Goal: Task Accomplishment & Management: Use online tool/utility

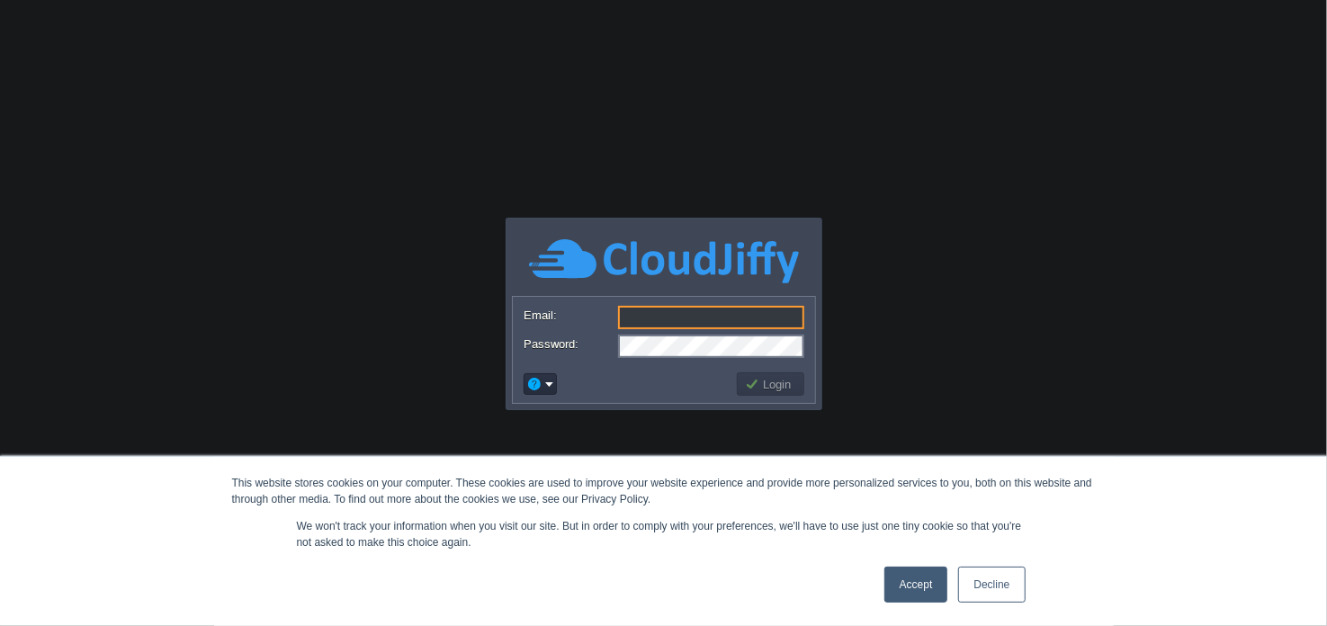
drag, startPoint x: 0, startPoint y: 0, endPoint x: 1024, endPoint y: 588, distance: 1180.7
click at [1024, 588] on link "Decline" at bounding box center [991, 585] width 67 height 36
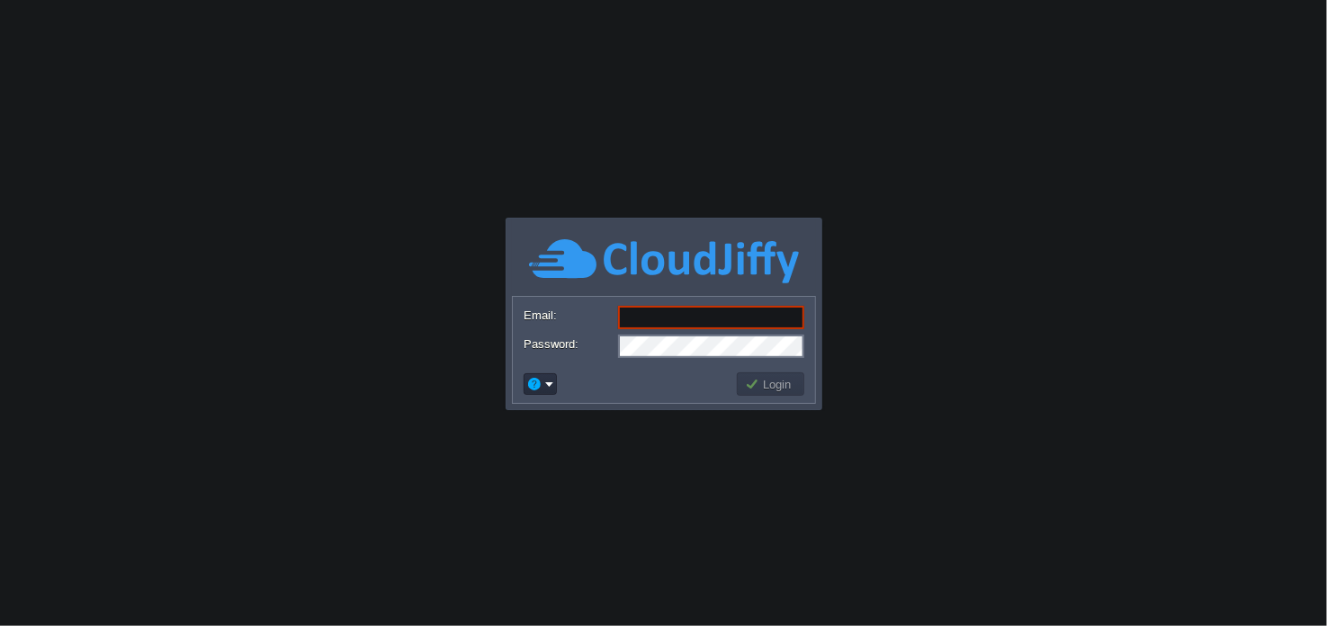
drag, startPoint x: 671, startPoint y: 311, endPoint x: 670, endPoint y: 320, distance: 9.0
click at [671, 311] on input "Email:" at bounding box center [711, 317] width 186 height 23
paste input "[EMAIL_ADDRESS][DOMAIN_NAME]"
type input "[EMAIL_ADDRESS][DOMAIN_NAME]"
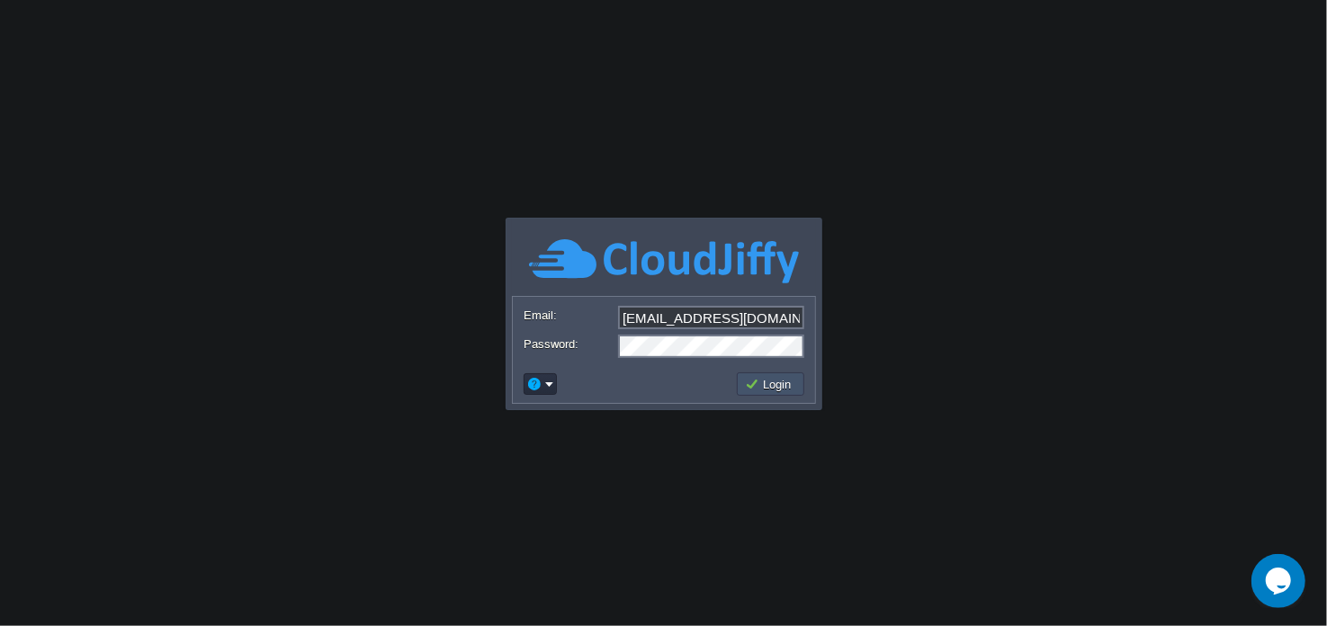
click at [758, 381] on button "Login" at bounding box center [771, 384] width 52 height 16
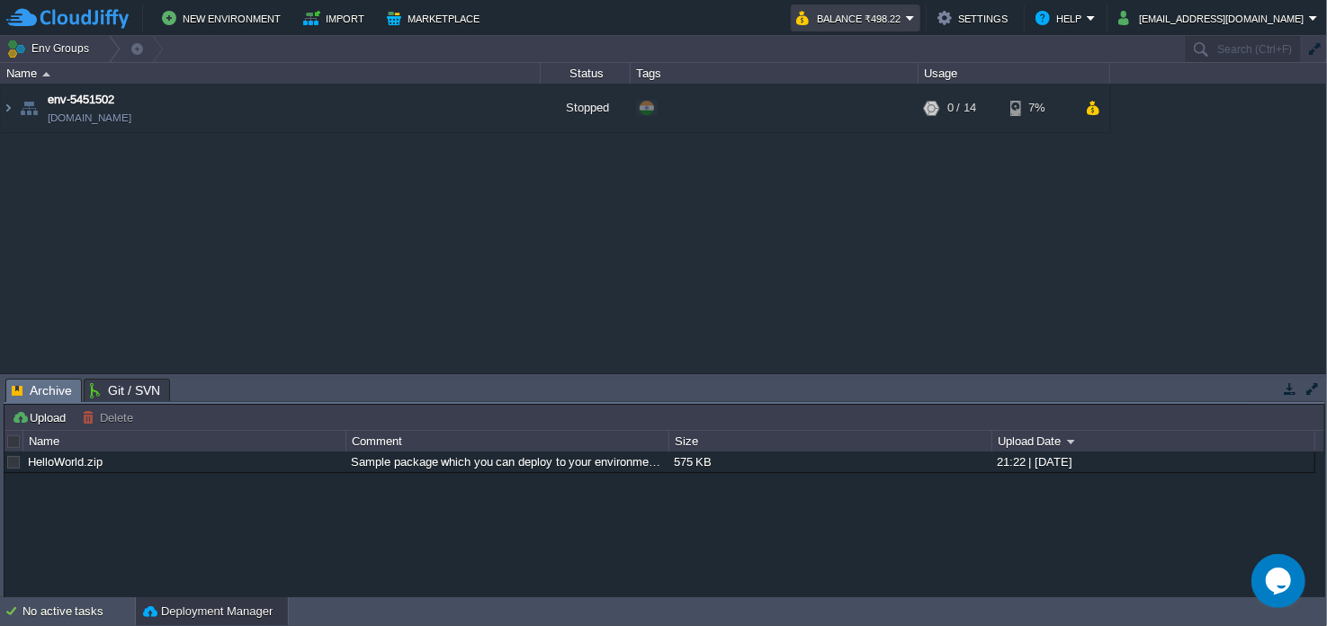
click at [906, 17] on button "Balance ₹498.22" at bounding box center [851, 18] width 110 height 22
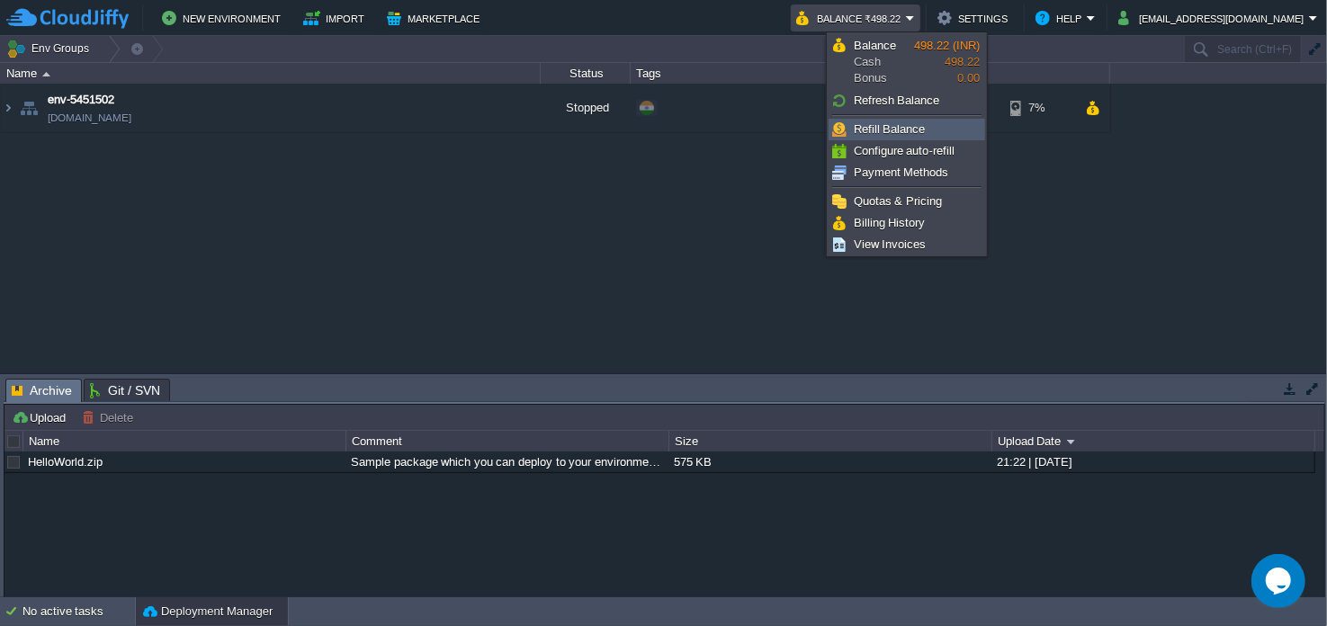
click at [905, 124] on span "Refill Balance" at bounding box center [890, 128] width 72 height 13
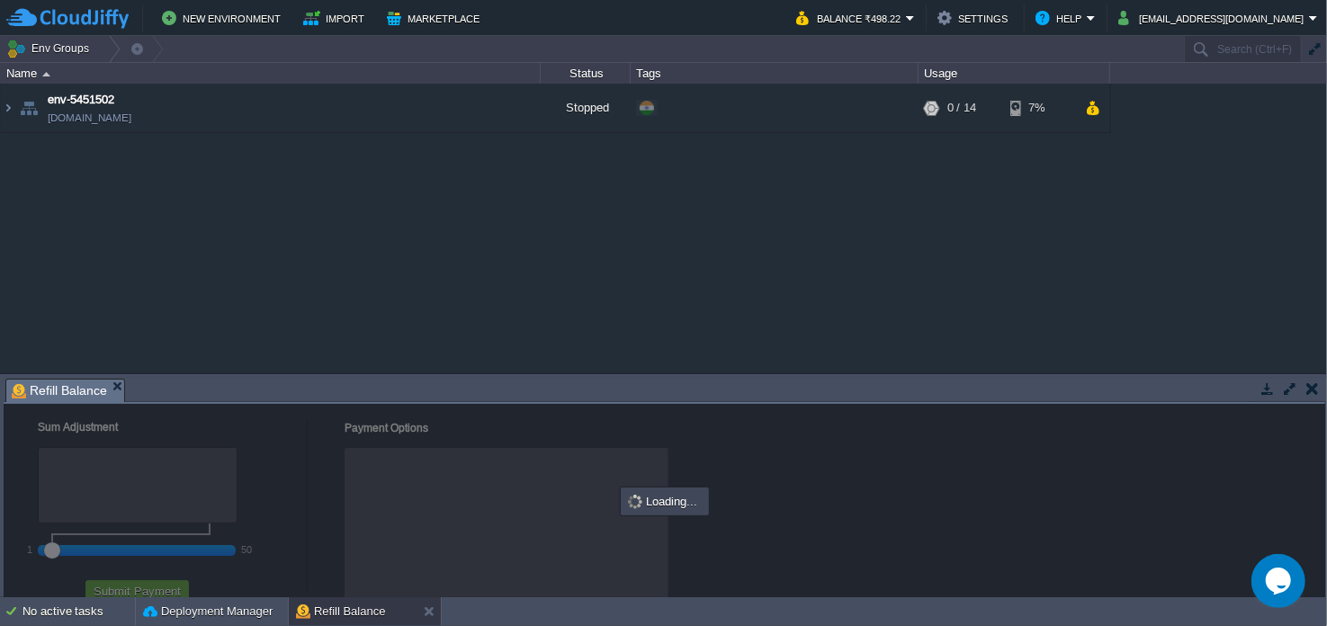
checkbox input "true"
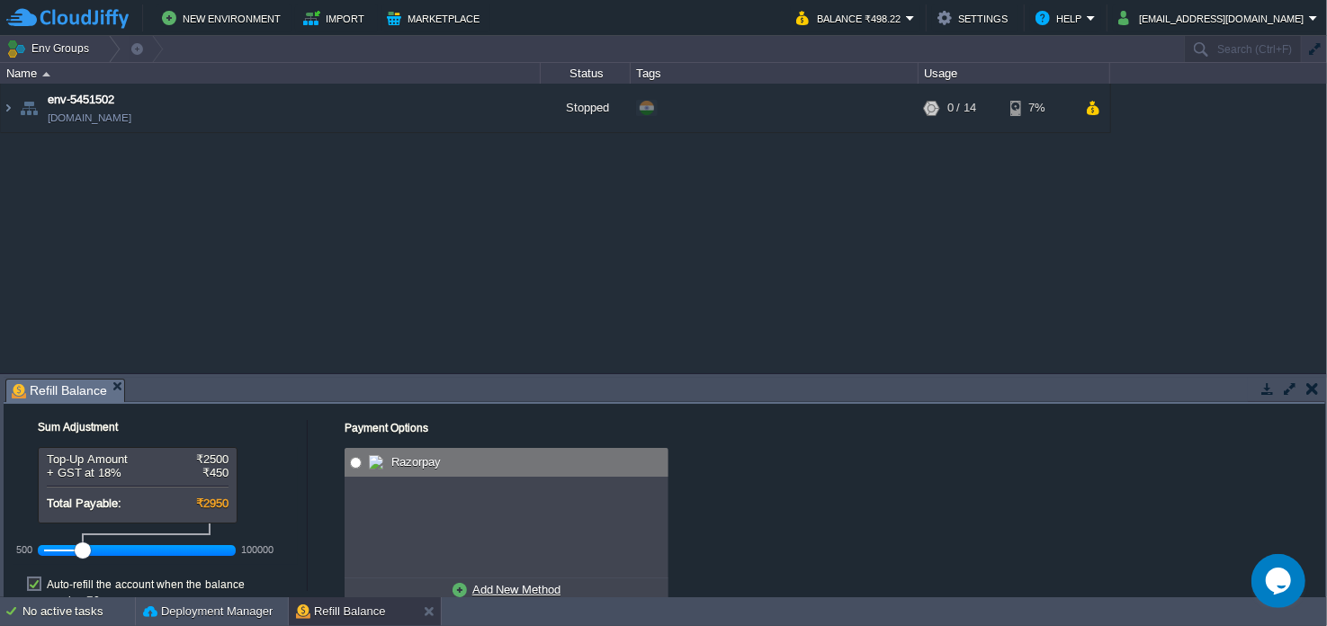
radio input "true"
click at [399, 466] on span "Razorpay" at bounding box center [414, 461] width 54 height 13
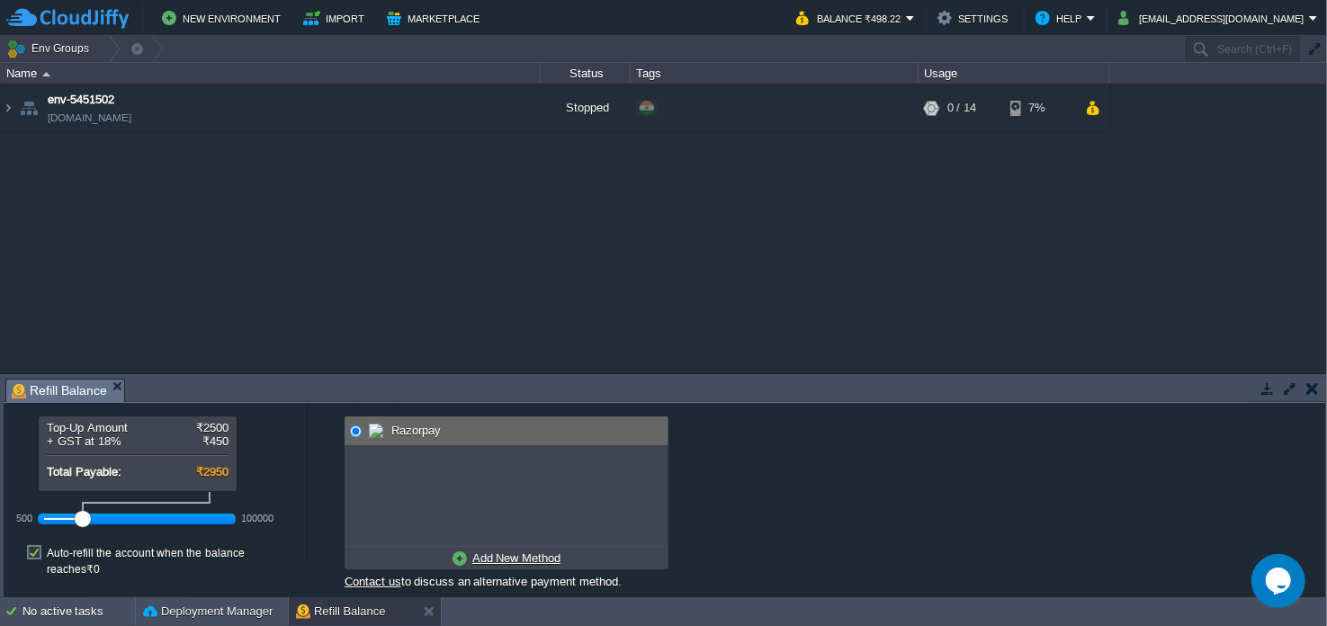
scroll to position [44, 0]
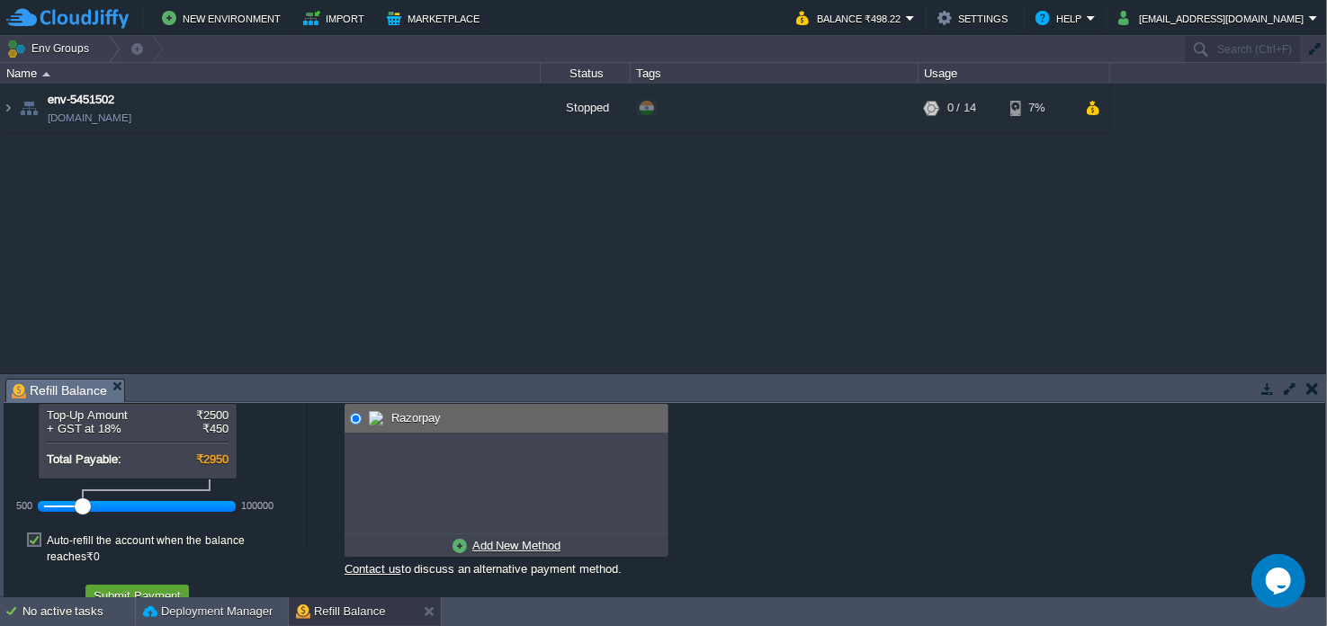
click at [47, 538] on label "Auto-refill the account when the balance reaches ₹0" at bounding box center [172, 549] width 251 height 32
click at [38, 533] on input "checkbox" at bounding box center [44, 527] width 12 height 12
checkbox input "false"
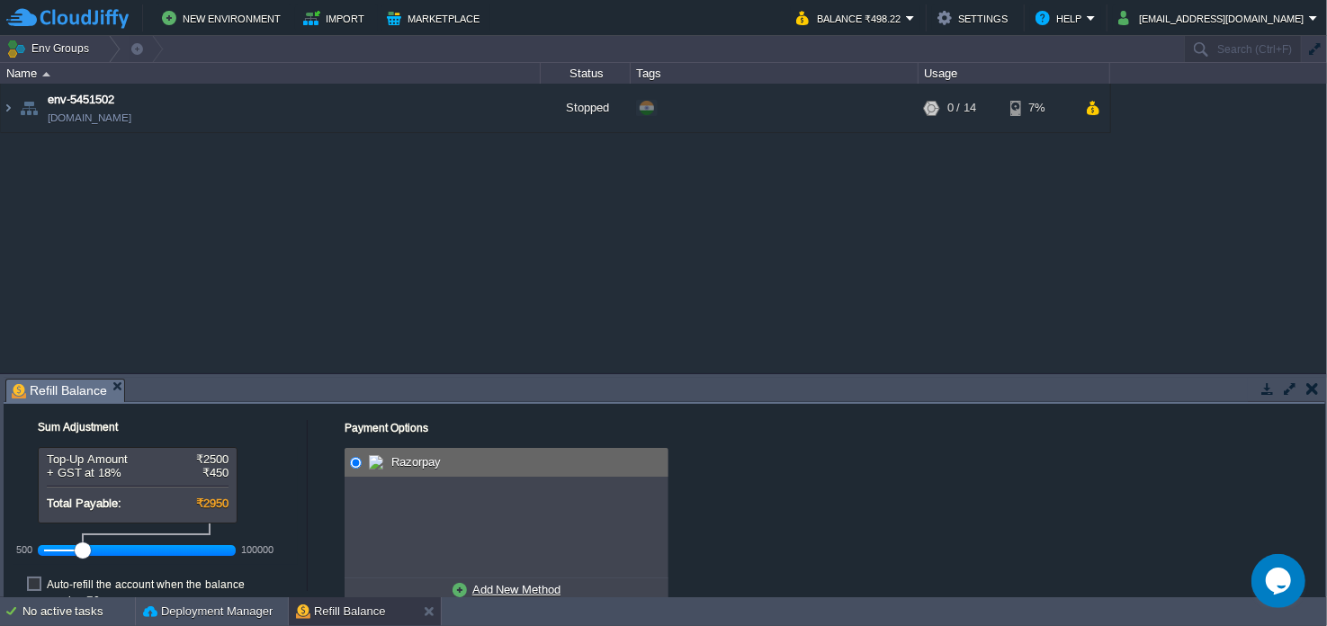
scroll to position [0, 0]
click at [906, 22] on button "Balance ₹498.22" at bounding box center [851, 18] width 110 height 22
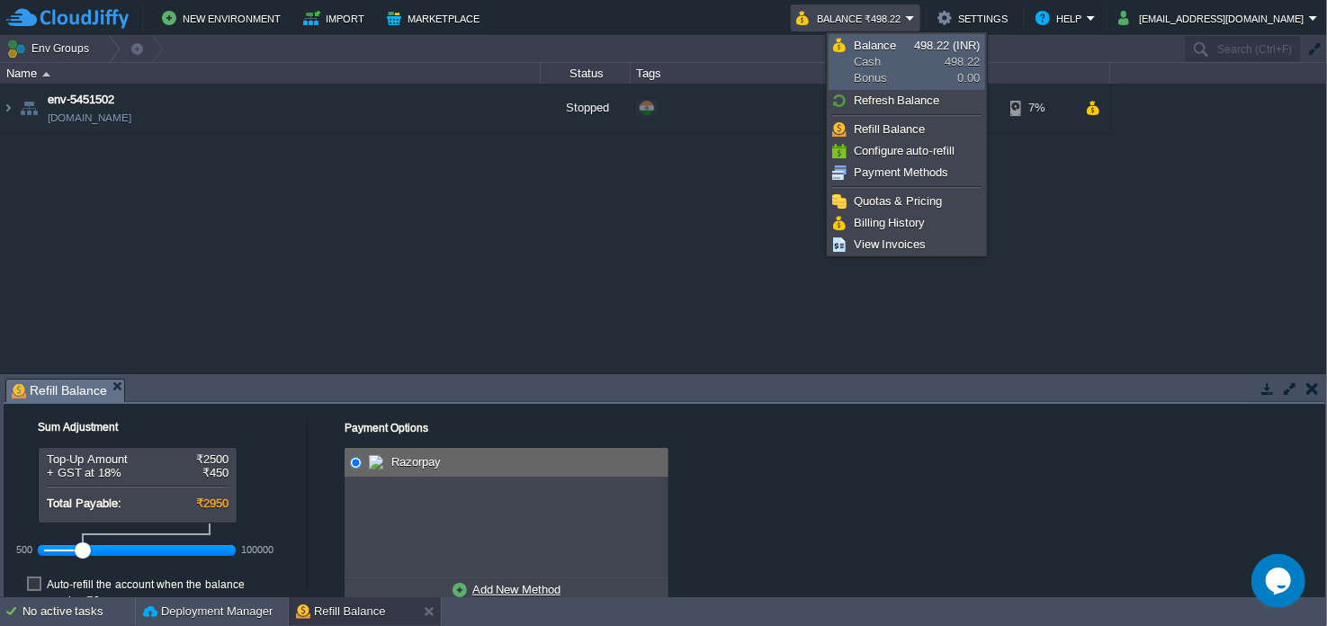
click at [905, 75] on span "Balance Cash Bonus" at bounding box center [884, 62] width 60 height 49
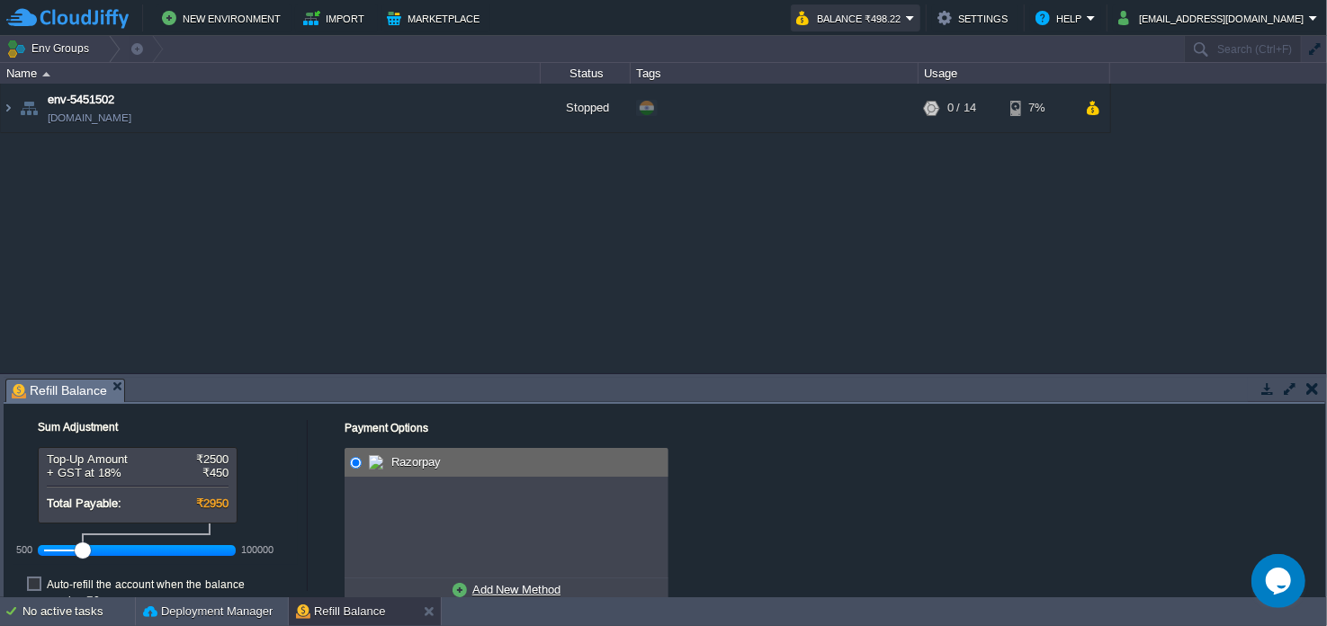
click at [906, 21] on button "Balance ₹498.22" at bounding box center [851, 18] width 110 height 22
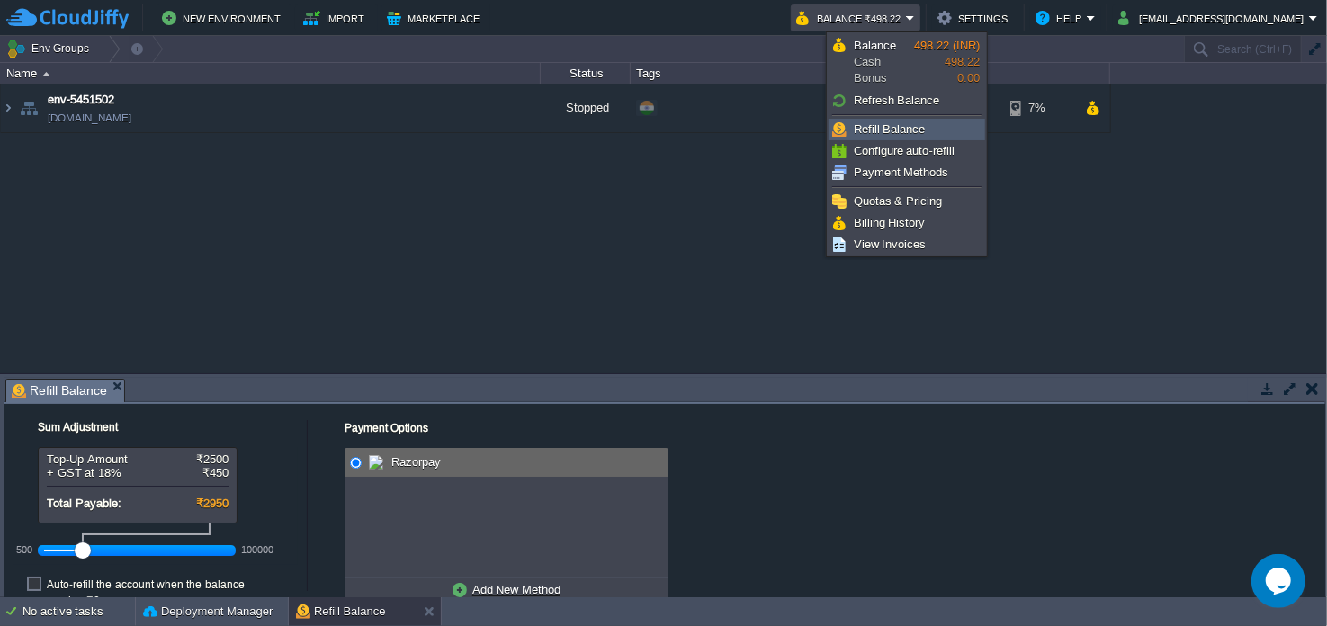
click at [900, 122] on span "Refill Balance" at bounding box center [890, 128] width 72 height 13
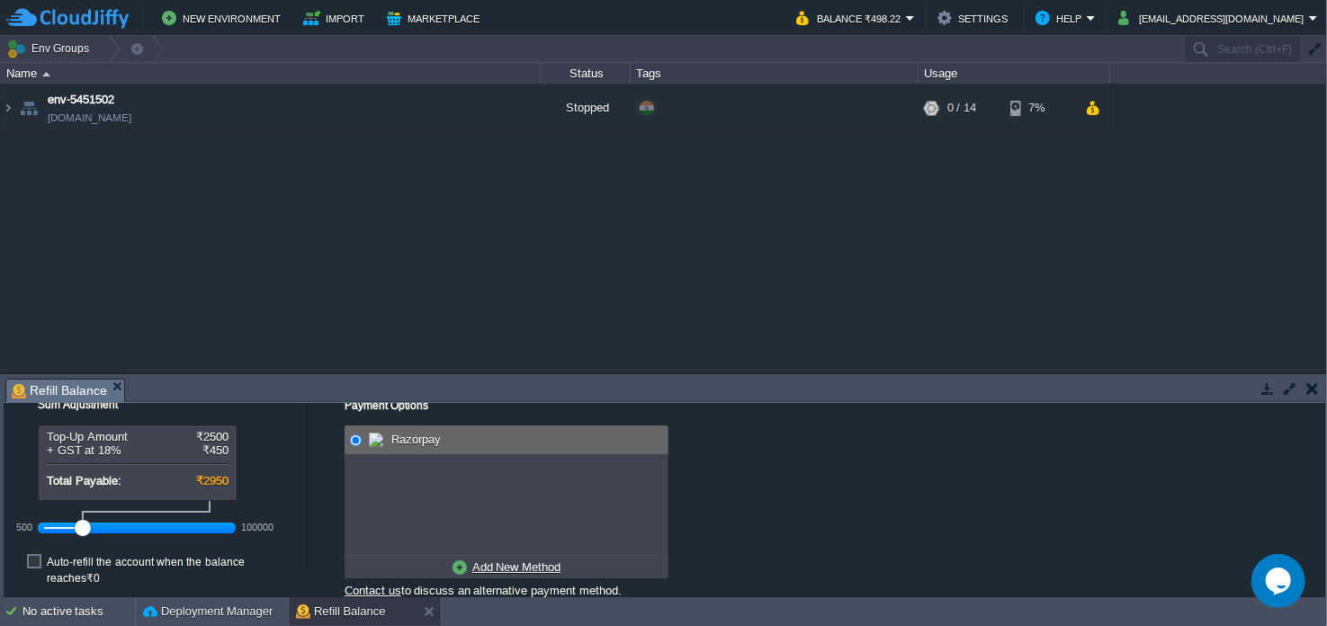
scroll to position [44, 0]
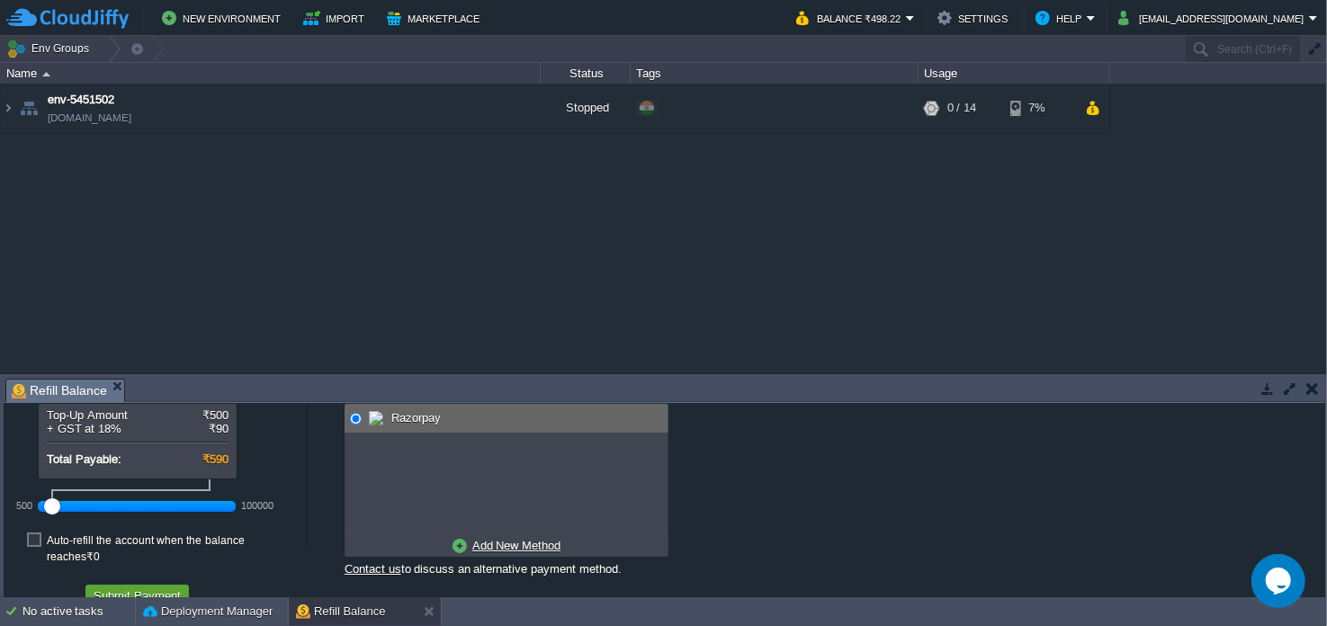
drag, startPoint x: 81, startPoint y: 506, endPoint x: 22, endPoint y: 506, distance: 59.4
click at [38, 506] on div "500 100000" at bounding box center [137, 506] width 198 height 30
drag, startPoint x: 47, startPoint y: 508, endPoint x: 10, endPoint y: 508, distance: 36.9
click at [10, 508] on div "Sum Adjustment Top-Up Amount ₹500 + GST at 18% ₹90 Total Payable: ₹590 500 1000…" at bounding box center [155, 487] width 303 height 255
click at [534, 542] on u "Add New Method" at bounding box center [516, 545] width 88 height 13
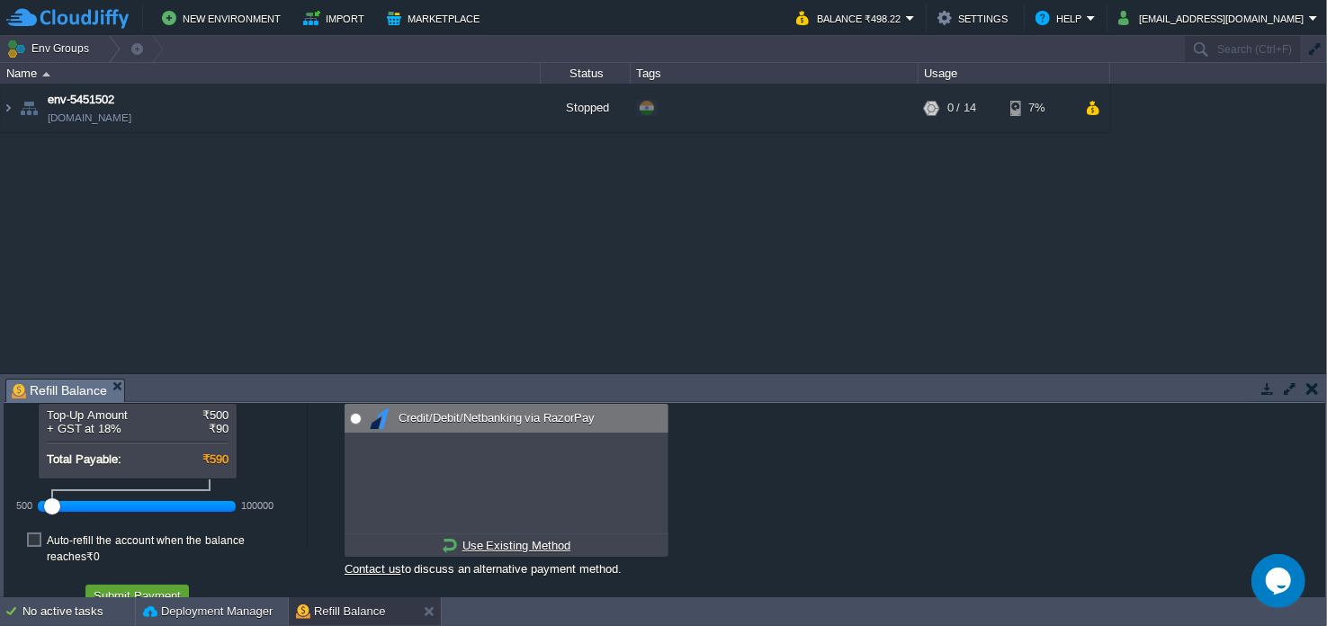
radio input "true"
click at [352, 418] on input "radio" at bounding box center [356, 419] width 12 height 12
click at [170, 587] on button "Submit Payment" at bounding box center [137, 595] width 98 height 16
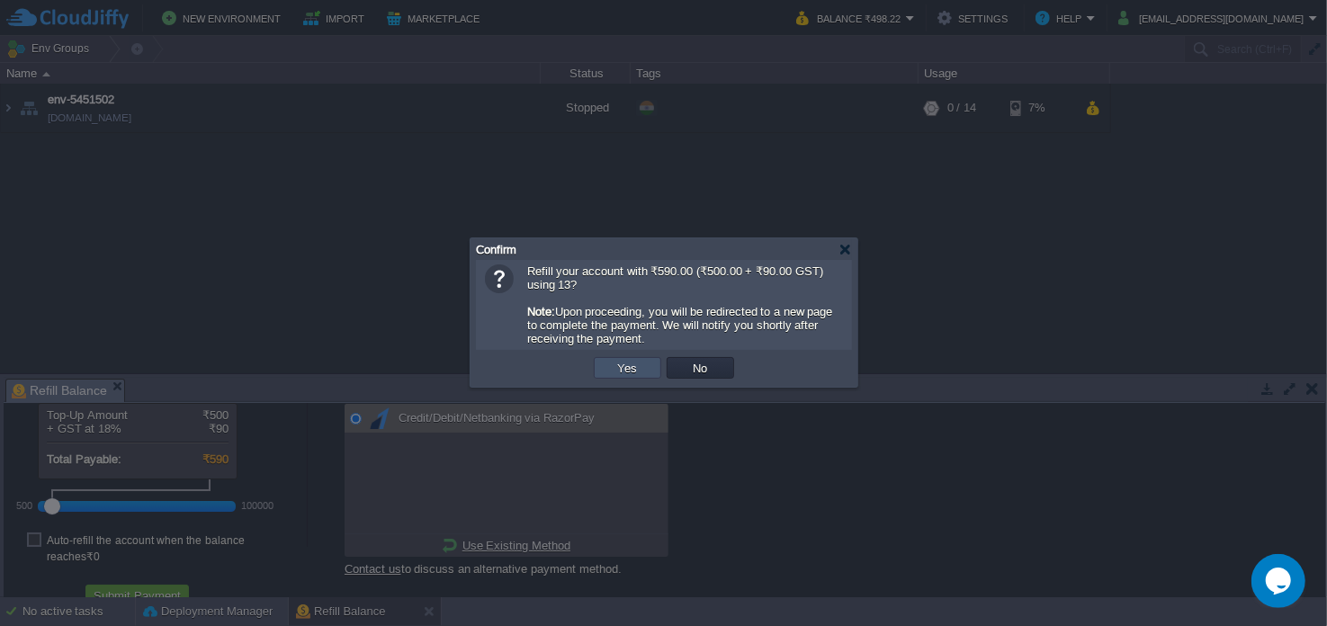
click at [631, 366] on button "Yes" at bounding box center [628, 368] width 31 height 16
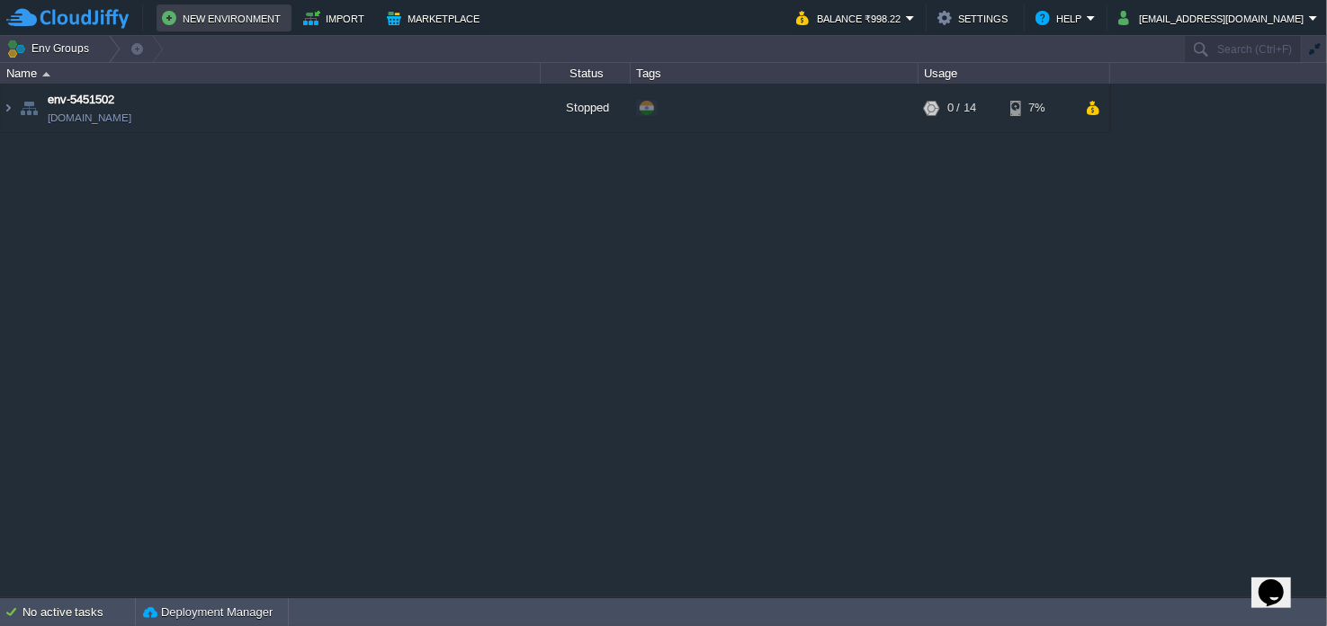
click at [238, 22] on button "New Environment" at bounding box center [224, 18] width 124 height 22
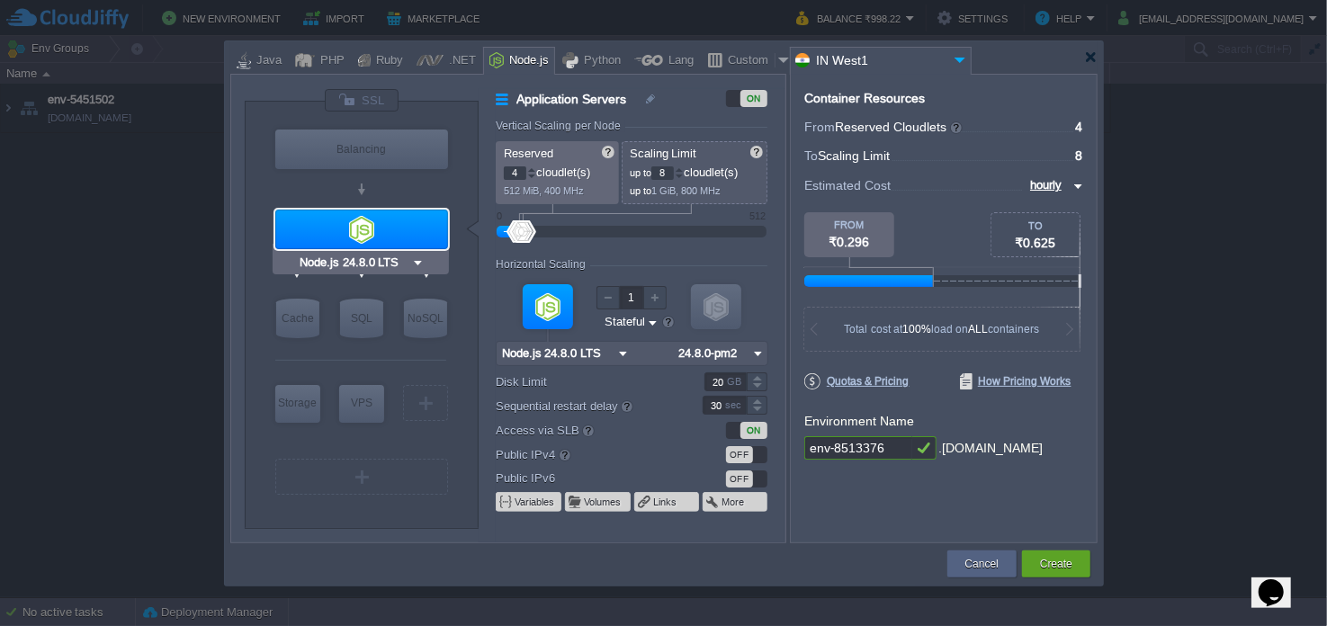
click at [371, 260] on input "Node.js 24.8.0 LTS" at bounding box center [353, 263] width 115 height 18
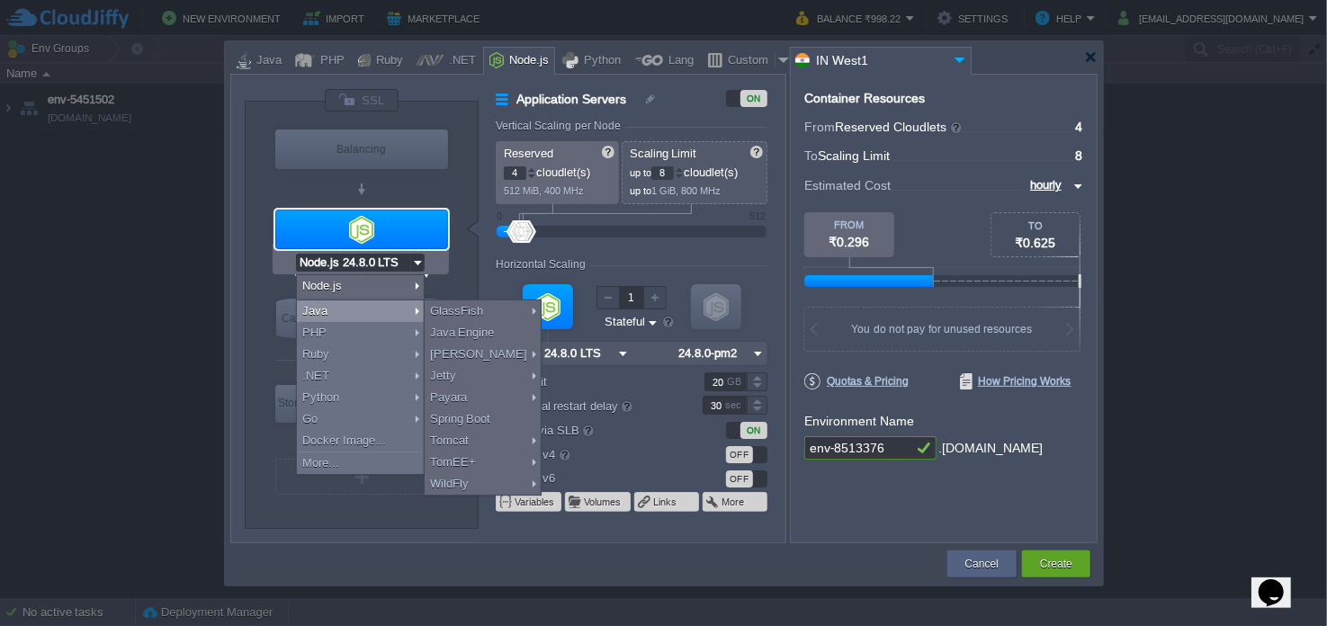
click at [347, 502] on div at bounding box center [360, 508] width 171 height 20
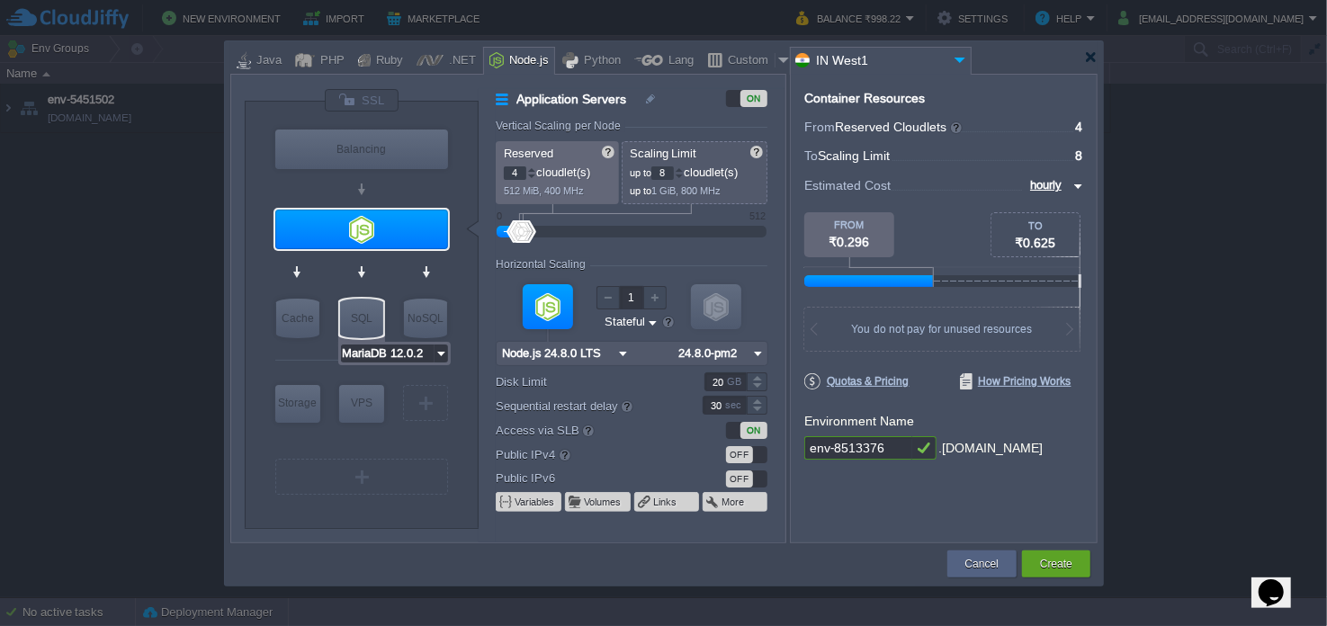
click at [365, 350] on input "MariaDB 12.0.2" at bounding box center [388, 354] width 94 height 18
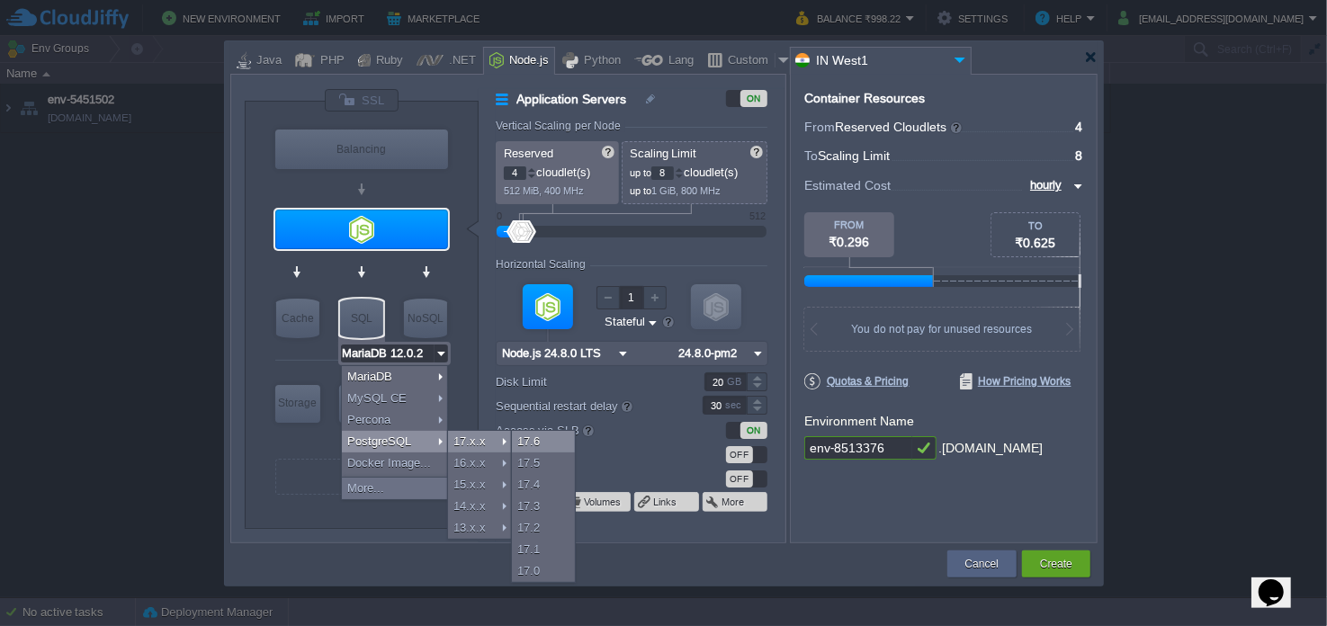
click at [533, 439] on div "17.6" at bounding box center [543, 442] width 63 height 22
type input "PostgreSQL 17.6"
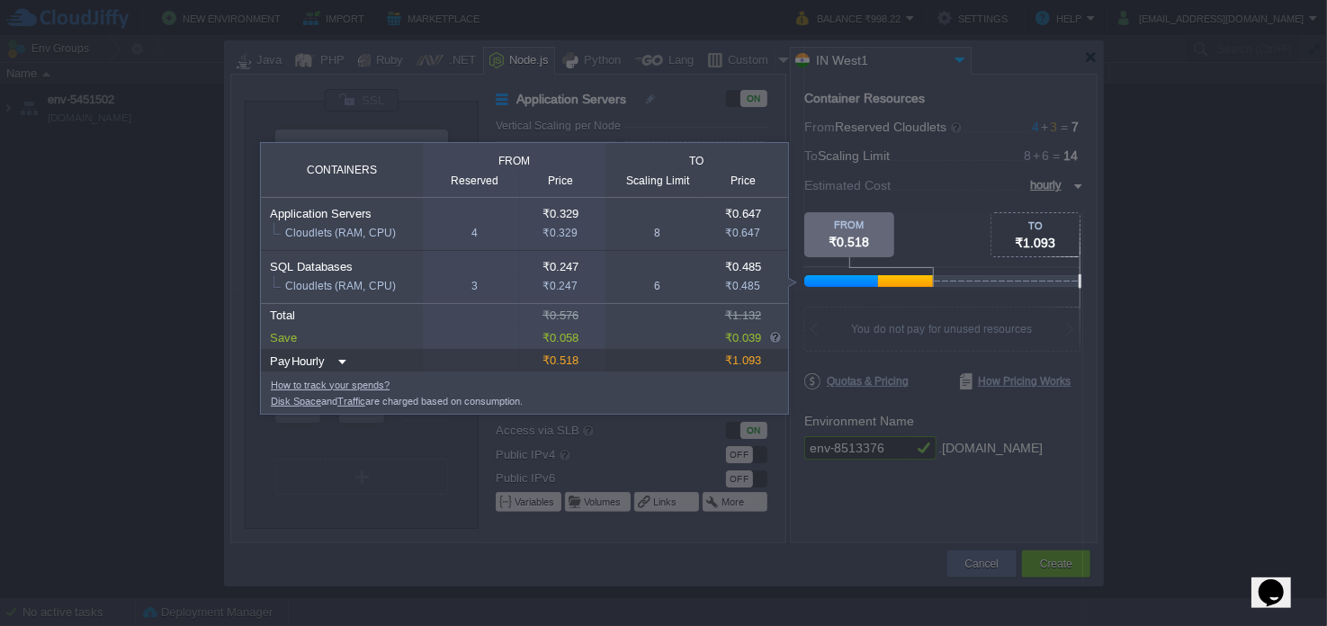
click at [1045, 186] on div at bounding box center [1065, 106] width 523 height 212
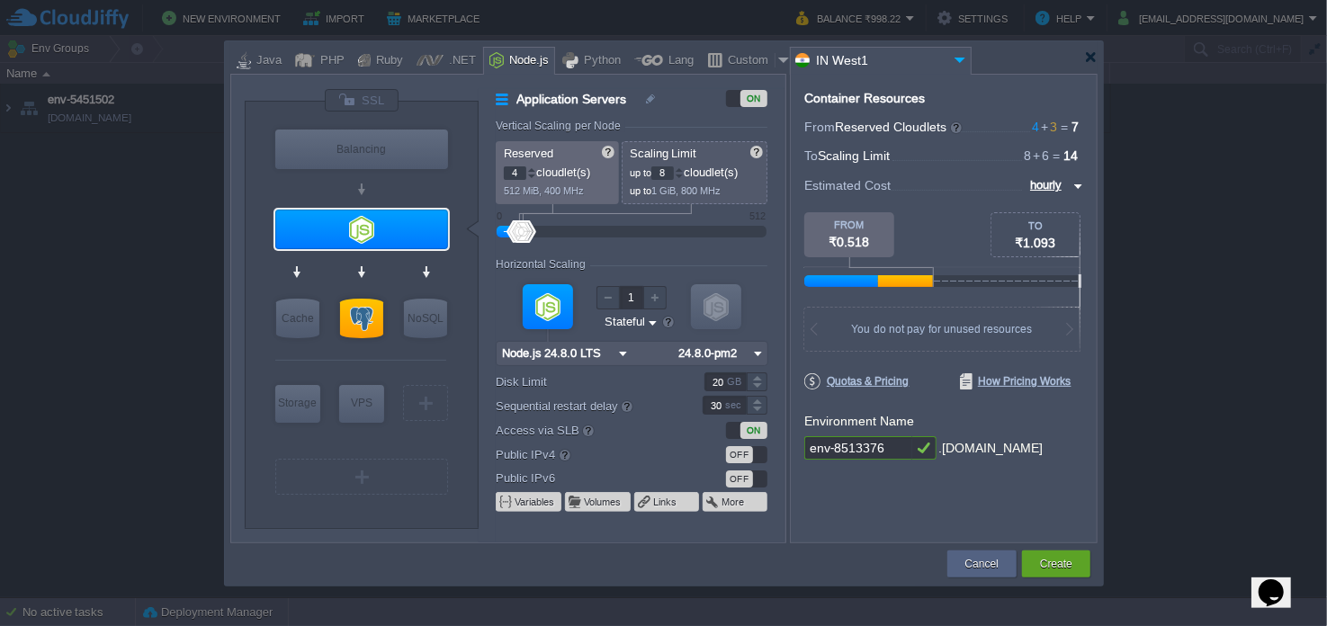
click at [1061, 184] on input "hourly" at bounding box center [1047, 185] width 44 height 20
click at [1035, 210] on div "monthly" at bounding box center [1051, 207] width 61 height 22
type input "monthly"
click at [388, 351] on input "PostgreSQL 17.6" at bounding box center [391, 354] width 101 height 18
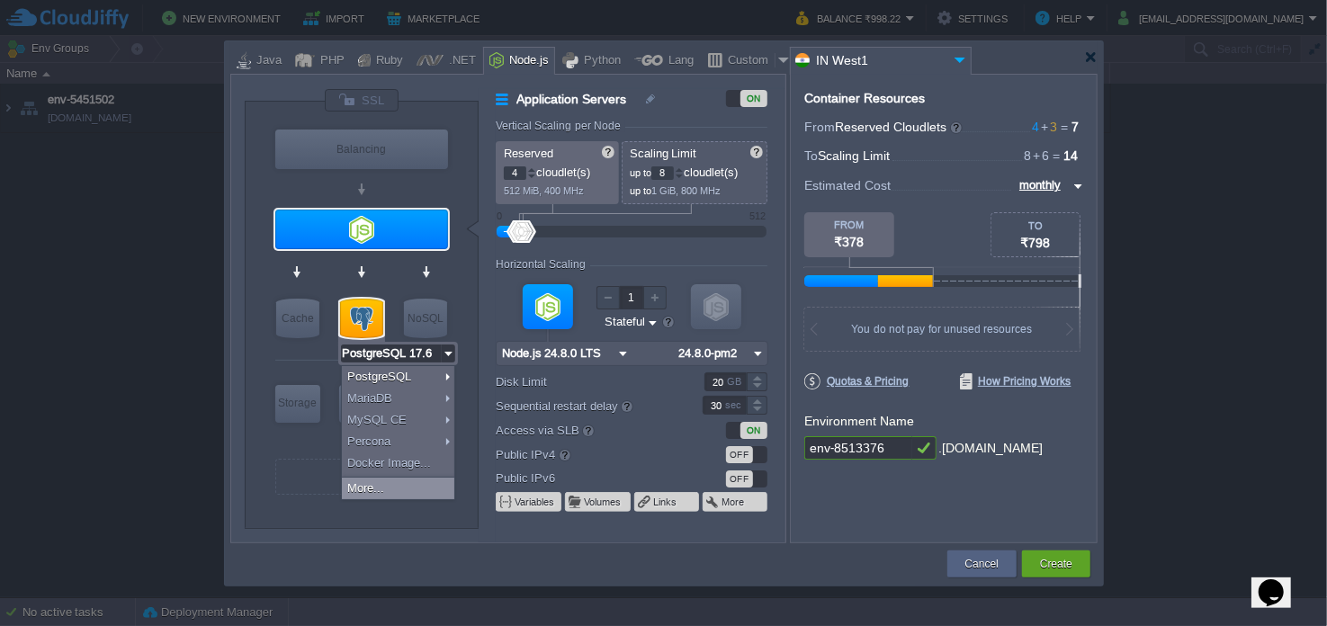
click at [406, 481] on div "More..." at bounding box center [398, 489] width 112 height 22
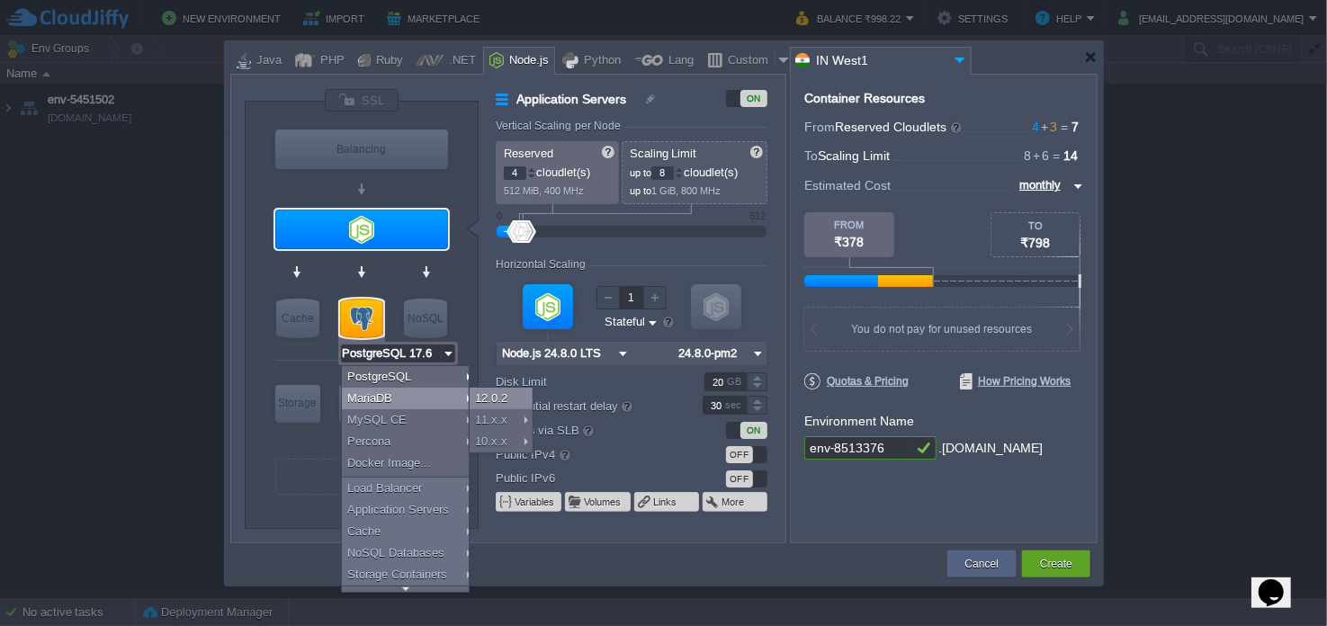
click at [485, 395] on div "12.0.2" at bounding box center [501, 399] width 63 height 22
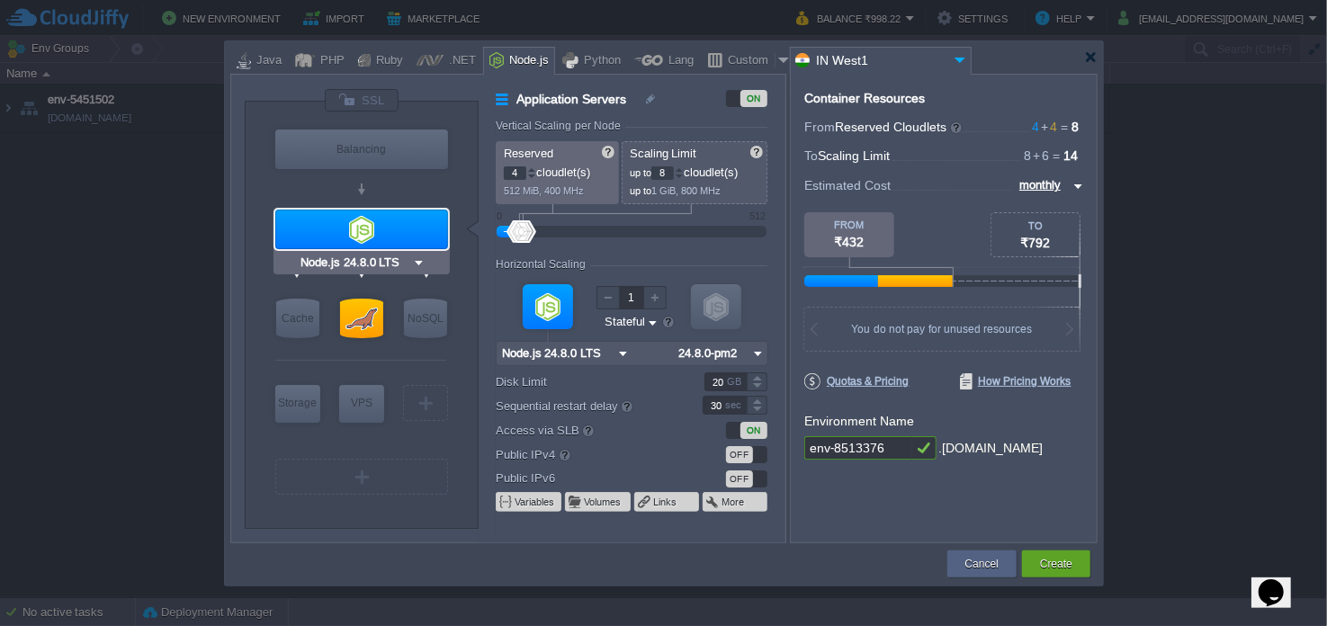
type input "MariaDB 12.0.2"
click at [974, 562] on button "Cancel" at bounding box center [981, 564] width 33 height 18
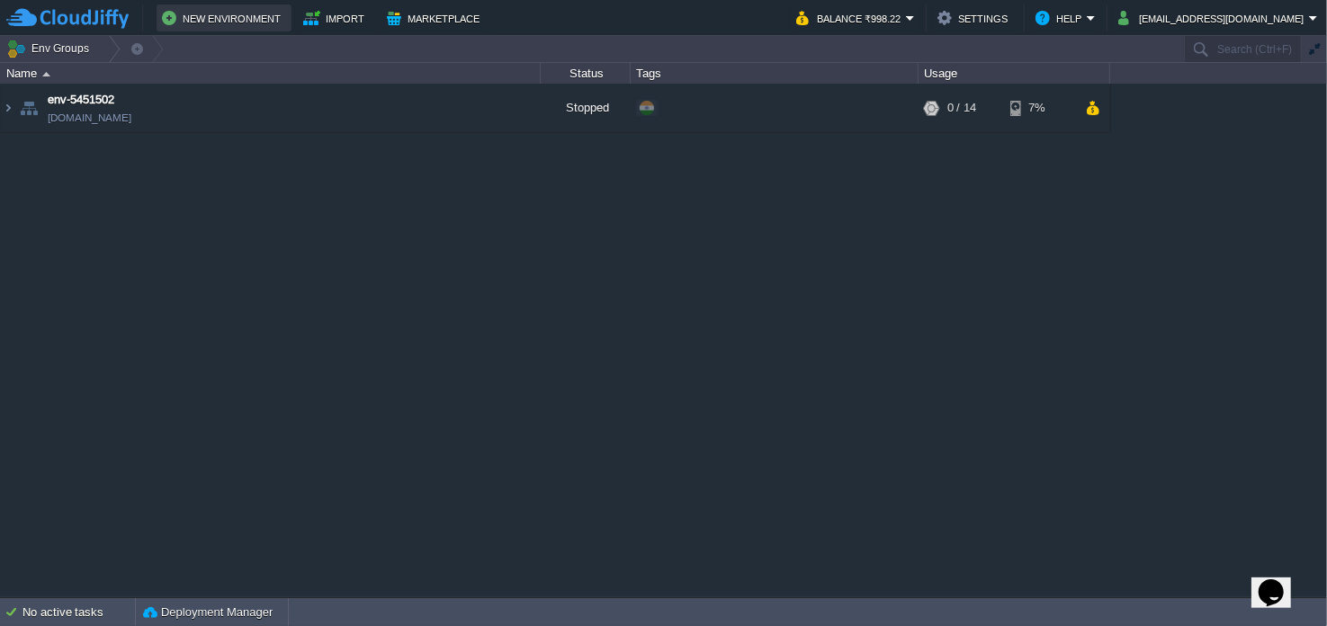
click at [256, 22] on button "New Environment" at bounding box center [224, 18] width 124 height 22
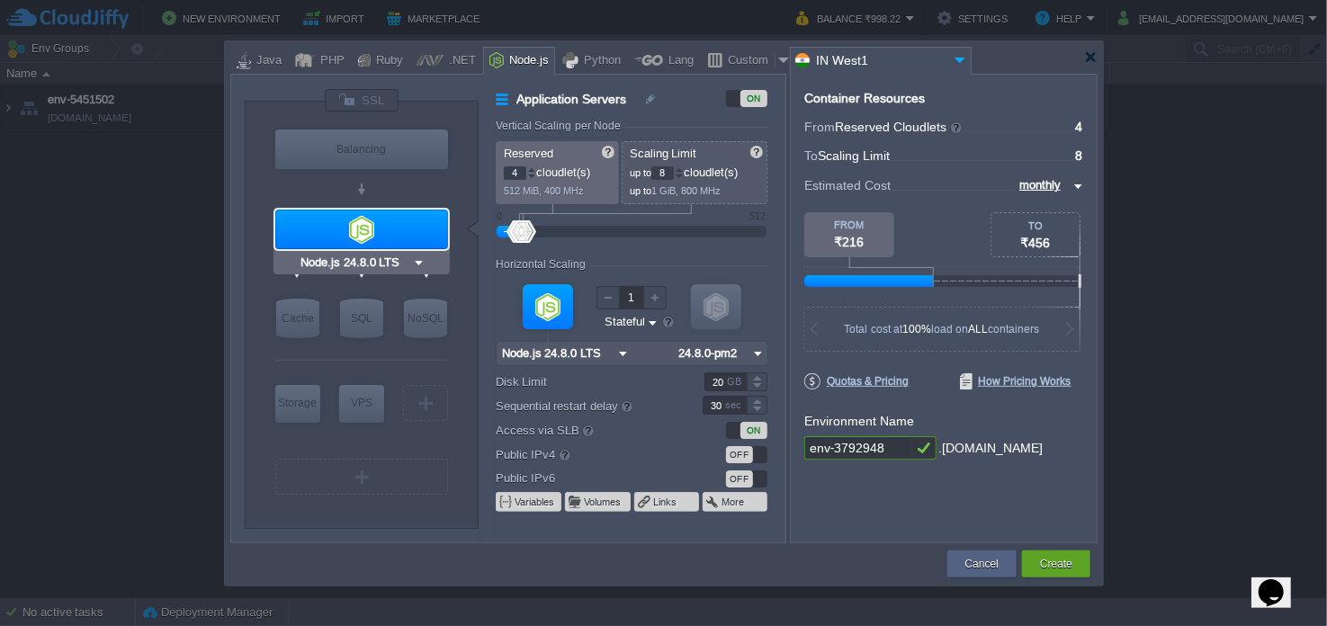
click at [363, 213] on div at bounding box center [361, 230] width 173 height 40
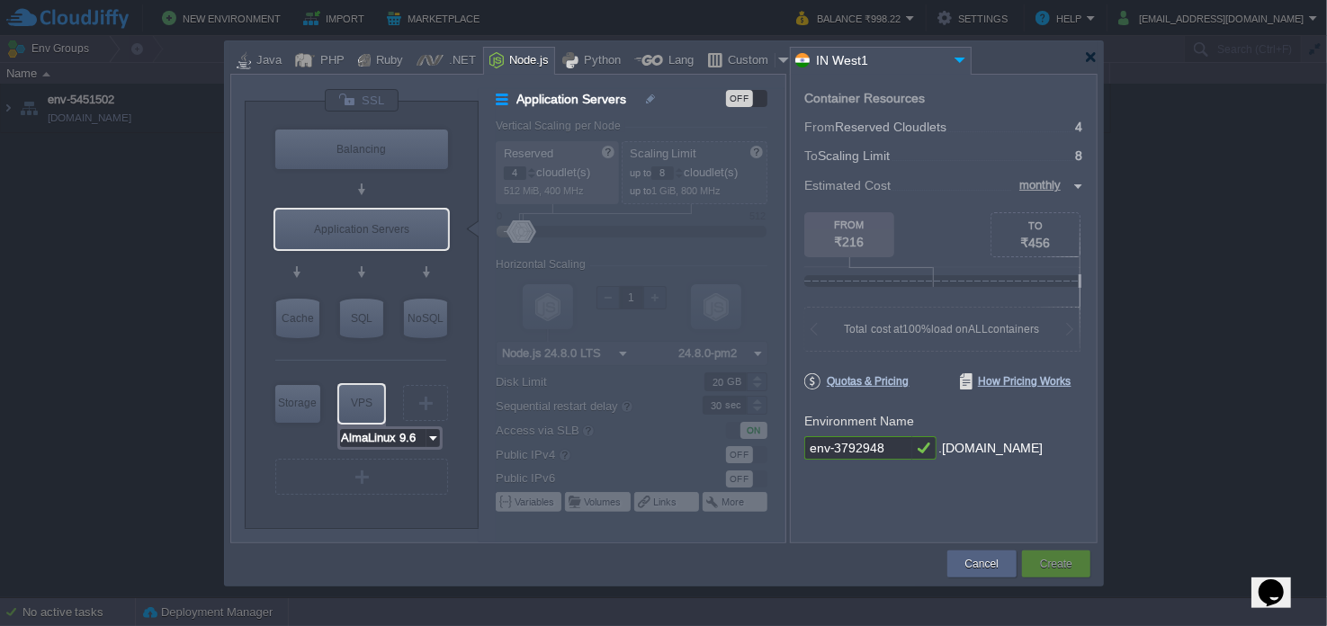
click at [391, 443] on input "AlmaLinux 9.6" at bounding box center [383, 438] width 86 height 18
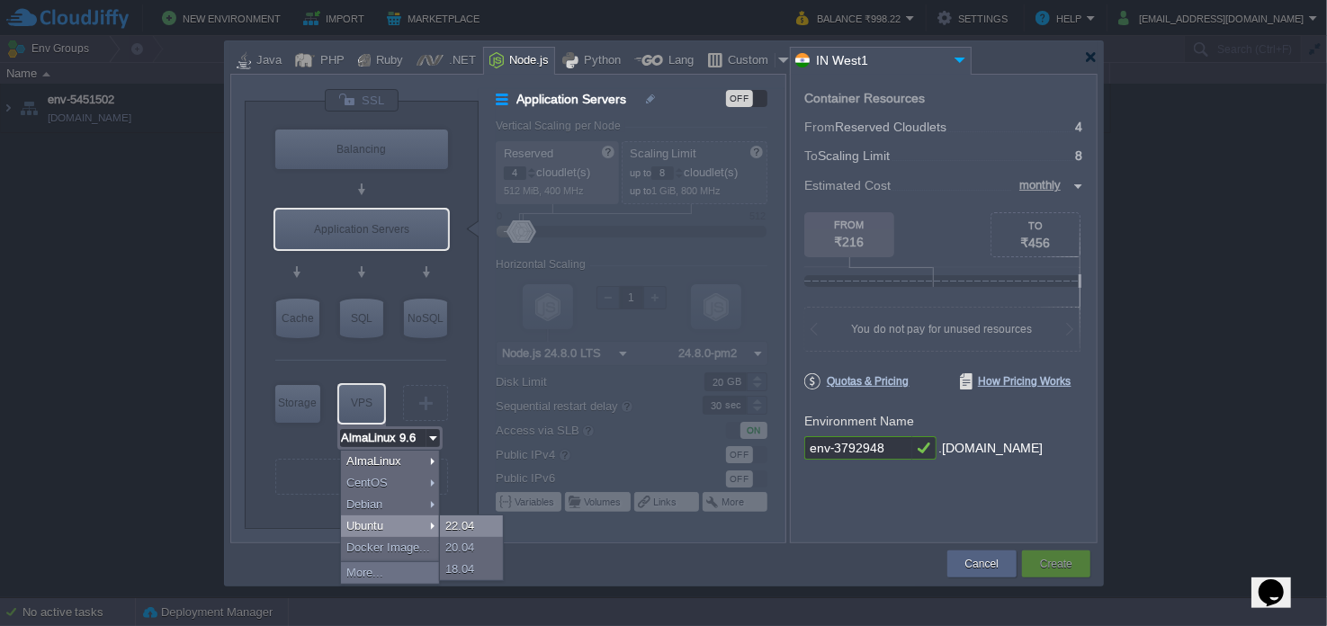
click at [455, 524] on div "22.04" at bounding box center [471, 526] width 63 height 22
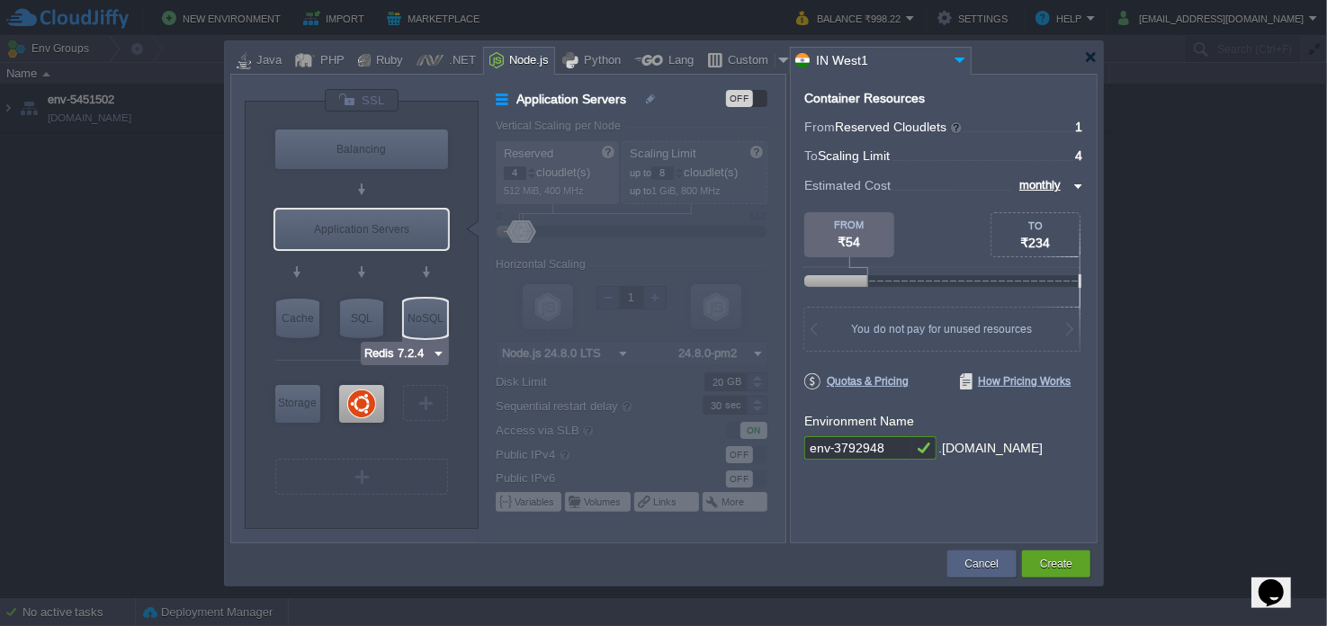
type input "Ubuntu 22.04"
click at [355, 410] on div at bounding box center [361, 404] width 45 height 38
type input "Elastic VPS"
type input "1"
type input "4"
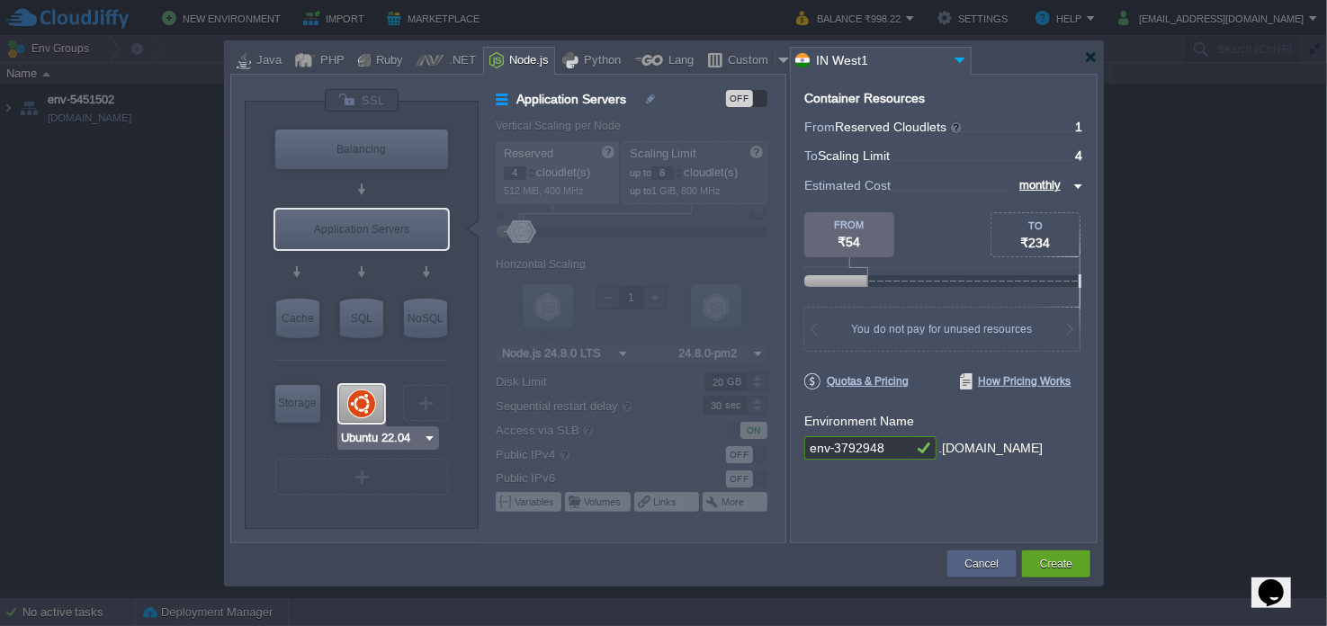
type input "Ubuntu 22.04"
type input "22.04"
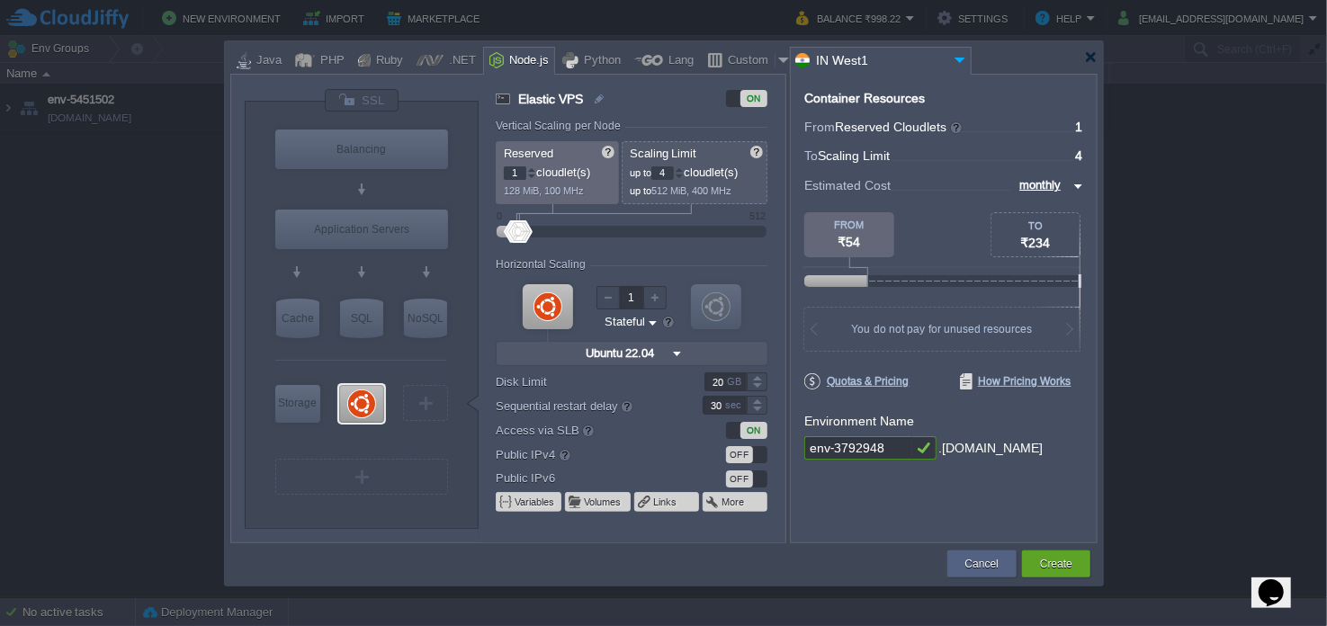
click at [679, 170] on div at bounding box center [679, 169] width 9 height 6
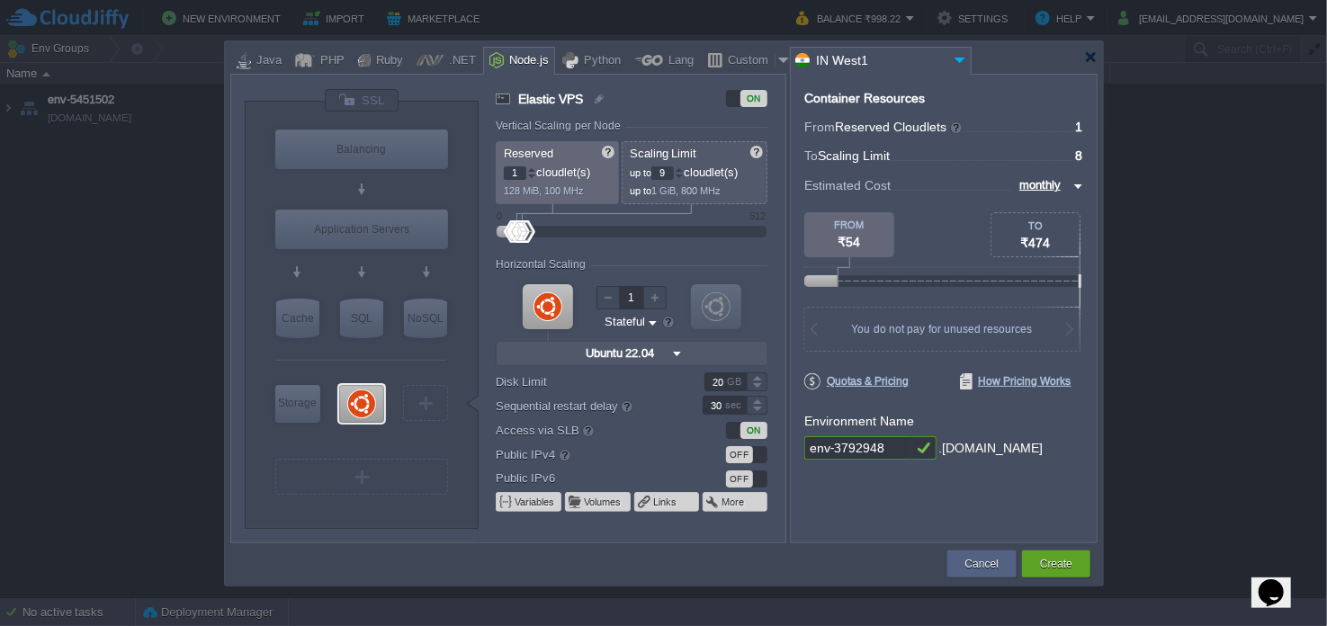
click at [679, 170] on div at bounding box center [679, 169] width 9 height 6
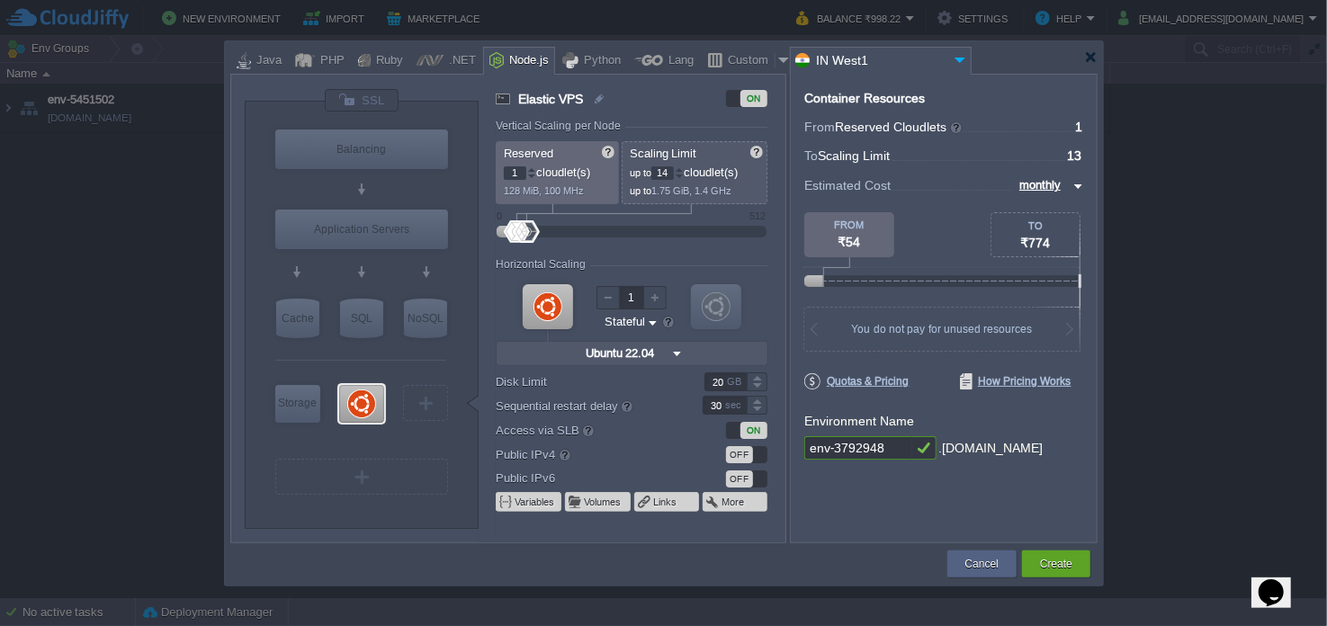
click at [679, 170] on div at bounding box center [679, 169] width 9 height 6
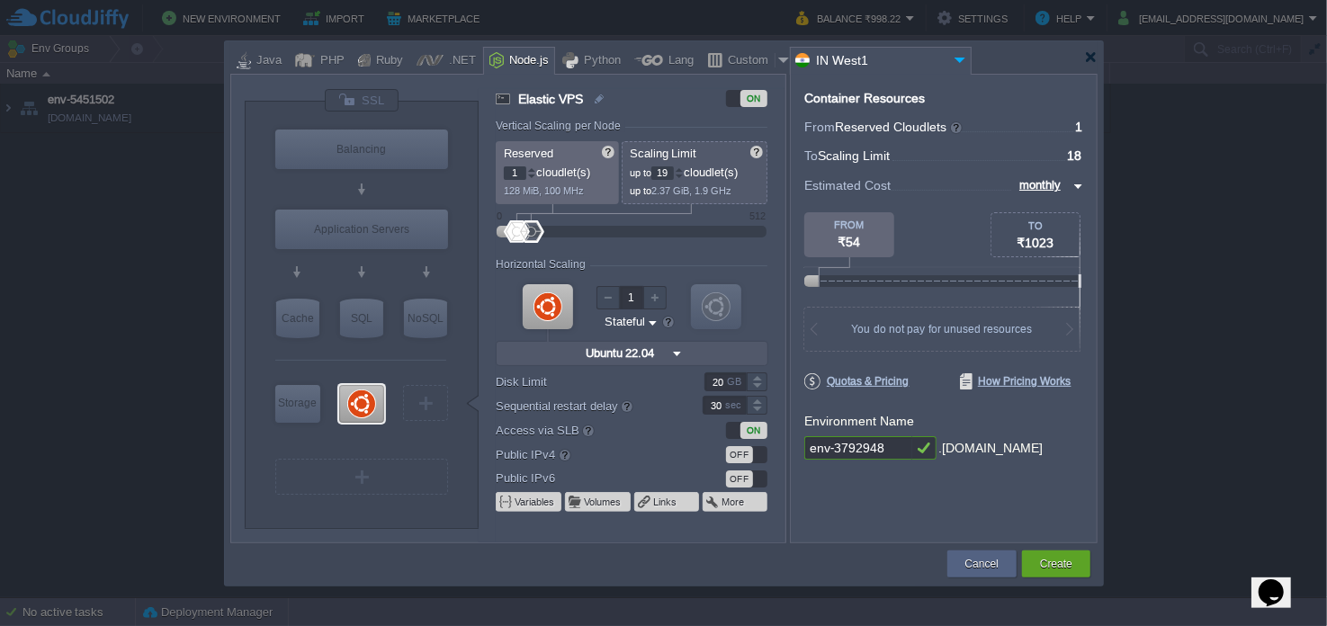
click at [679, 170] on div at bounding box center [679, 169] width 9 height 6
type input "24"
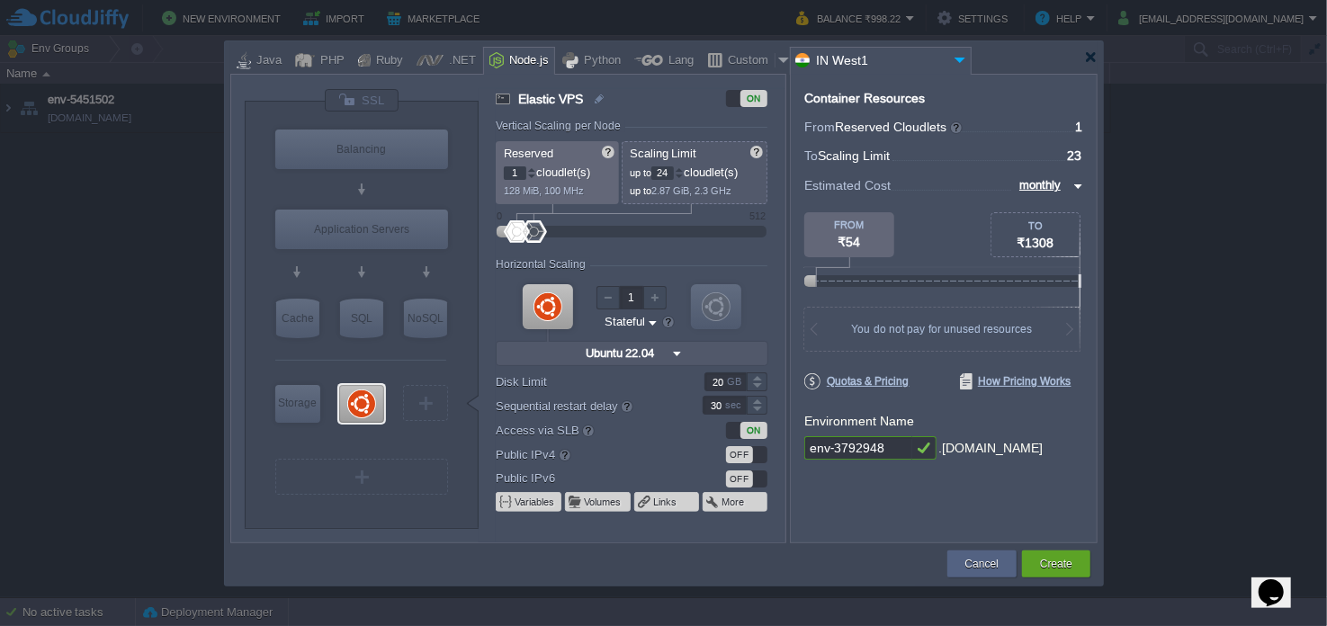
click at [679, 170] on div at bounding box center [679, 169] width 9 height 6
click at [535, 169] on div at bounding box center [531, 169] width 9 height 6
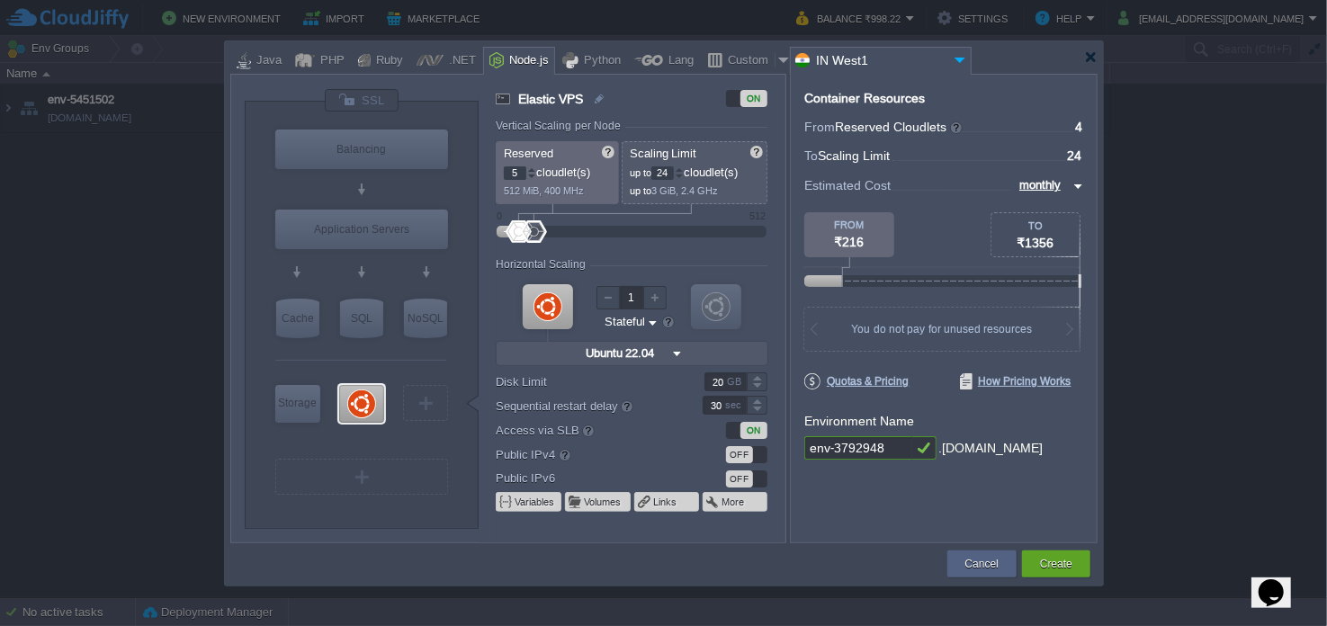
click at [535, 169] on div at bounding box center [531, 169] width 9 height 6
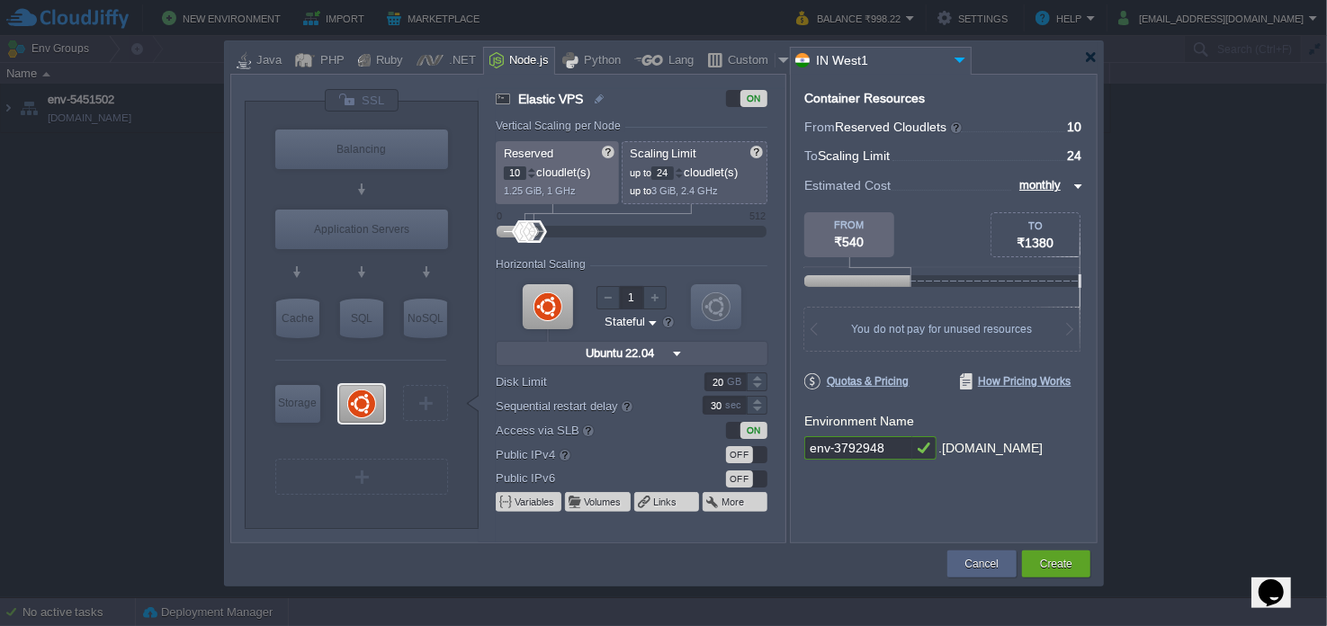
click at [535, 169] on div at bounding box center [531, 169] width 9 height 6
click at [532, 175] on div at bounding box center [531, 177] width 9 height 6
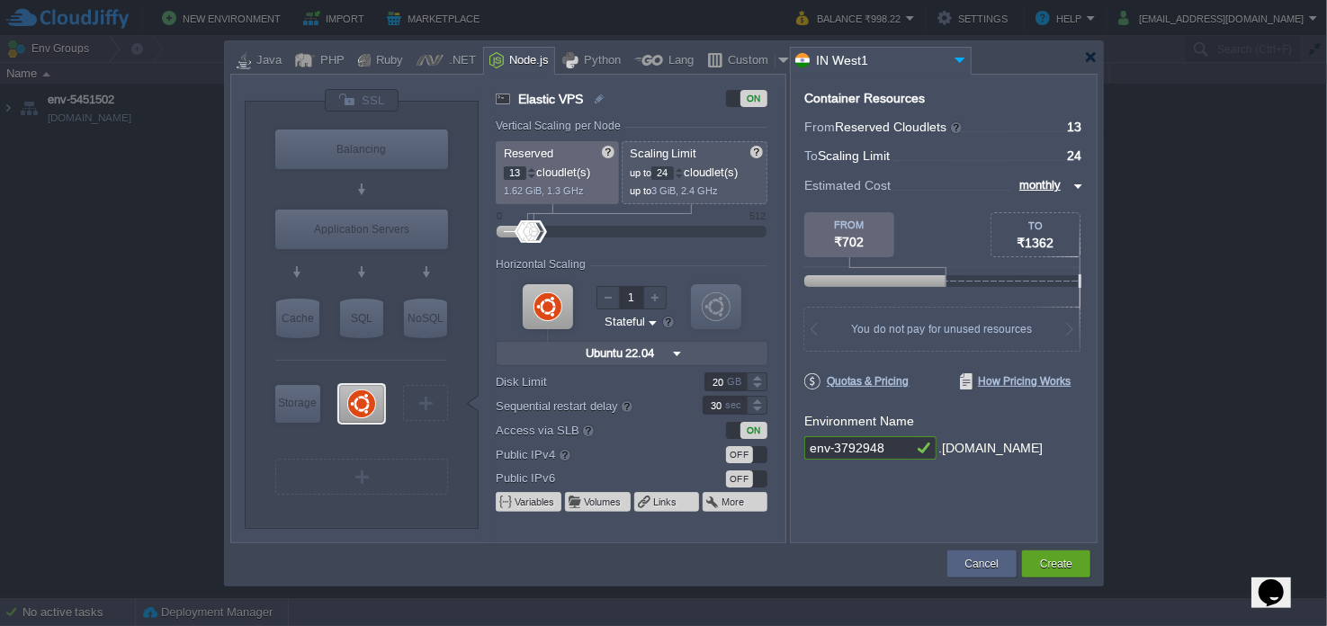
click at [532, 175] on div at bounding box center [531, 177] width 9 height 6
click at [532, 168] on div at bounding box center [531, 169] width 9 height 6
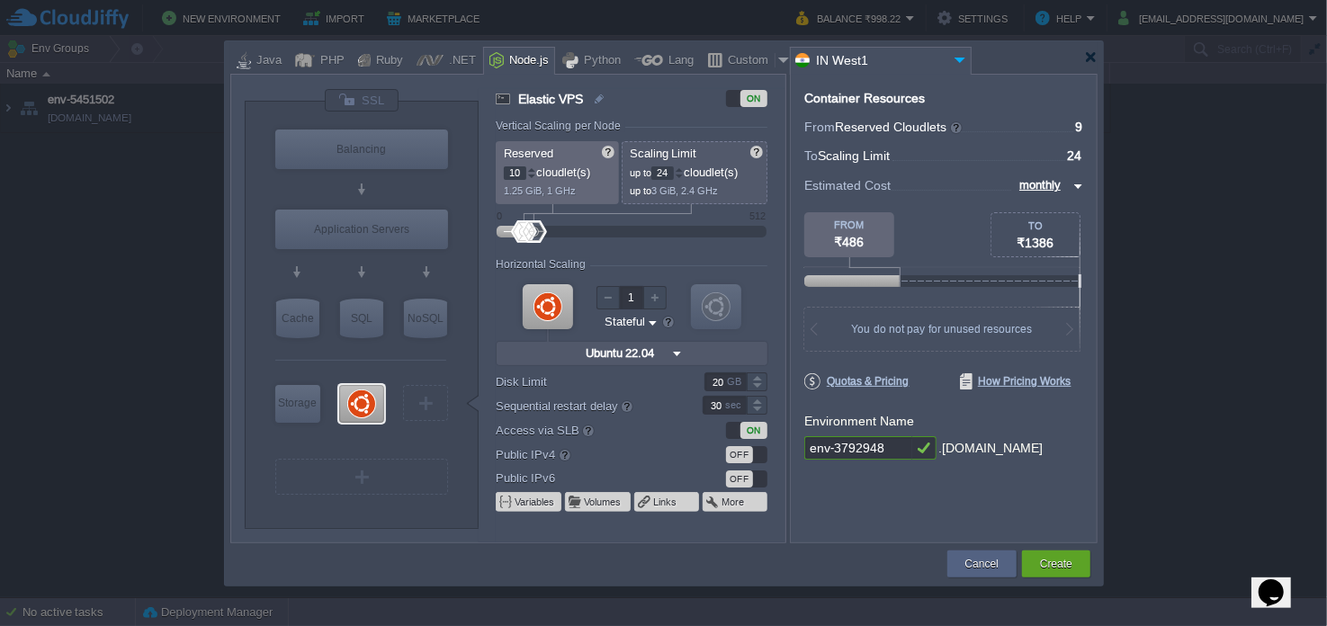
click at [532, 168] on div at bounding box center [531, 169] width 9 height 6
click at [530, 171] on div at bounding box center [531, 169] width 9 height 6
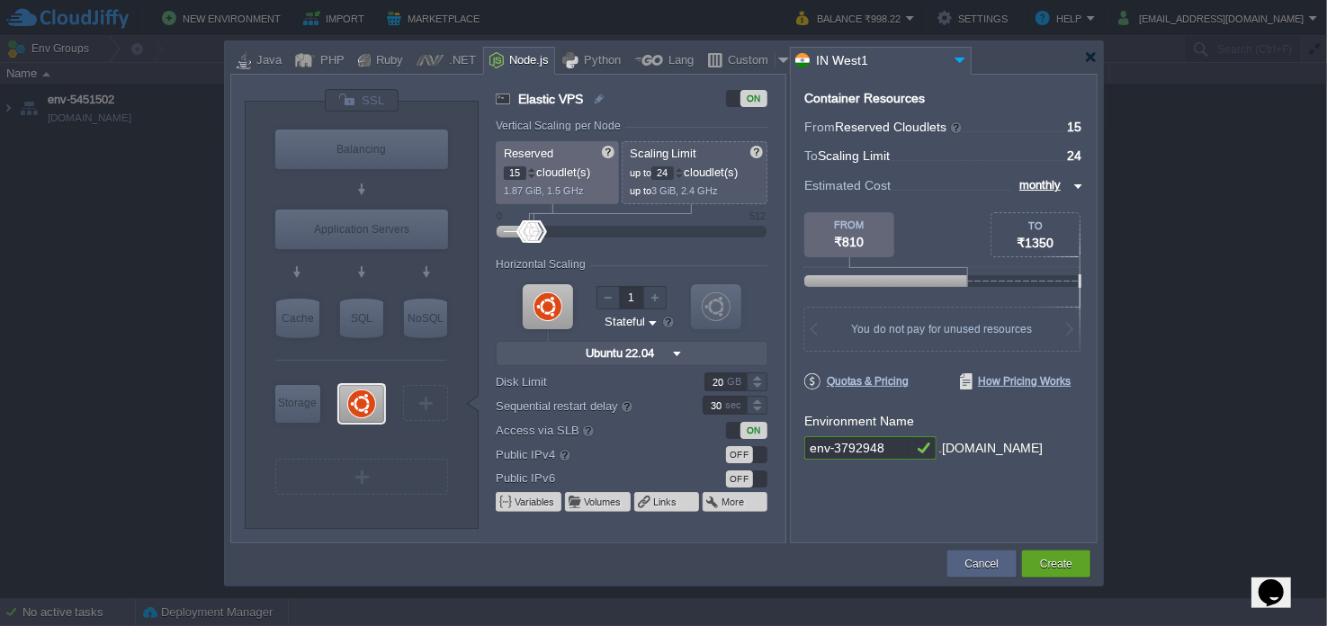
type input "16"
click at [530, 171] on div at bounding box center [531, 169] width 9 height 6
drag, startPoint x: 897, startPoint y: 443, endPoint x: 716, endPoint y: 444, distance: 180.8
click at [716, 444] on div "VM Balancing VM Application Servers VM Cache VM SQL VM NoSQL VM Storage VM VPS …" at bounding box center [663, 309] width 867 height 470
type input "csapp2"
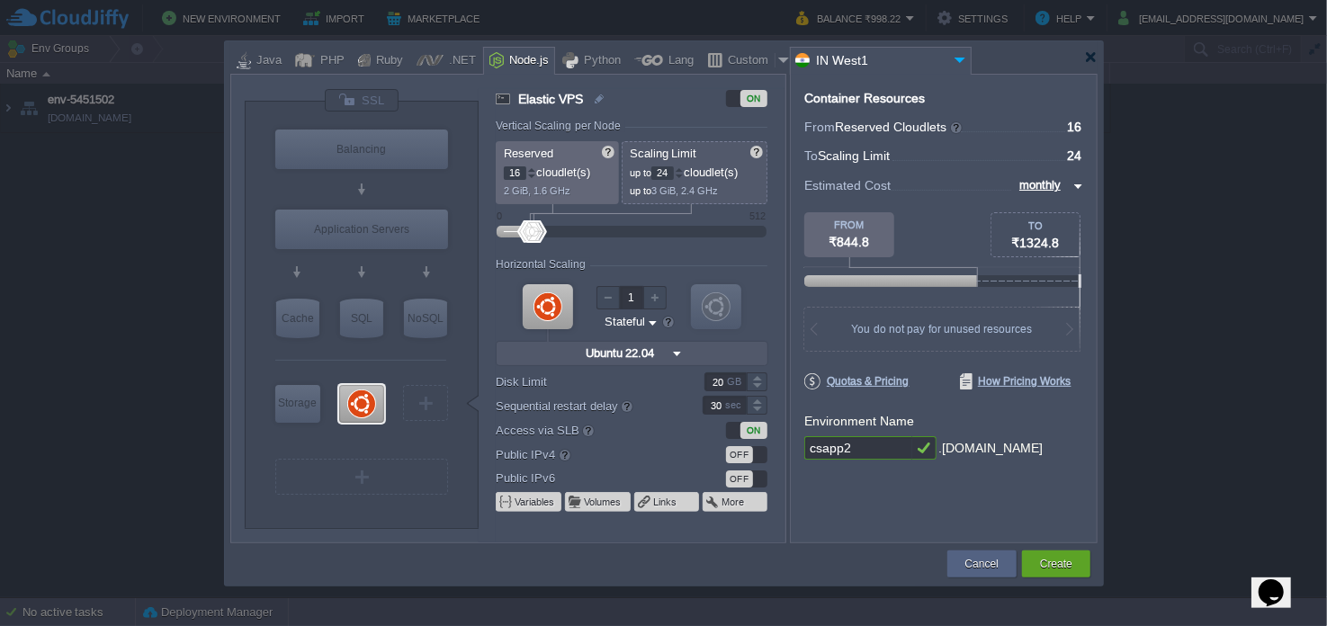
click at [755, 457] on div "OFF" at bounding box center [746, 454] width 41 height 17
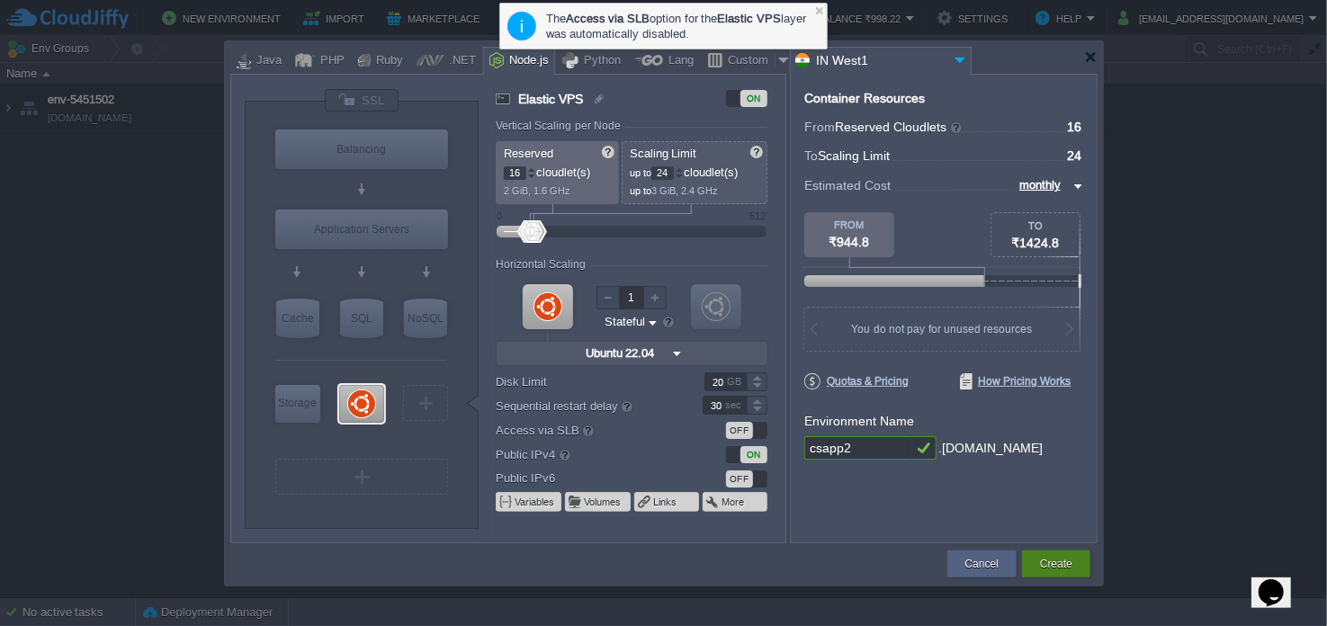
click at [1051, 565] on button "Create" at bounding box center [1056, 564] width 32 height 18
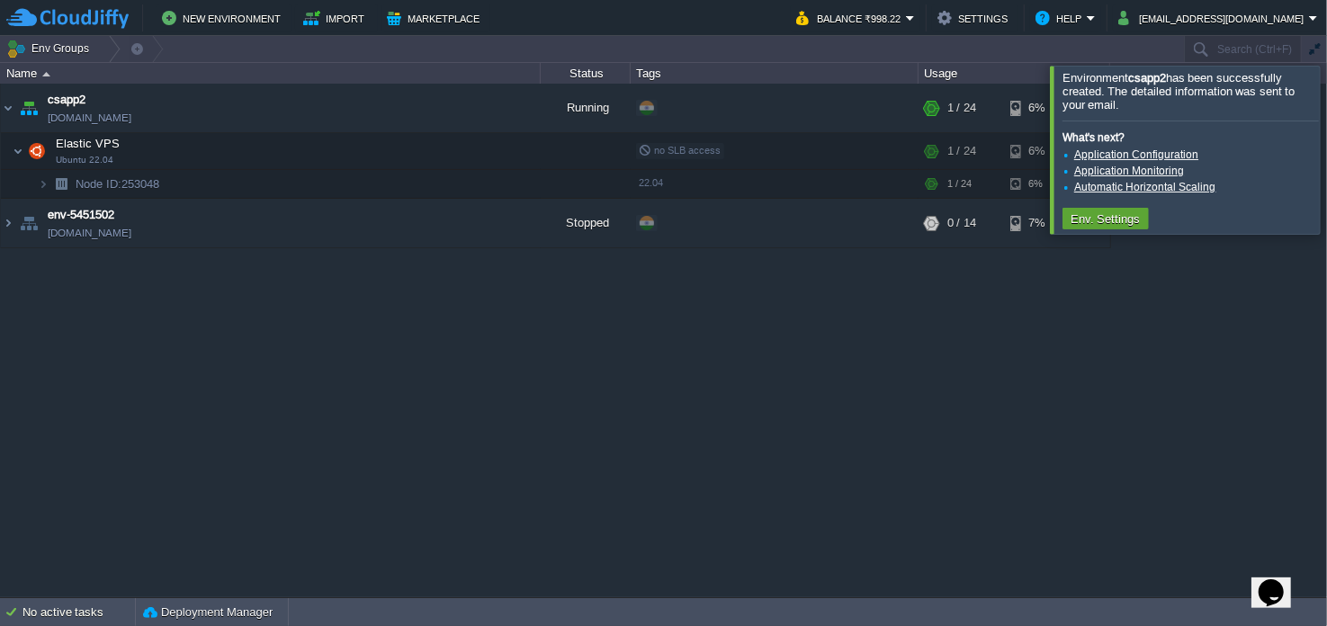
click at [1326, 147] on div at bounding box center [1348, 149] width 0 height 167
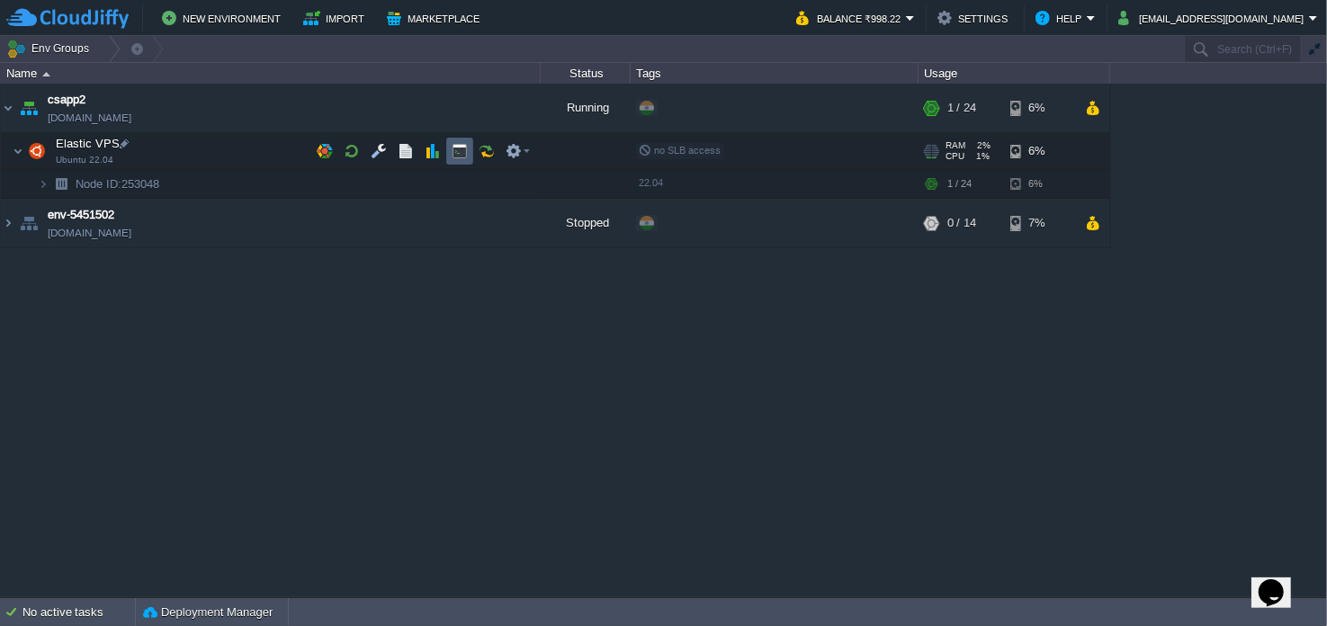
click at [469, 159] on td at bounding box center [459, 151] width 27 height 27
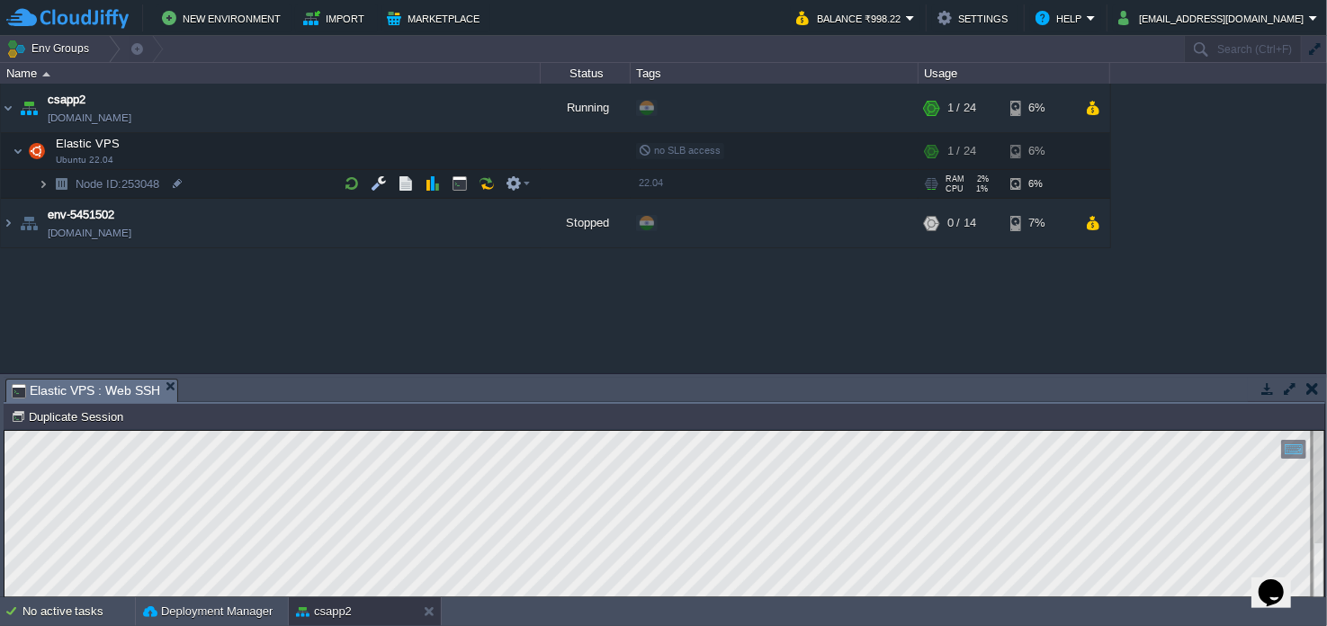
click at [44, 180] on img at bounding box center [43, 184] width 11 height 28
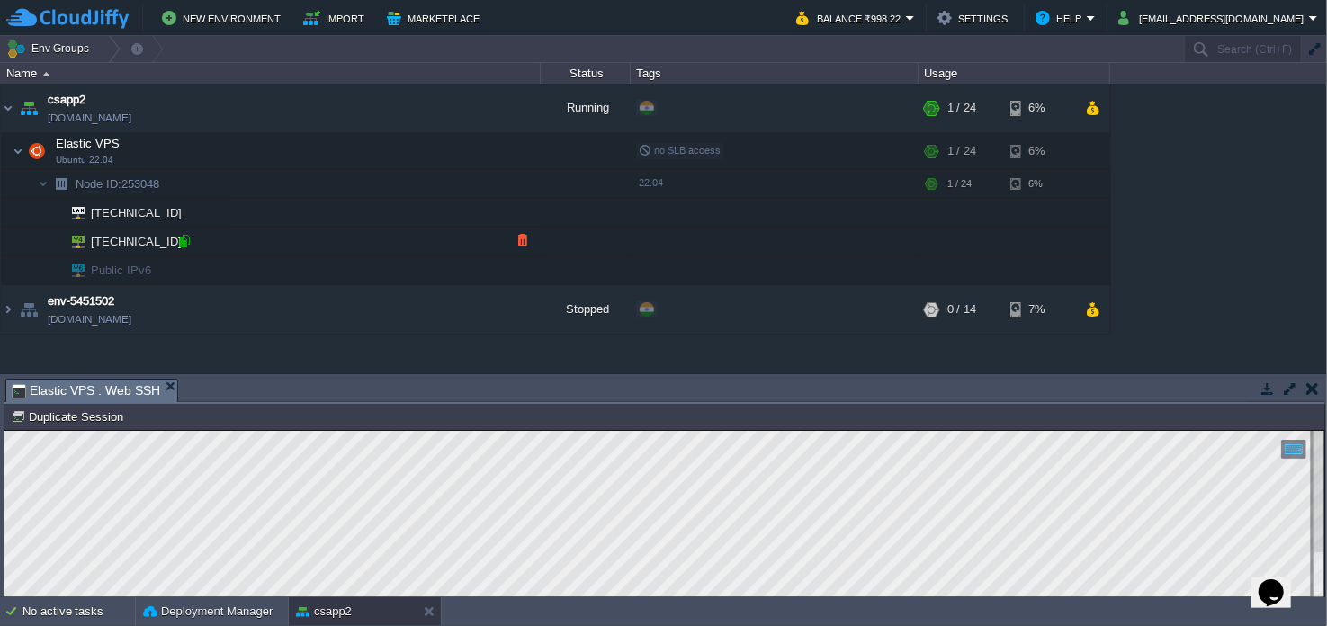
click at [187, 243] on div at bounding box center [184, 241] width 16 height 16
click at [404, 430] on html "Copy: Ctrl + Shift + C Paste: Ctrl + V Settings: Ctrl + Shift + Alt 0" at bounding box center [664, 430] width 1320 height 0
drag, startPoint x: 181, startPoint y: 238, endPoint x: 190, endPoint y: 246, distance: 11.5
click at [181, 238] on div at bounding box center [184, 241] width 16 height 16
click at [357, 150] on button "button" at bounding box center [352, 151] width 16 height 16
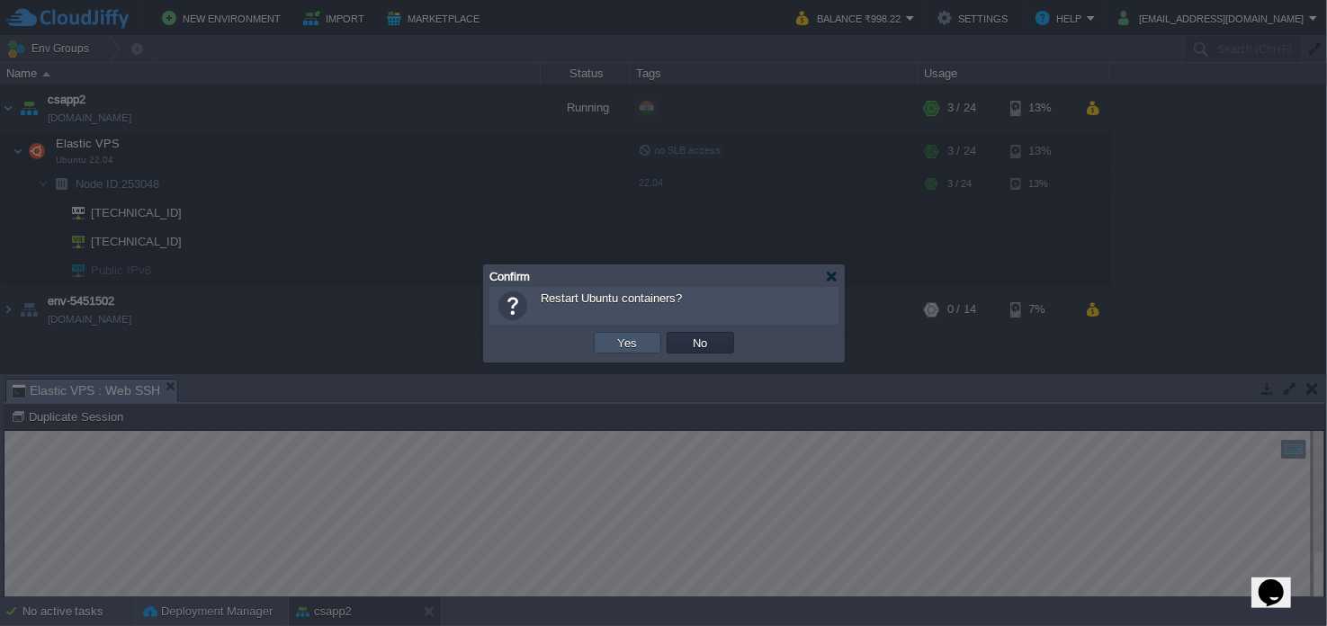
click at [616, 349] on button "Yes" at bounding box center [628, 343] width 31 height 16
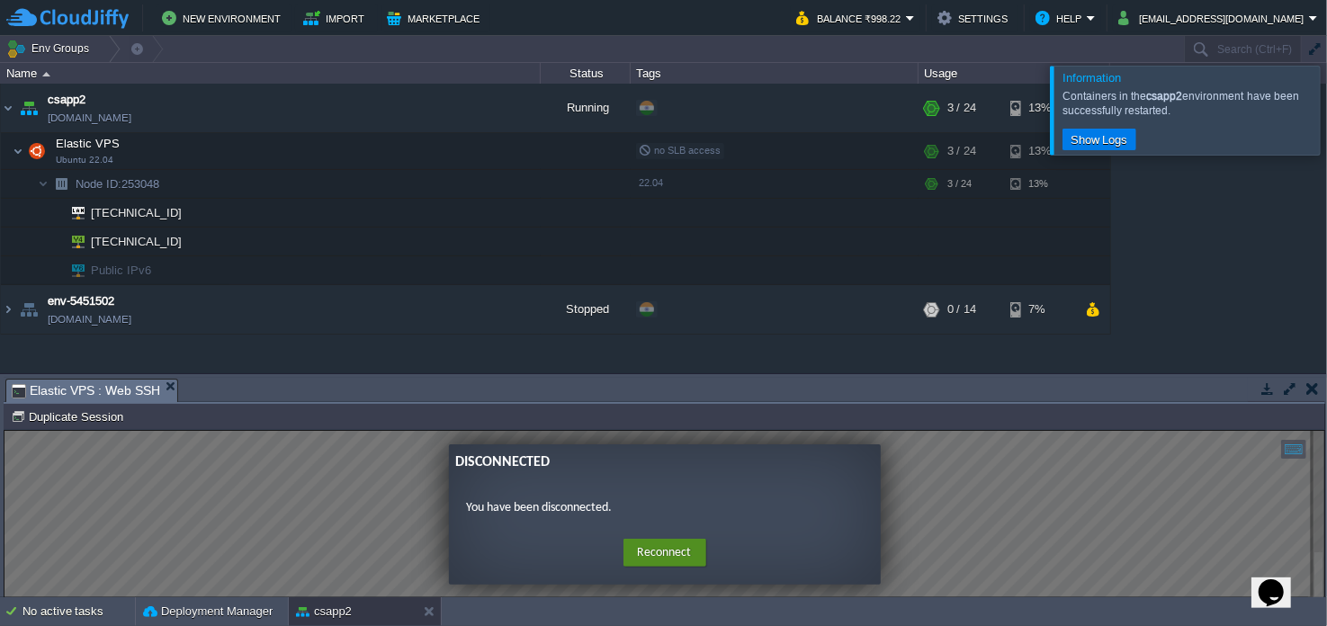
click at [636, 553] on button "Reconnect" at bounding box center [664, 552] width 83 height 29
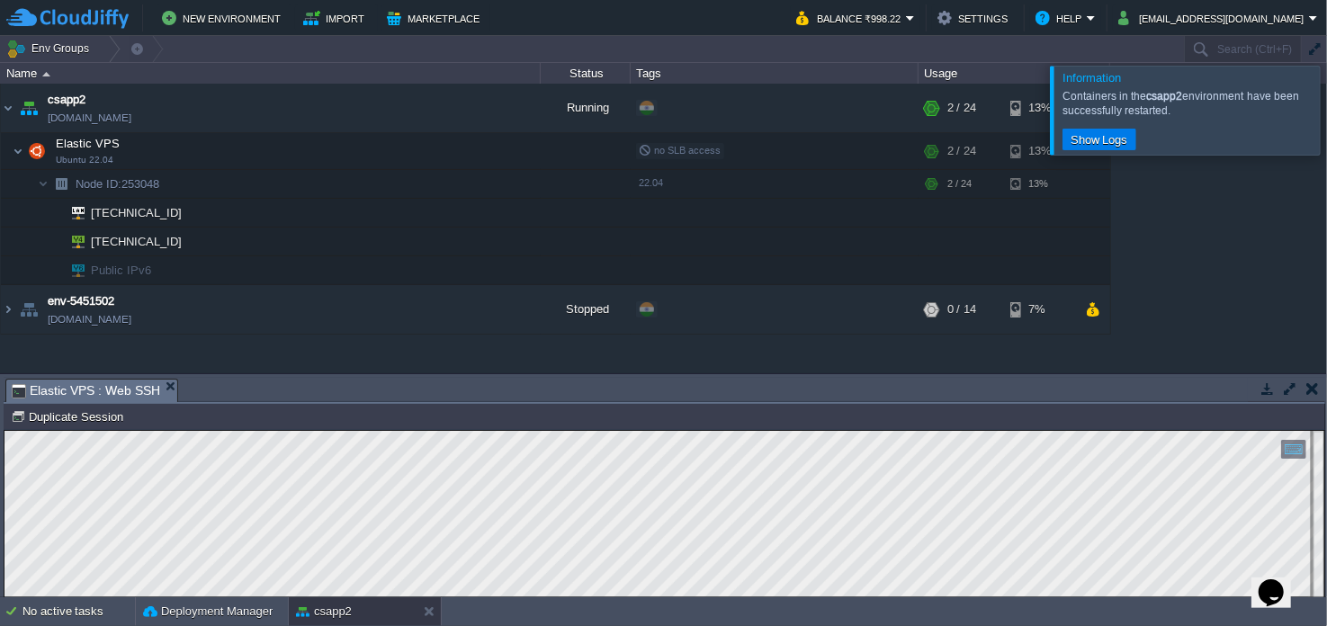
click at [1326, 100] on div at bounding box center [1348, 110] width 0 height 88
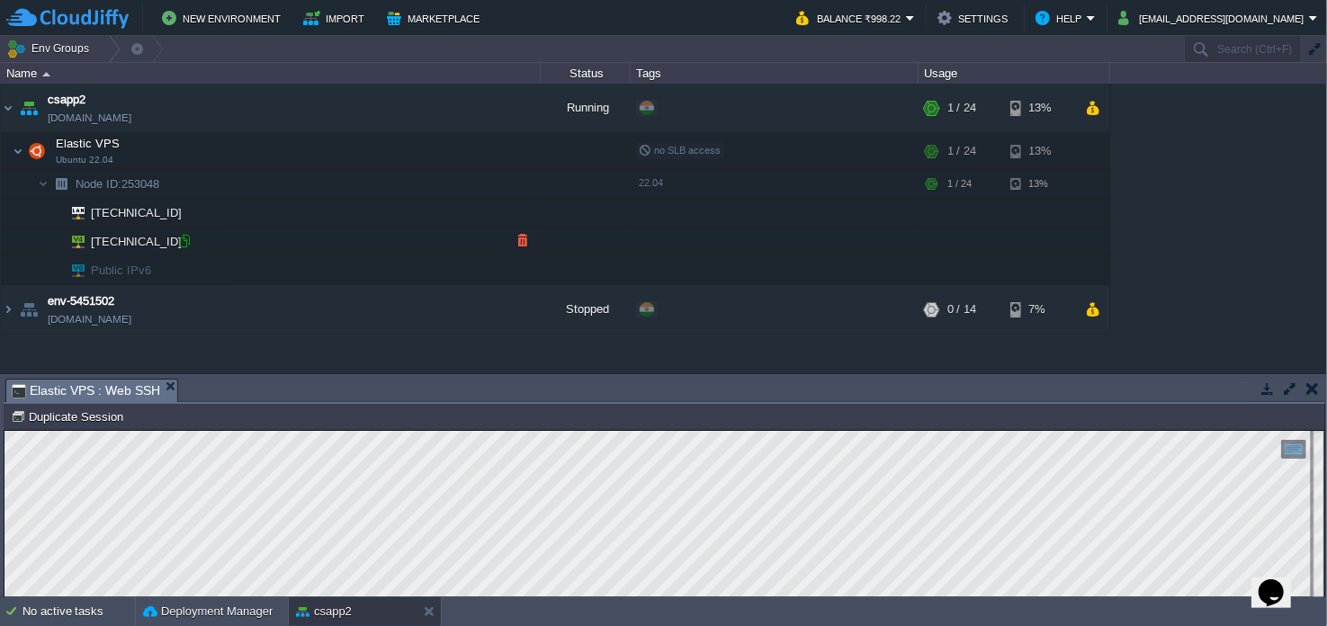
click at [180, 239] on div at bounding box center [184, 241] width 16 height 16
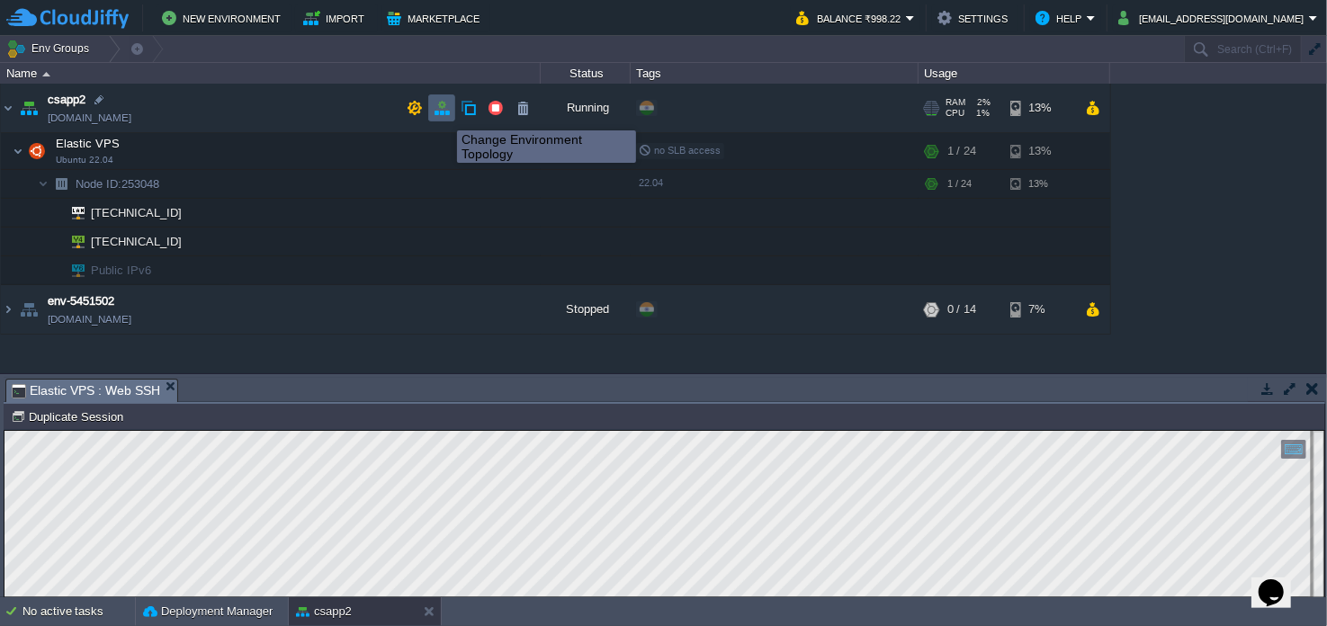
click at [443, 114] on button "button" at bounding box center [442, 108] width 16 height 16
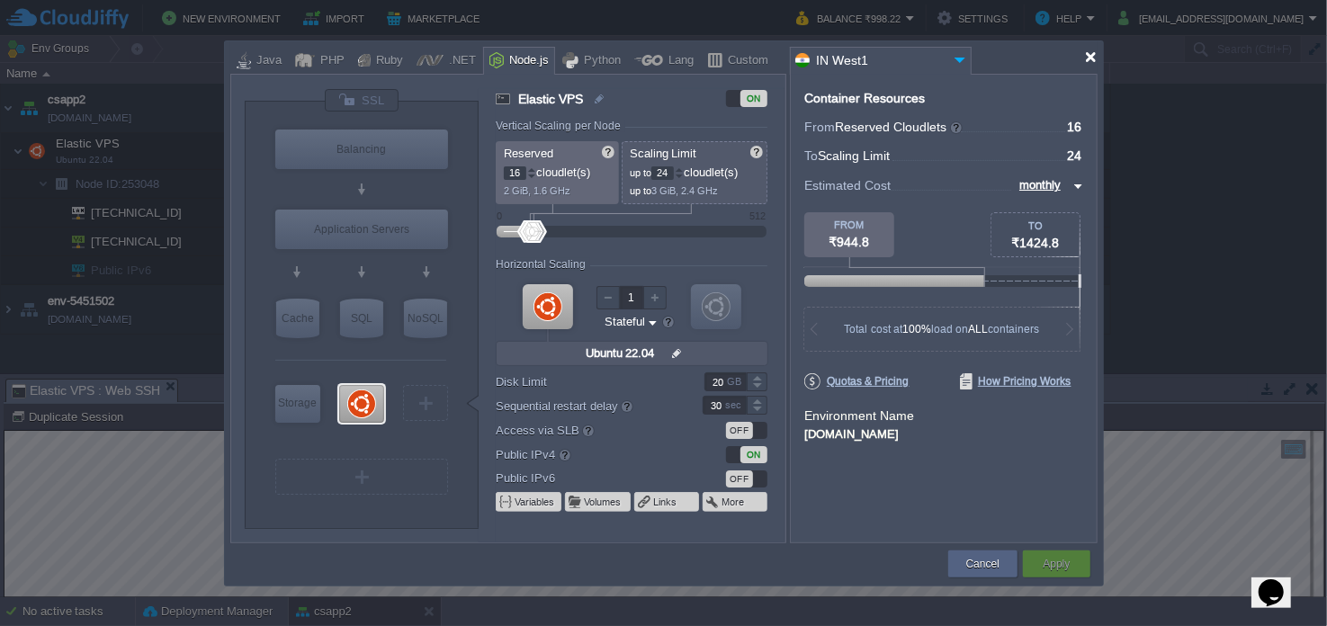
click at [1090, 58] on div at bounding box center [1090, 56] width 13 height 13
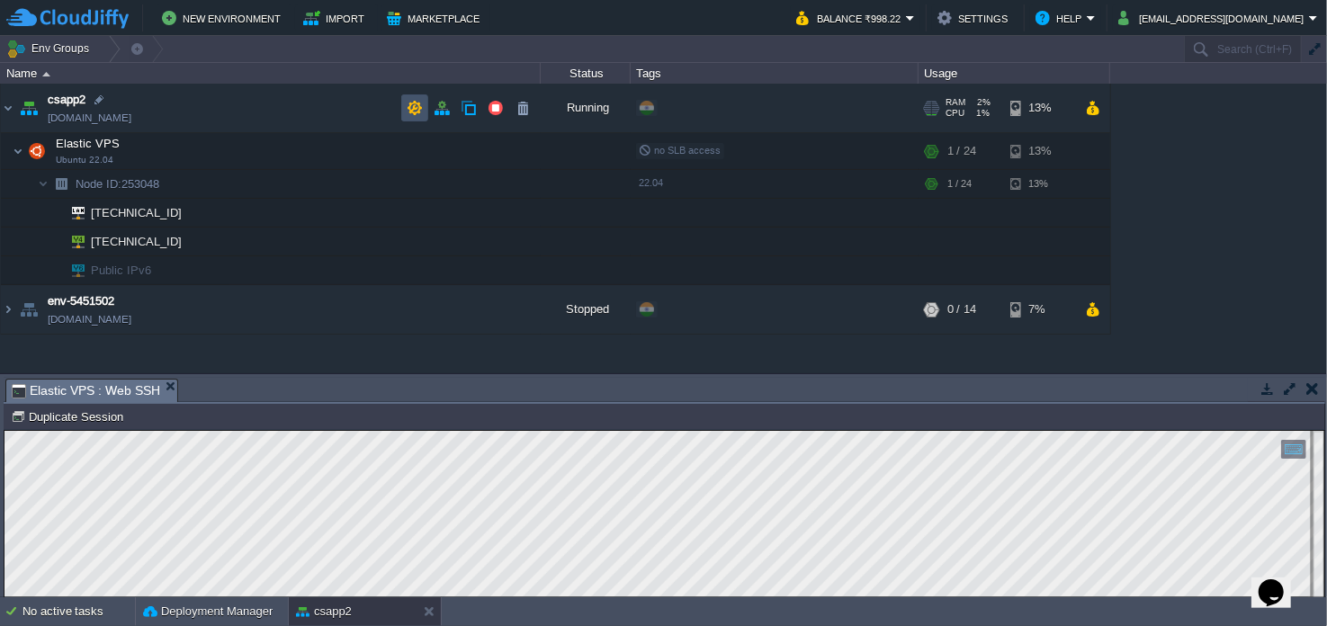
click at [422, 105] on button "button" at bounding box center [415, 108] width 16 height 16
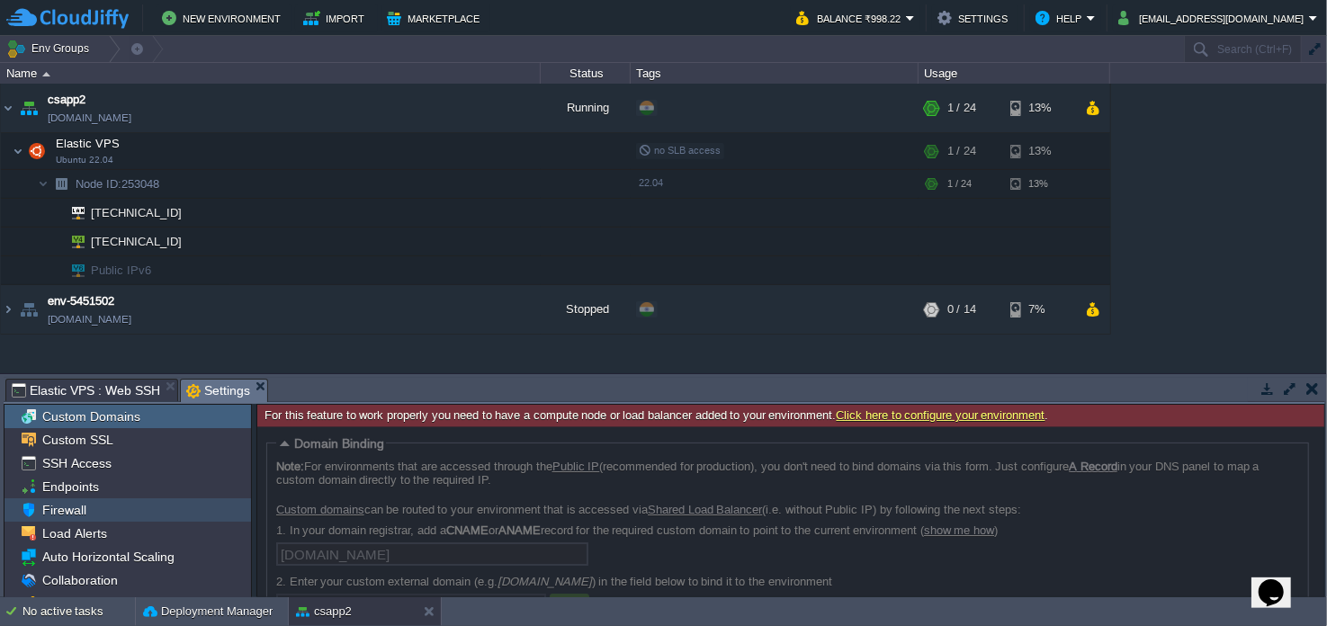
click at [103, 516] on div "Firewall" at bounding box center [127, 509] width 246 height 23
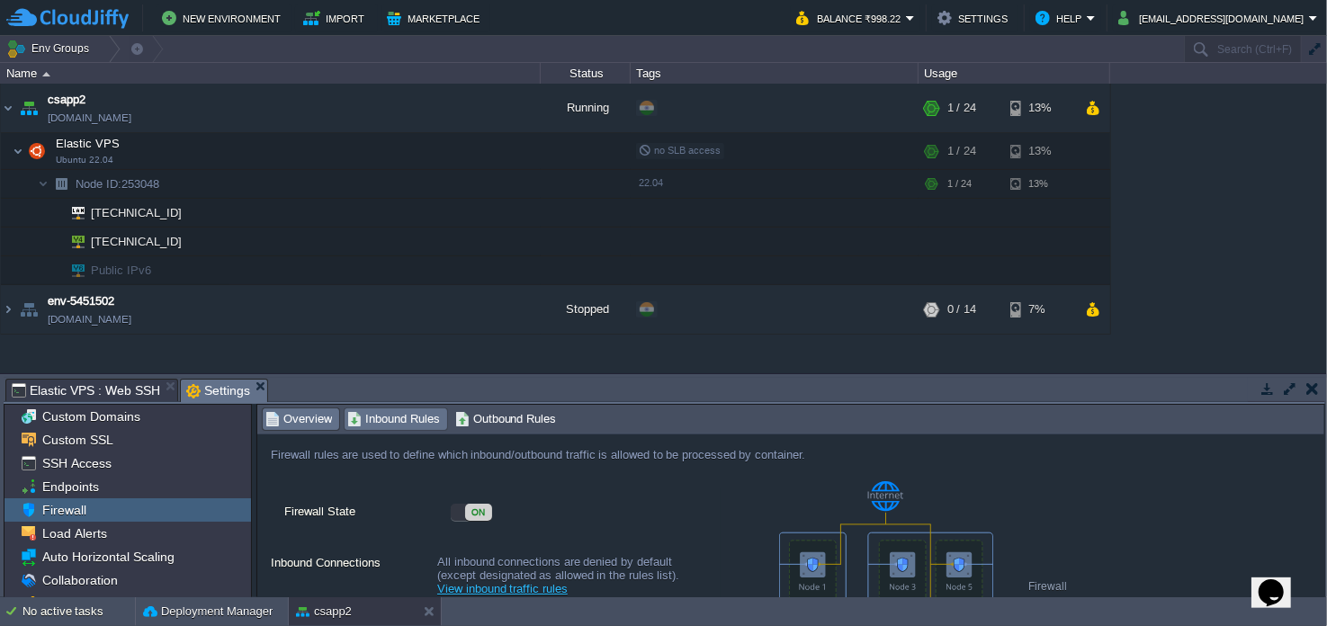
click at [401, 422] on span "Inbound Rules" at bounding box center [393, 419] width 93 height 20
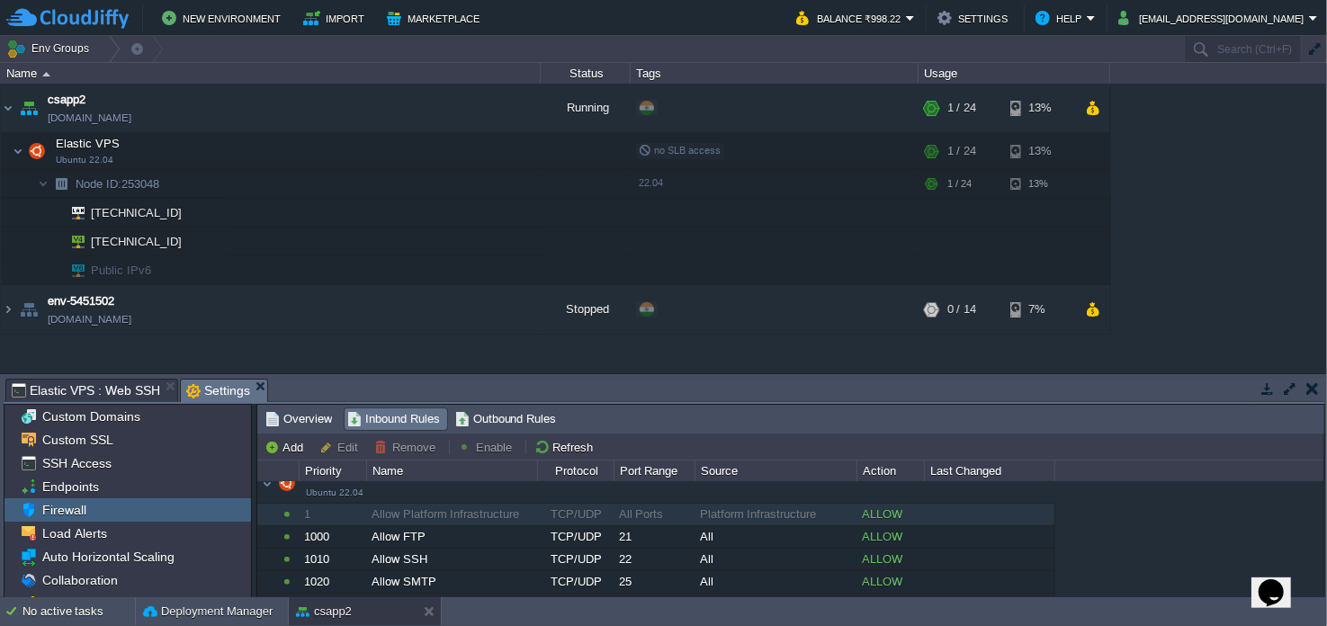
scroll to position [32, 0]
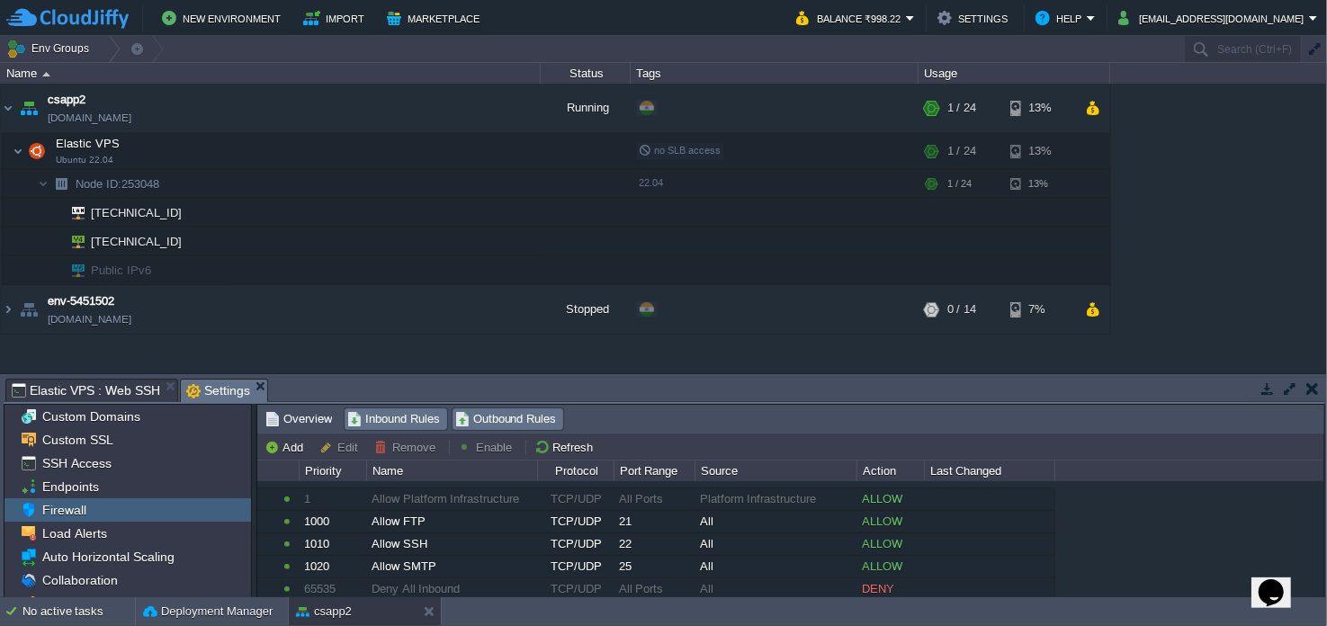
click at [466, 414] on span "Outbound Rules" at bounding box center [506, 419] width 102 height 20
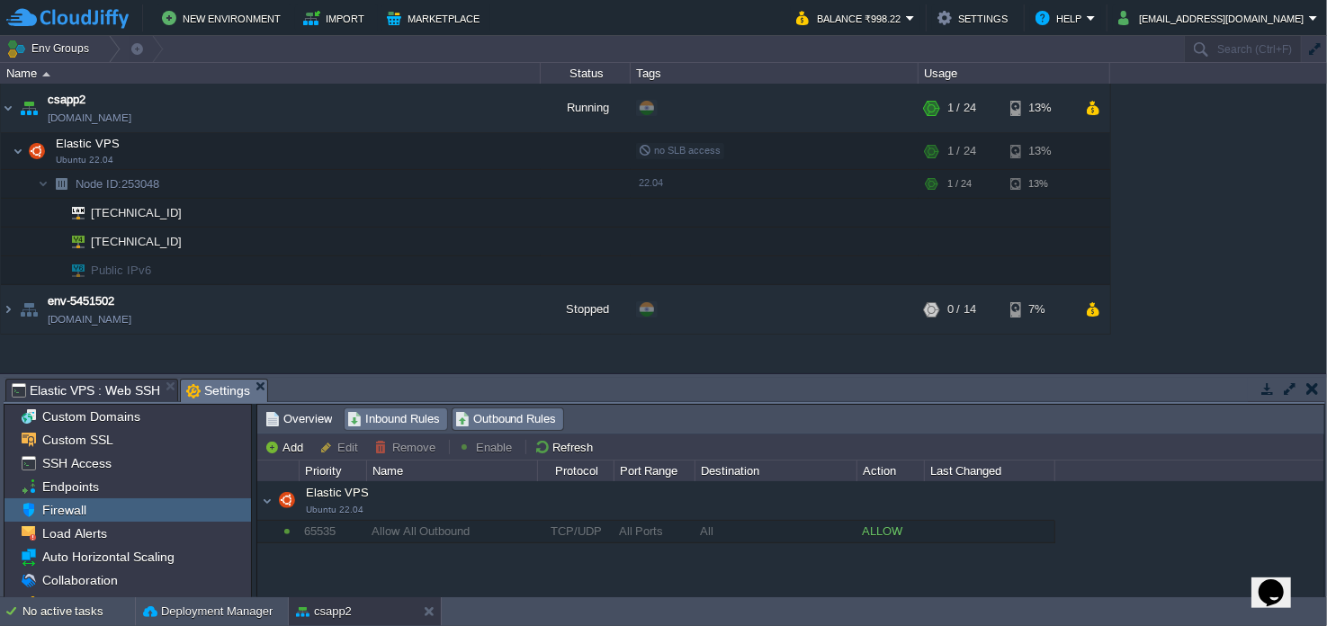
click at [392, 416] on span "Inbound Rules" at bounding box center [393, 419] width 93 height 20
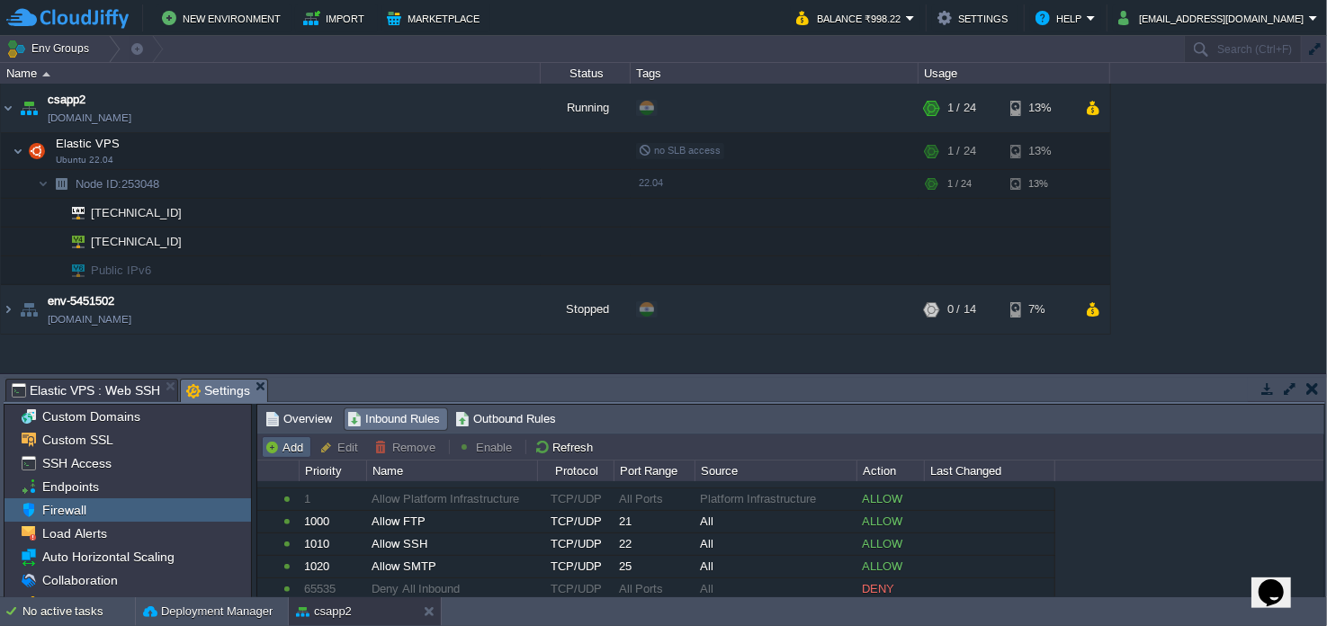
click at [288, 443] on button "Add" at bounding box center [286, 447] width 44 height 16
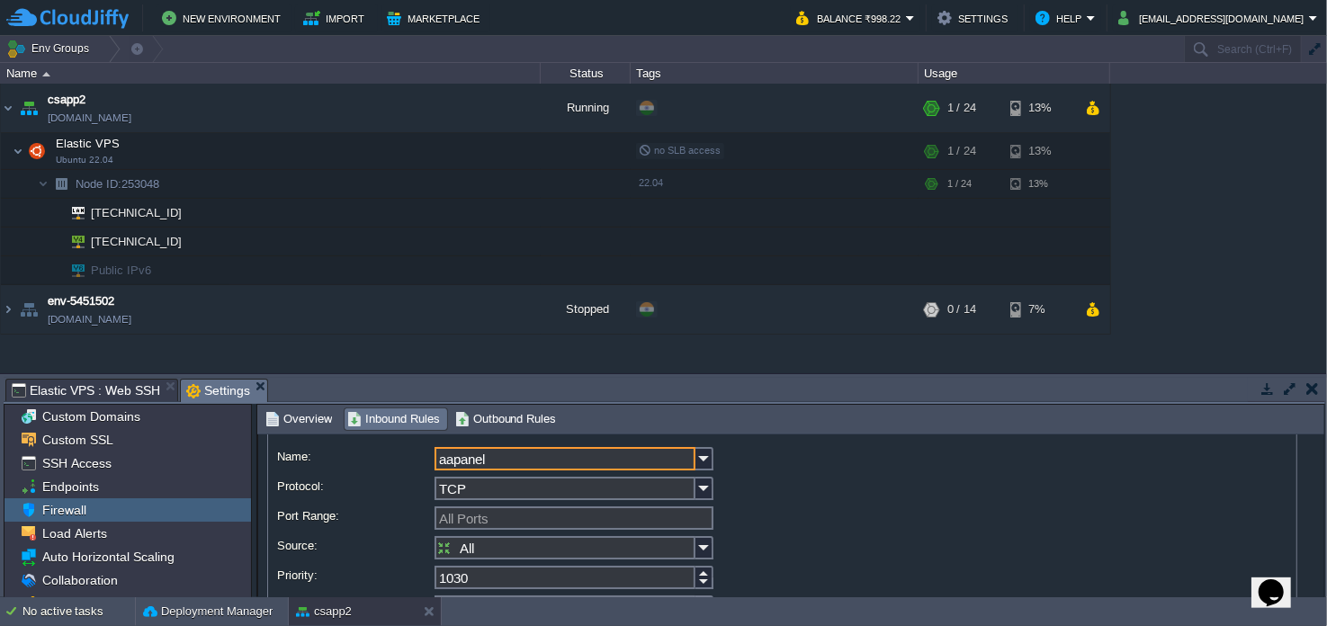
scroll to position [89, 0]
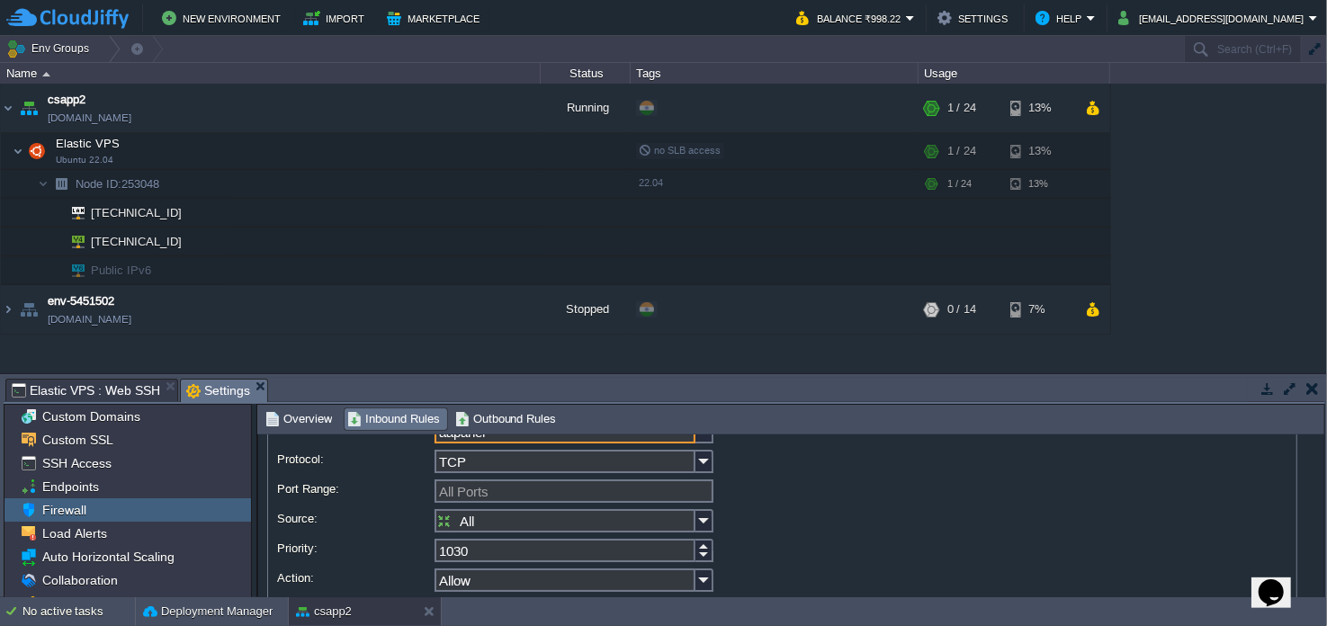
type input "aapanel"
click at [547, 490] on input "Port Range:" at bounding box center [573, 490] width 279 height 23
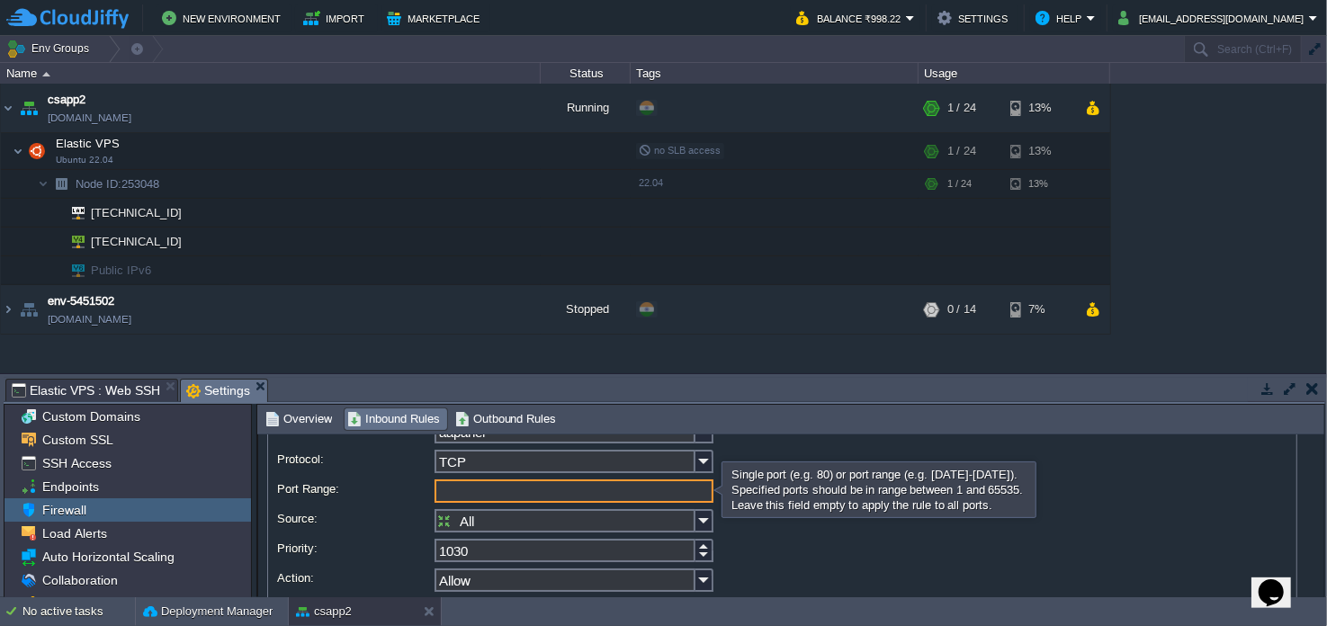
type input "All Ports"
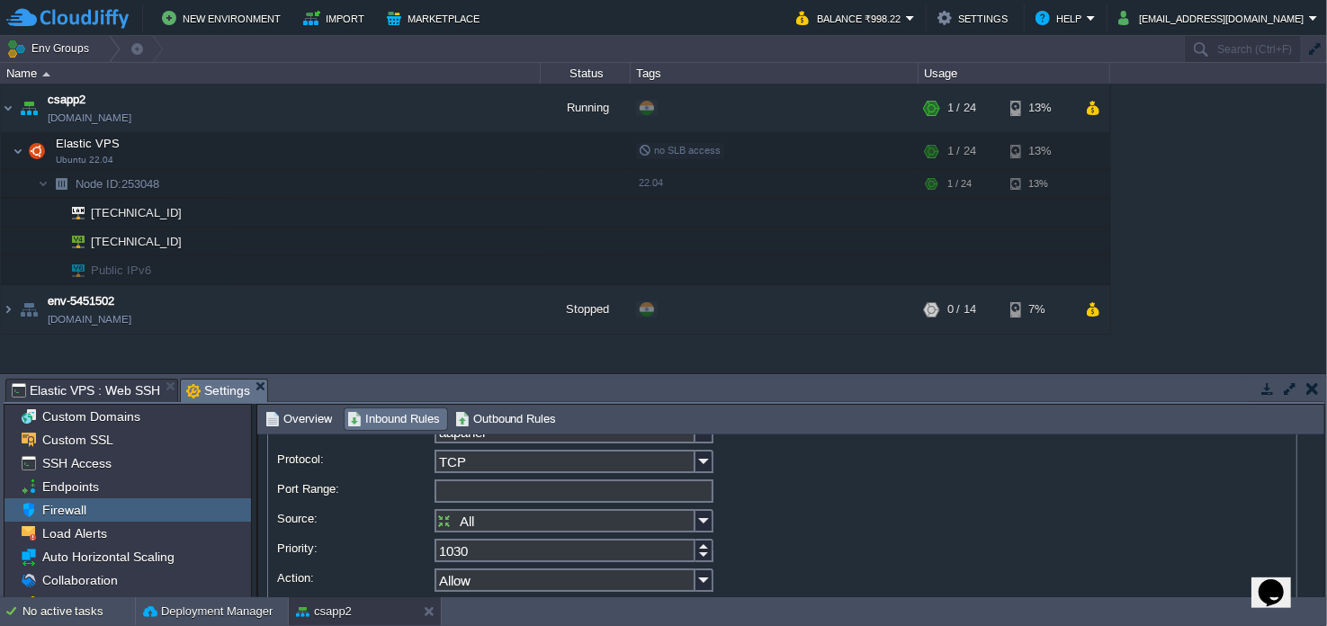
click at [0, 0] on div "Single port (e.g. 80) or port range (e.g. [DATE]-[DATE]). Specified ports shoul…" at bounding box center [0, 0] width 0 height 0
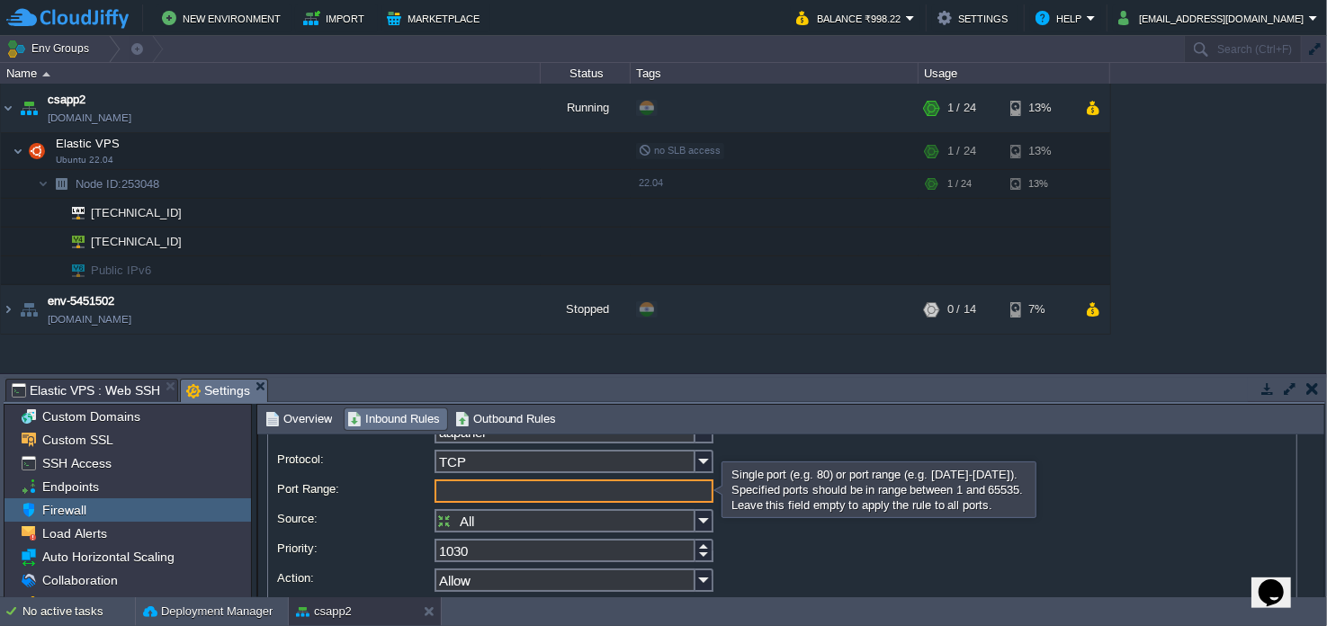
paste input "37298"
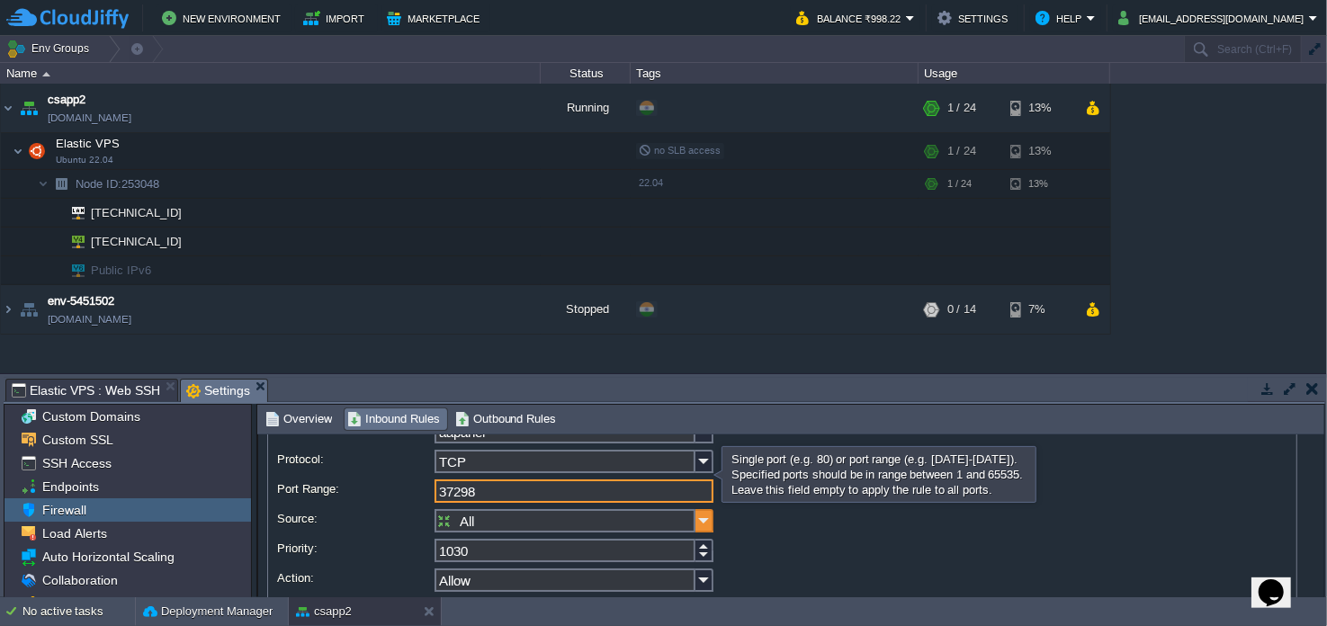
scroll to position [154, 0]
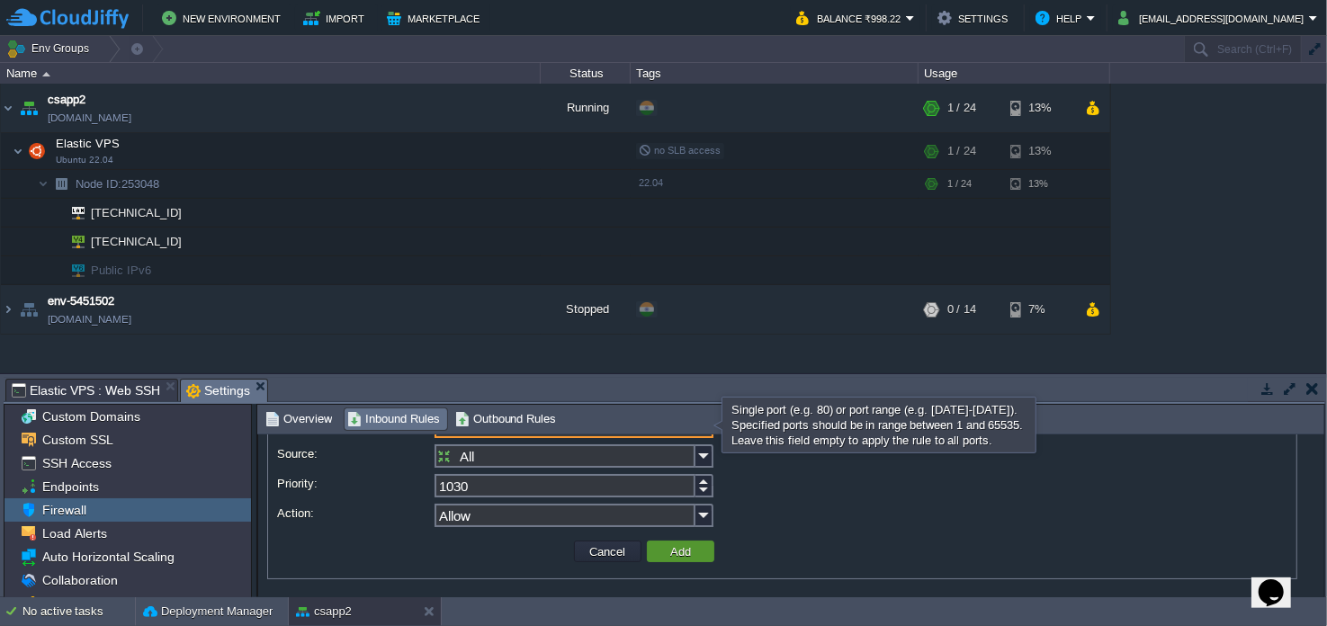
type input "37298"
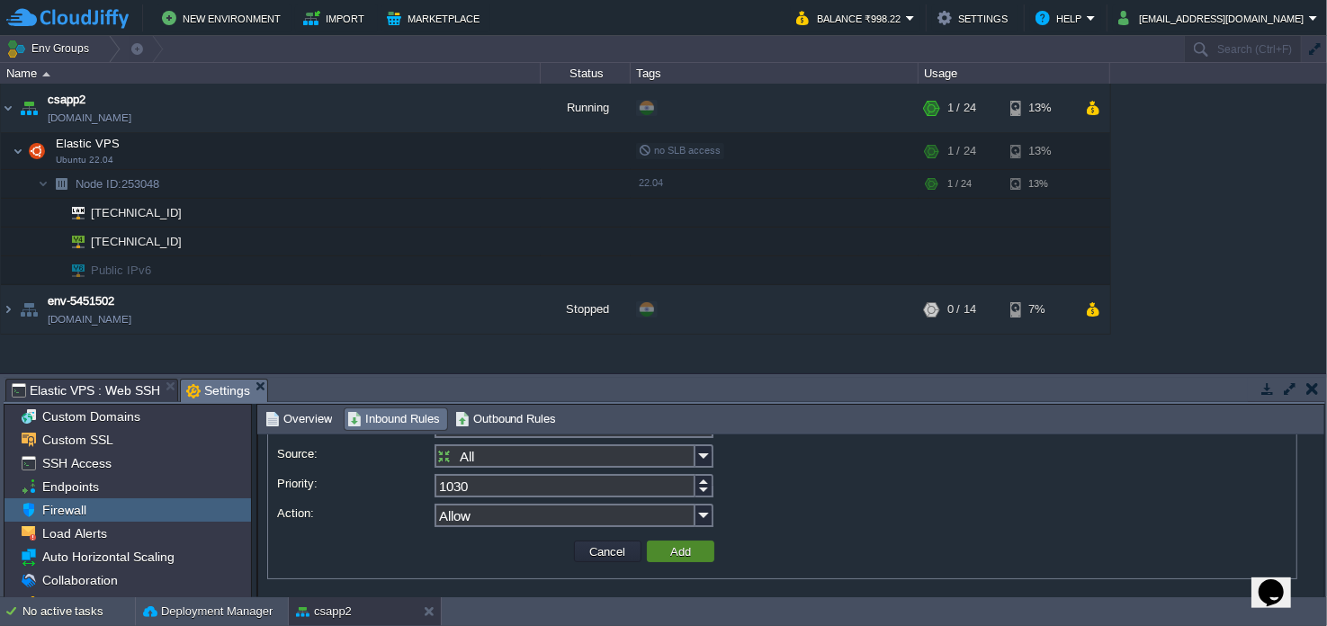
click at [679, 551] on button "Add" at bounding box center [680, 551] width 31 height 16
type input "All Ports"
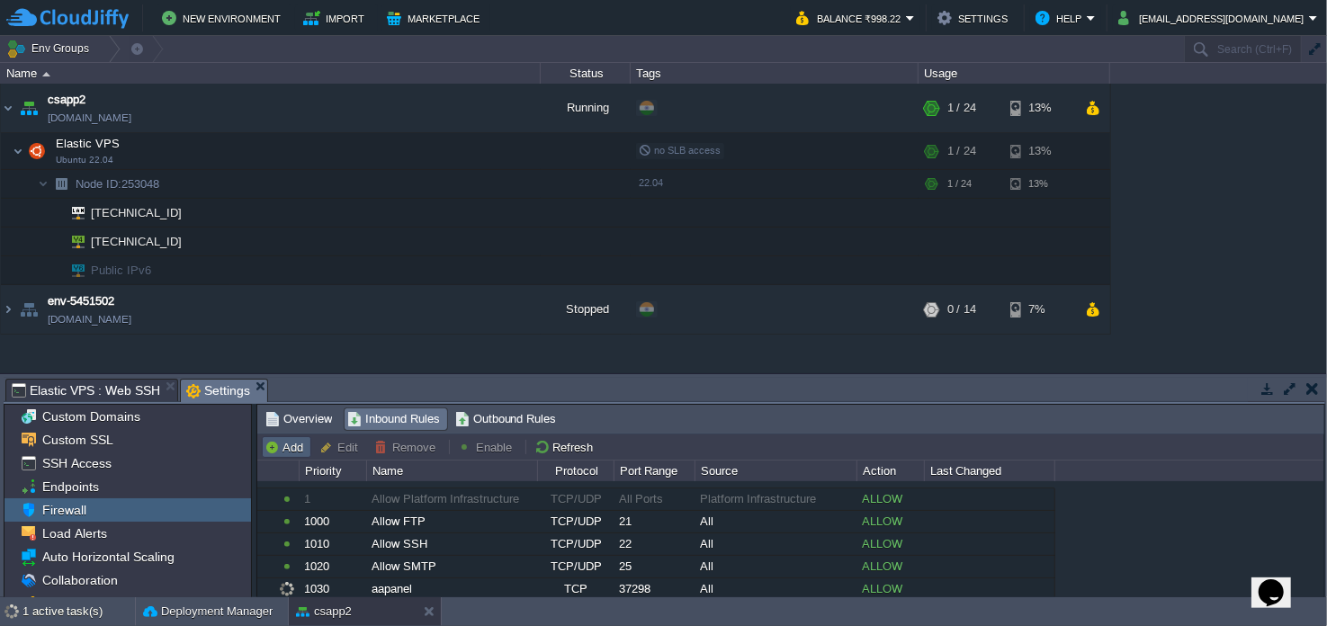
click at [282, 444] on button "Add" at bounding box center [286, 447] width 44 height 16
type input "Elastic VPS"
type input "1040"
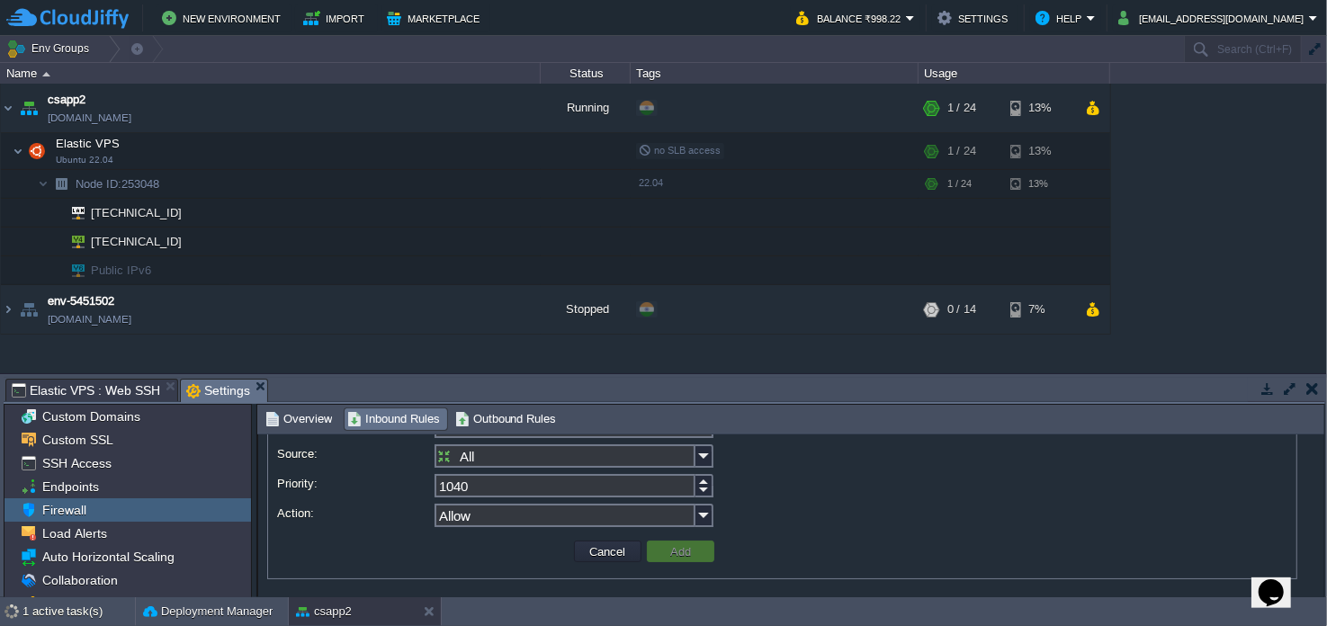
scroll to position [0, 0]
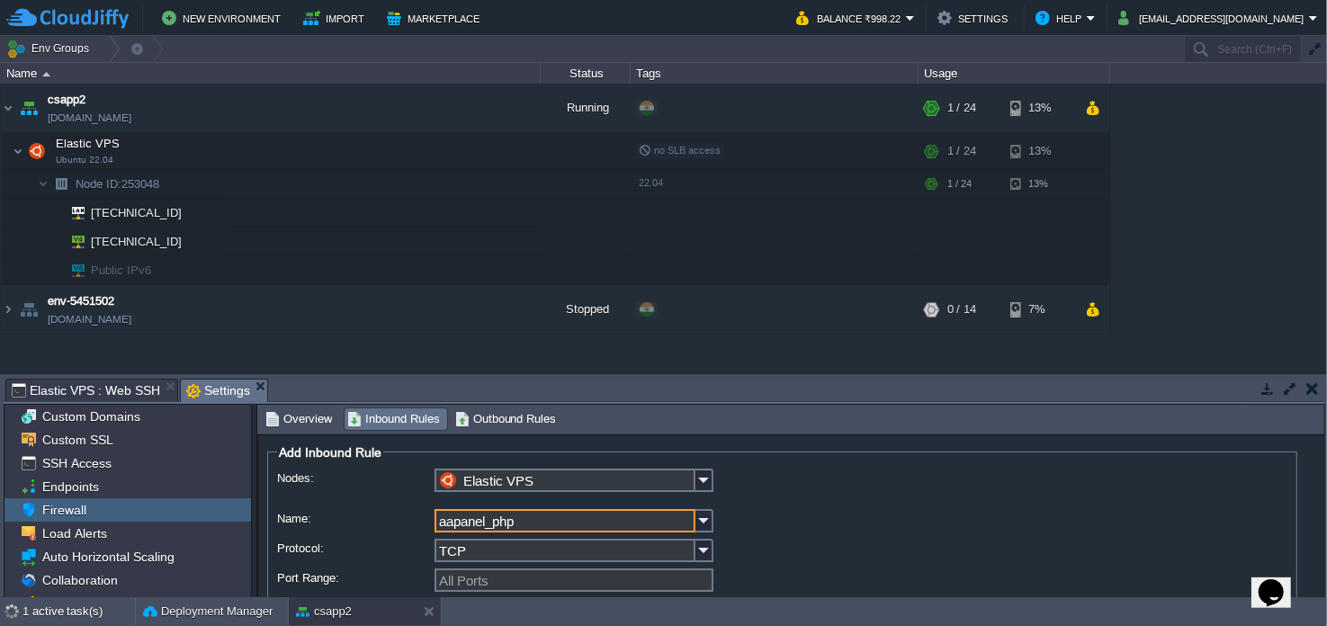
type input "aapanel_php"
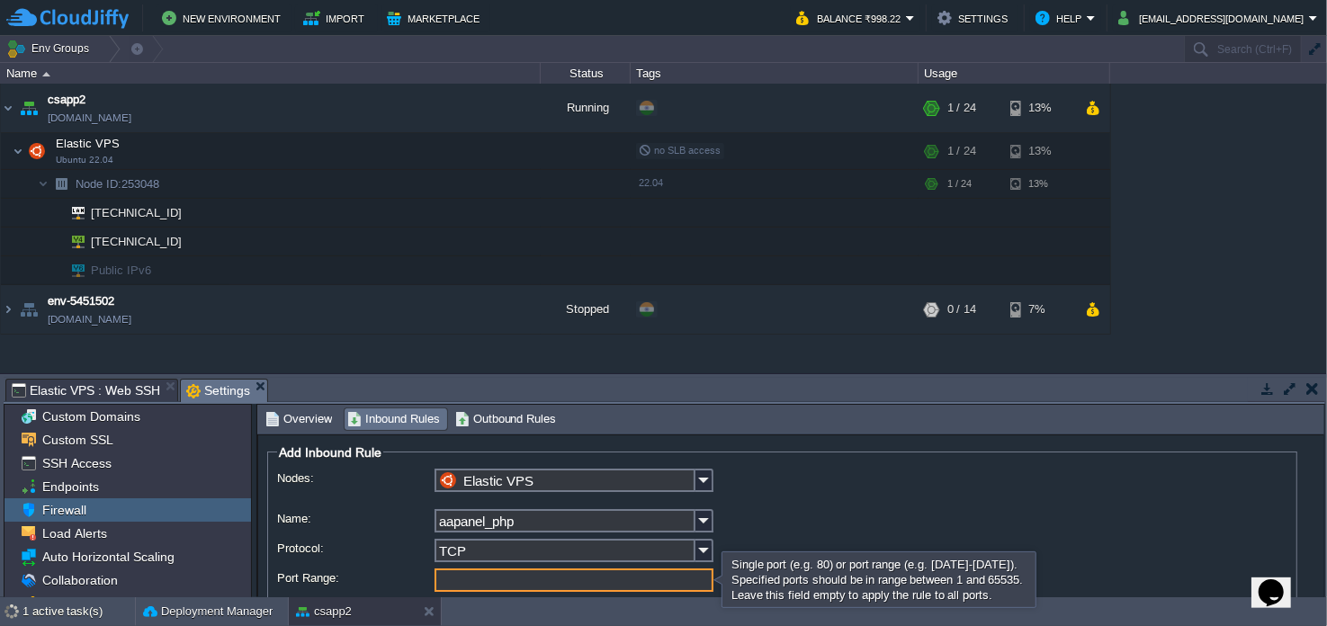
click at [477, 582] on input "Port Range:" at bounding box center [573, 580] width 279 height 23
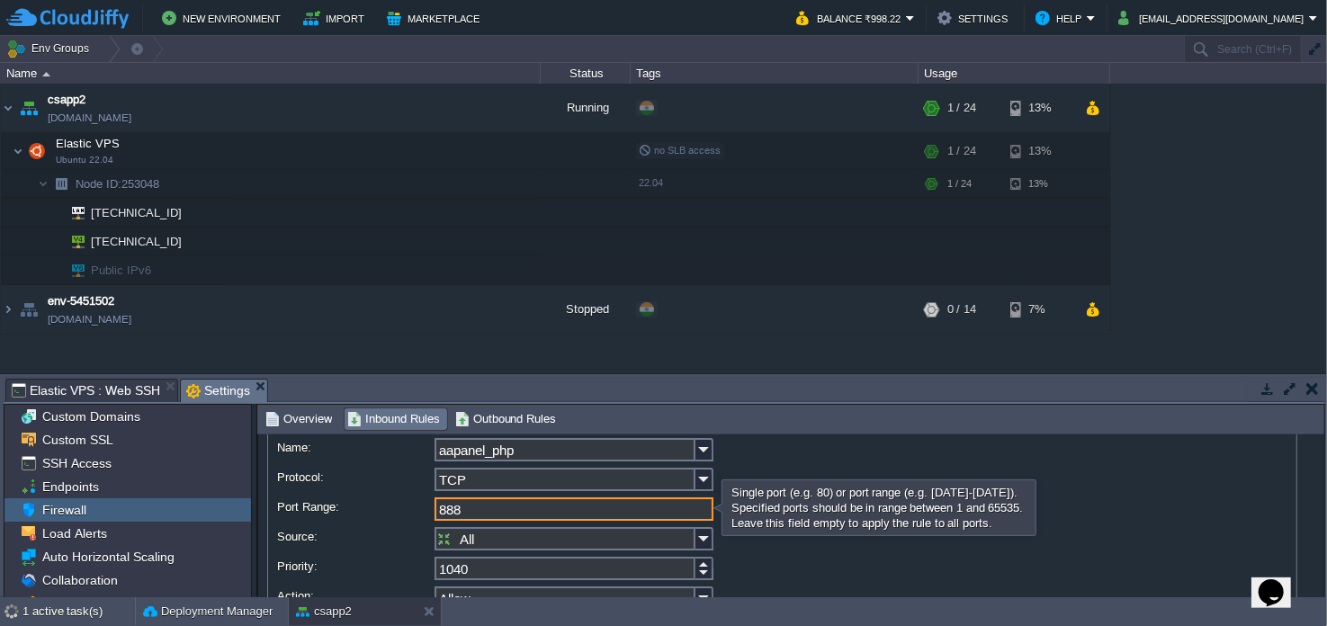
scroll to position [154, 0]
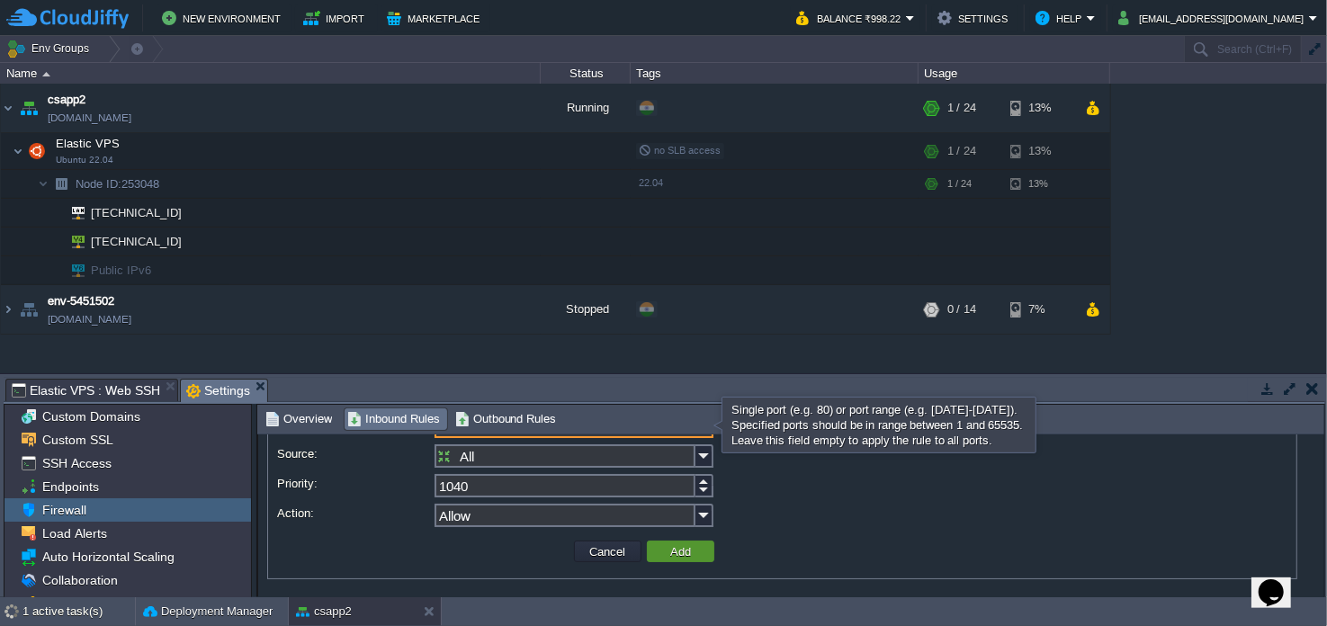
type input "888"
click at [696, 554] on td "Add" at bounding box center [680, 552] width 67 height 22
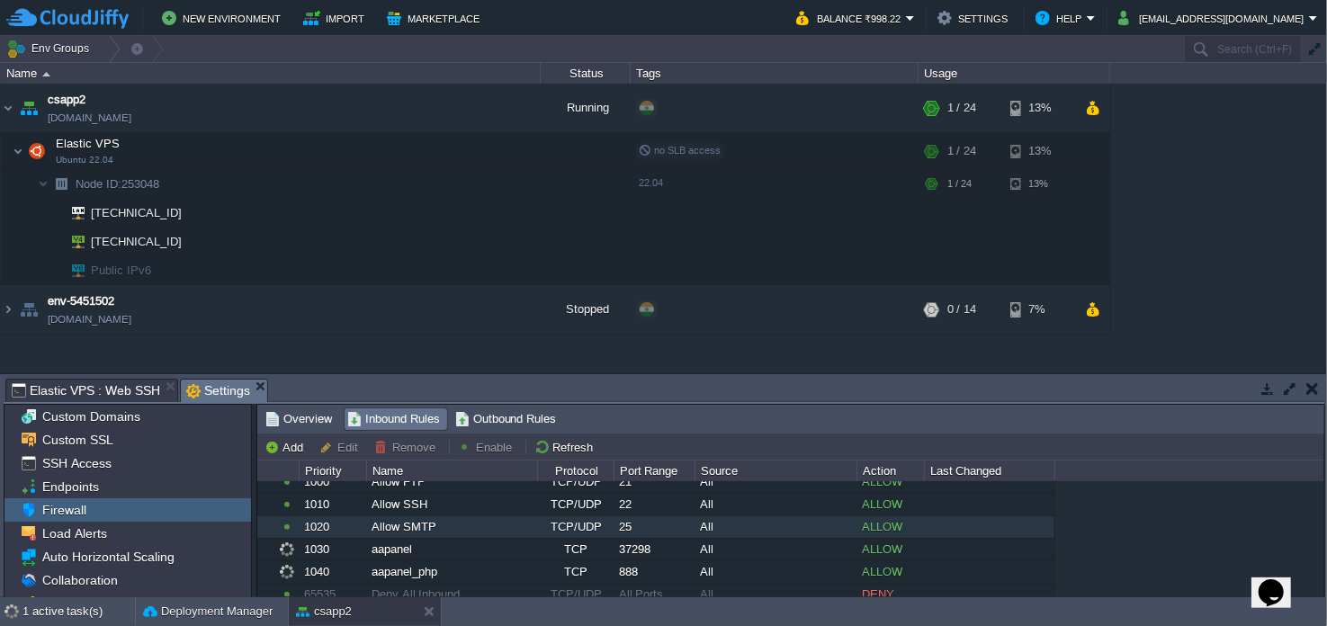
scroll to position [76, 0]
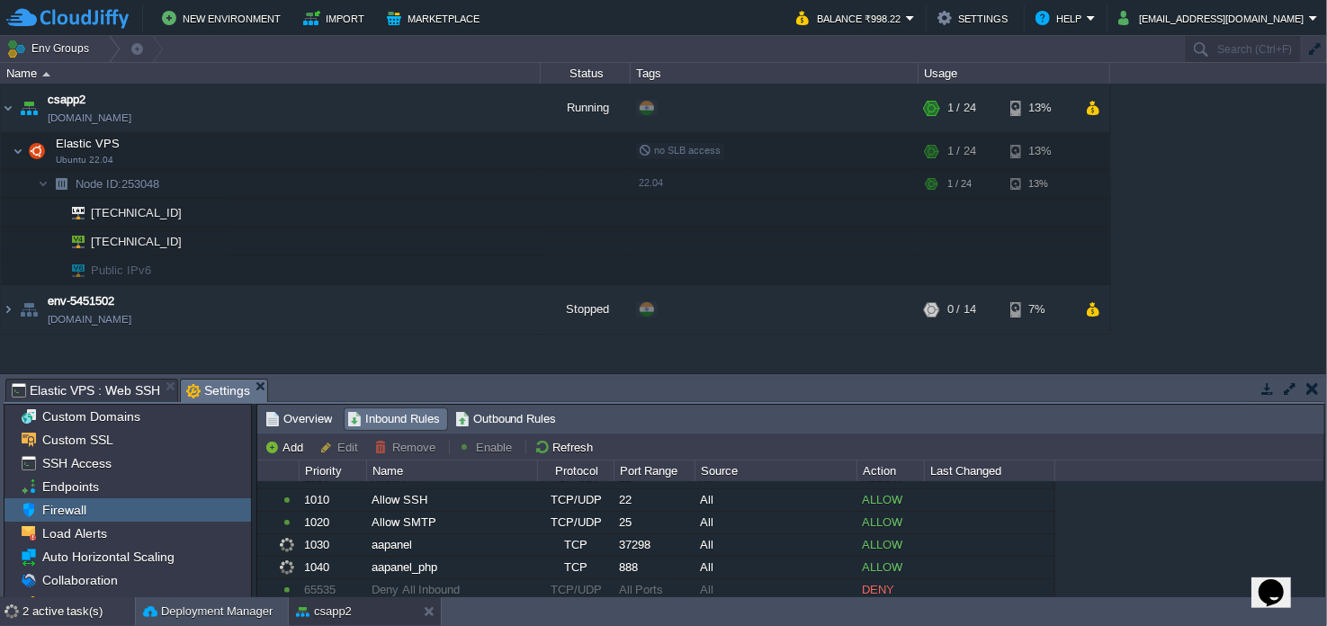
click at [92, 610] on div "2 active task(s)" at bounding box center [78, 611] width 112 height 29
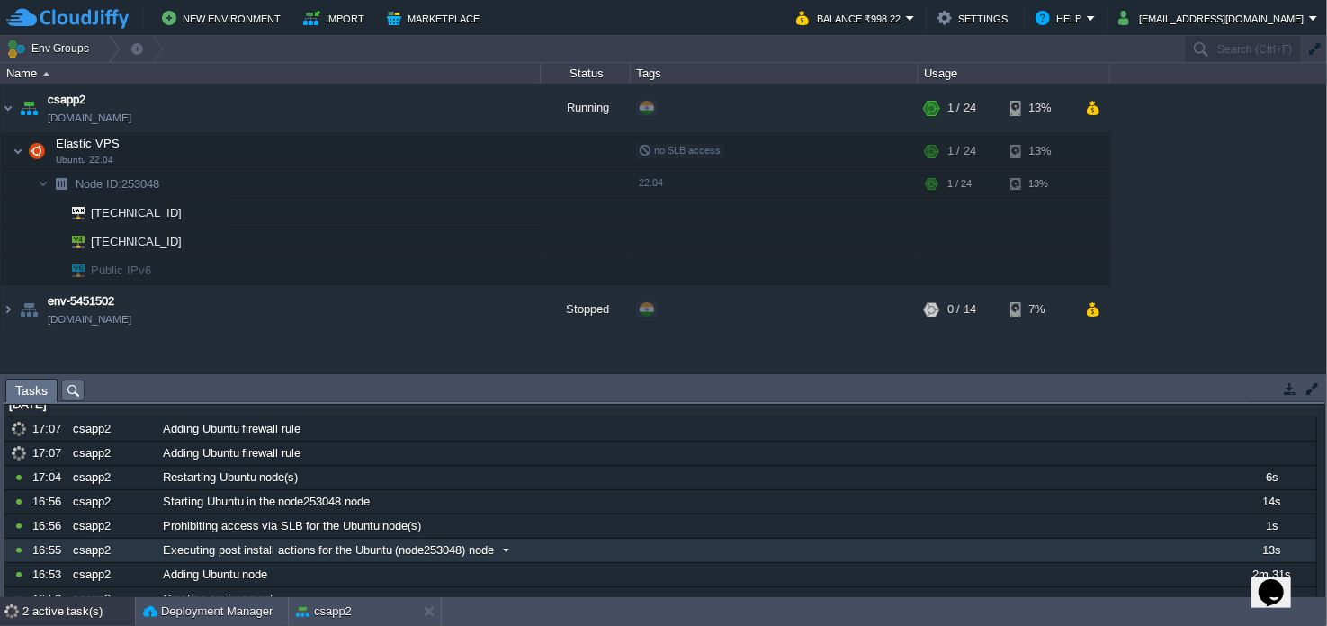
scroll to position [0, 0]
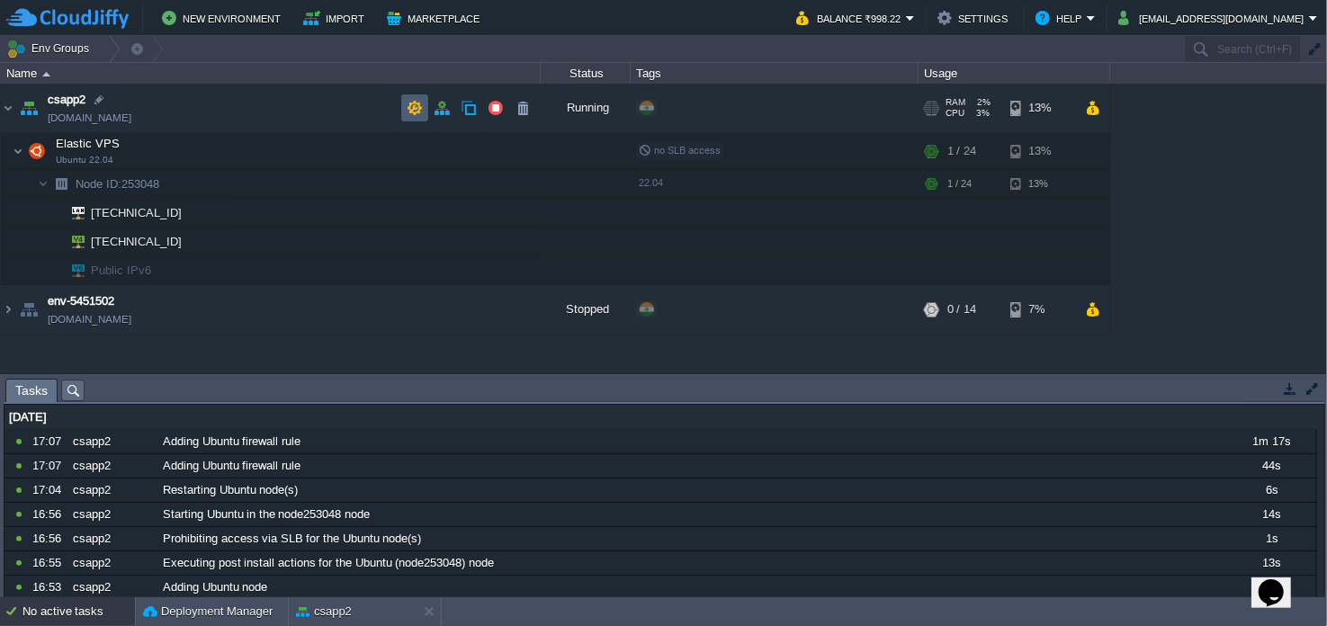
click at [408, 112] on button "button" at bounding box center [415, 108] width 16 height 16
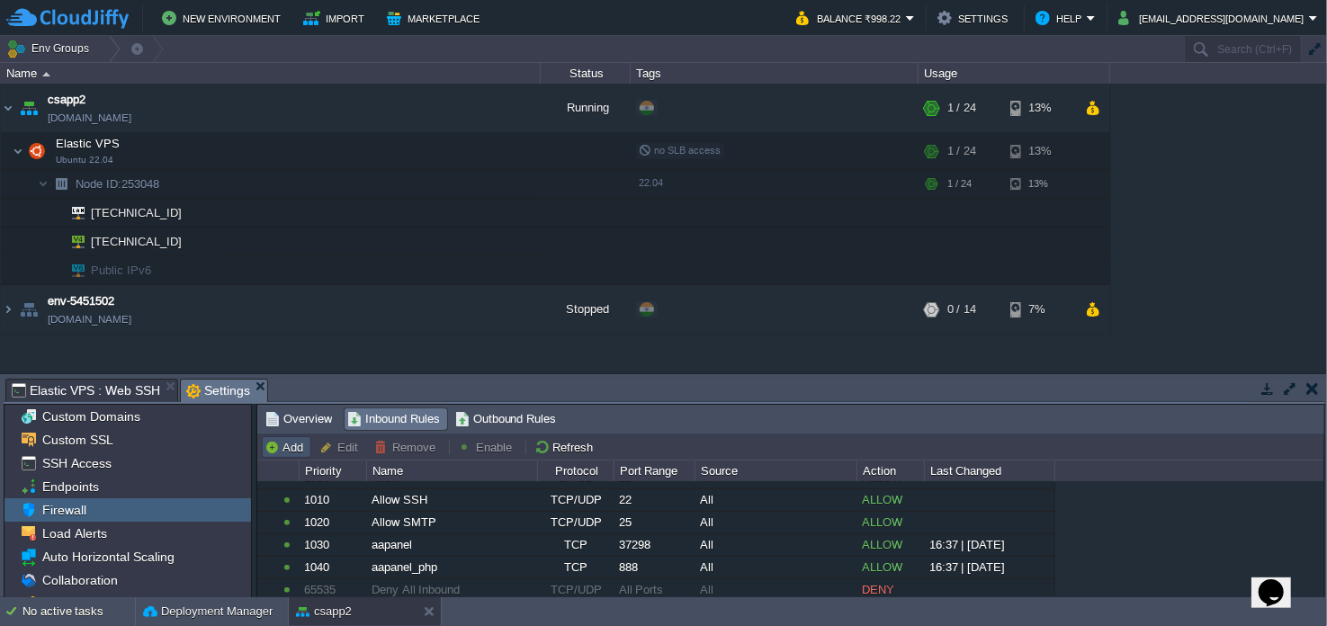
click at [265, 449] on button "Add" at bounding box center [286, 447] width 44 height 16
type input "Elastic VPS"
type input "1050"
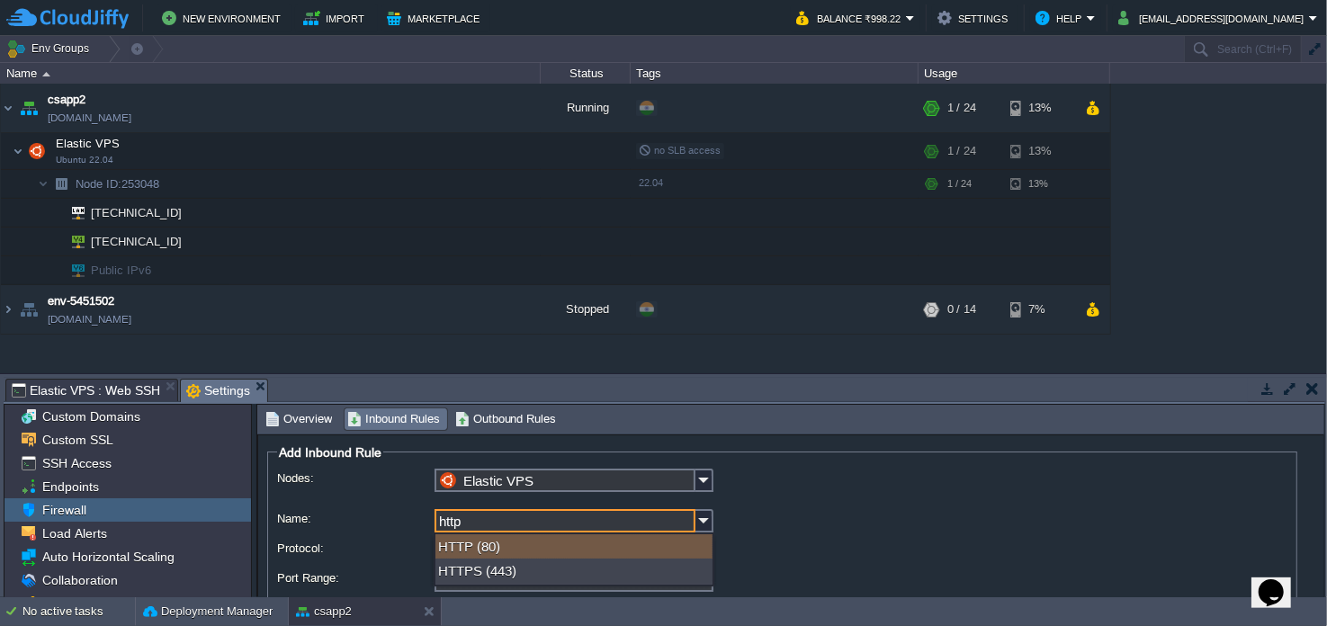
click at [625, 533] on div "HTTP (80) HTTPS (443)" at bounding box center [574, 560] width 281 height 54
click at [592, 542] on div "HTTP (80)" at bounding box center [573, 546] width 277 height 24
type input "HTTP"
type input "80"
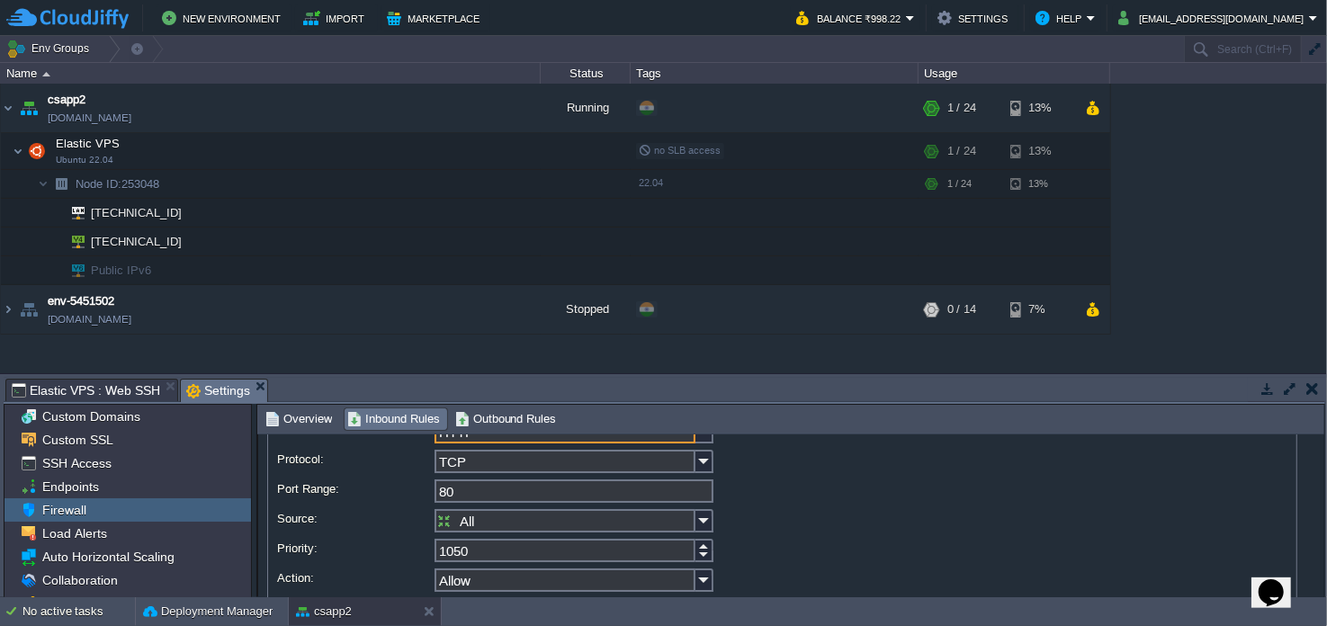
scroll to position [154, 0]
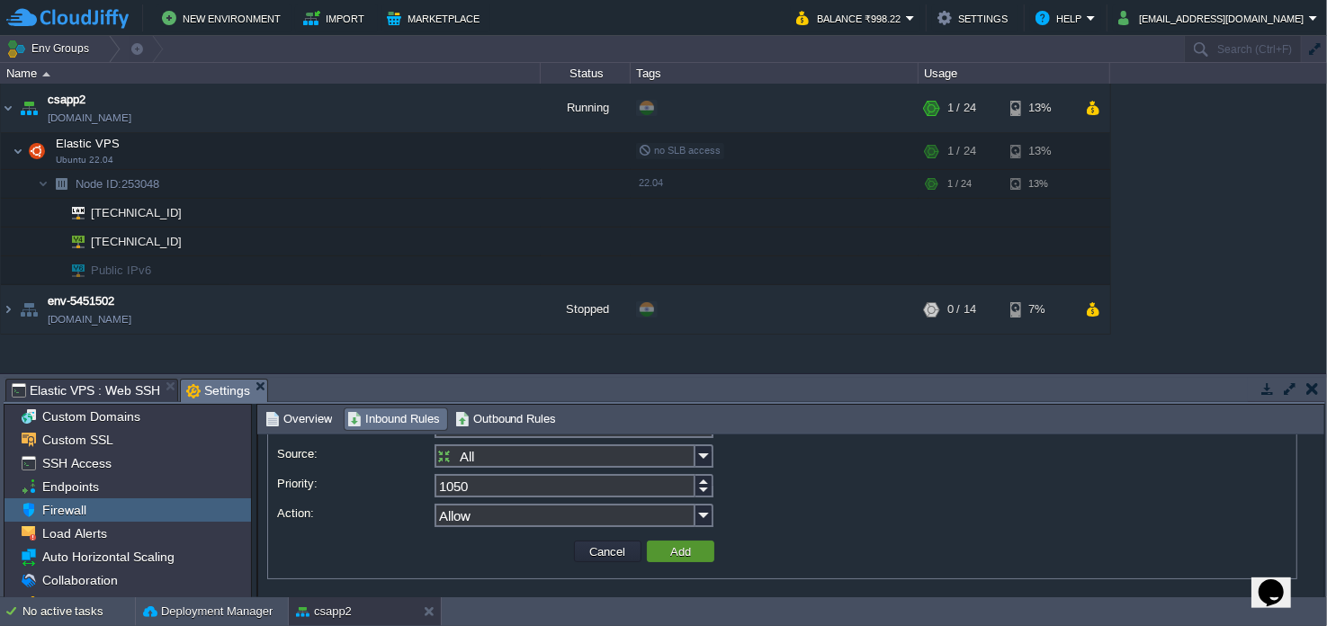
click at [685, 543] on button "Add" at bounding box center [680, 551] width 31 height 16
type input "All Ports"
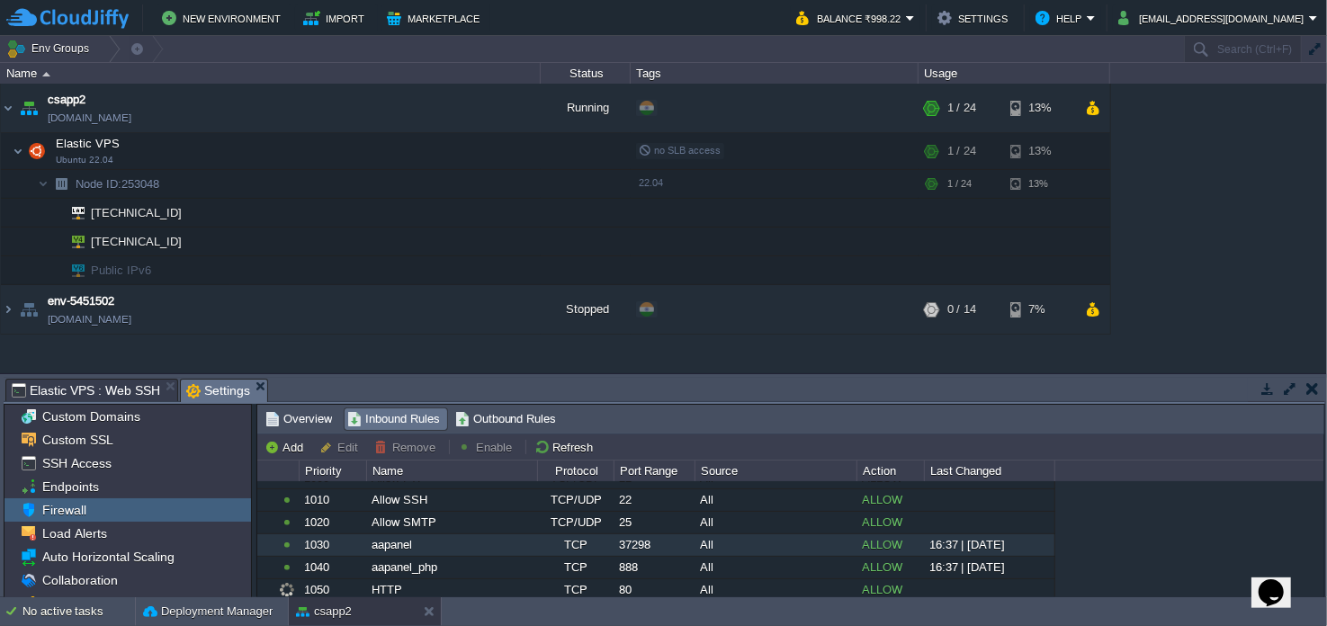
scroll to position [77, 0]
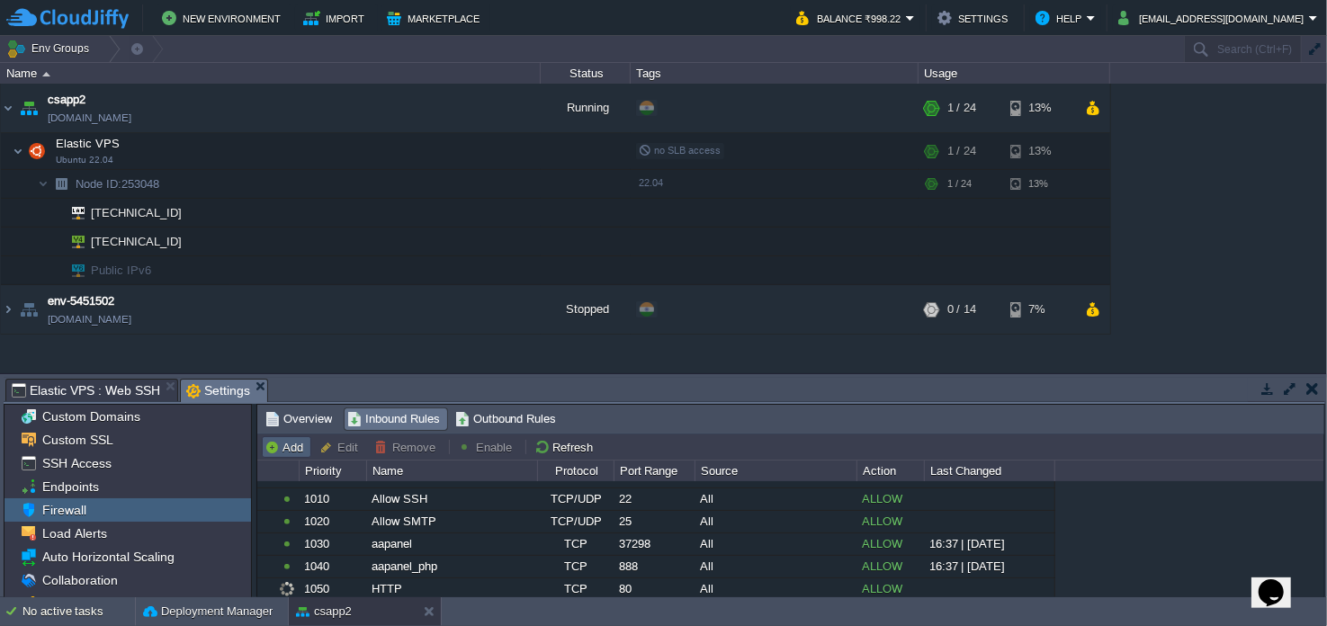
click at [275, 446] on button "Add" at bounding box center [286, 447] width 44 height 16
type input "Elastic VPS"
type input "1060"
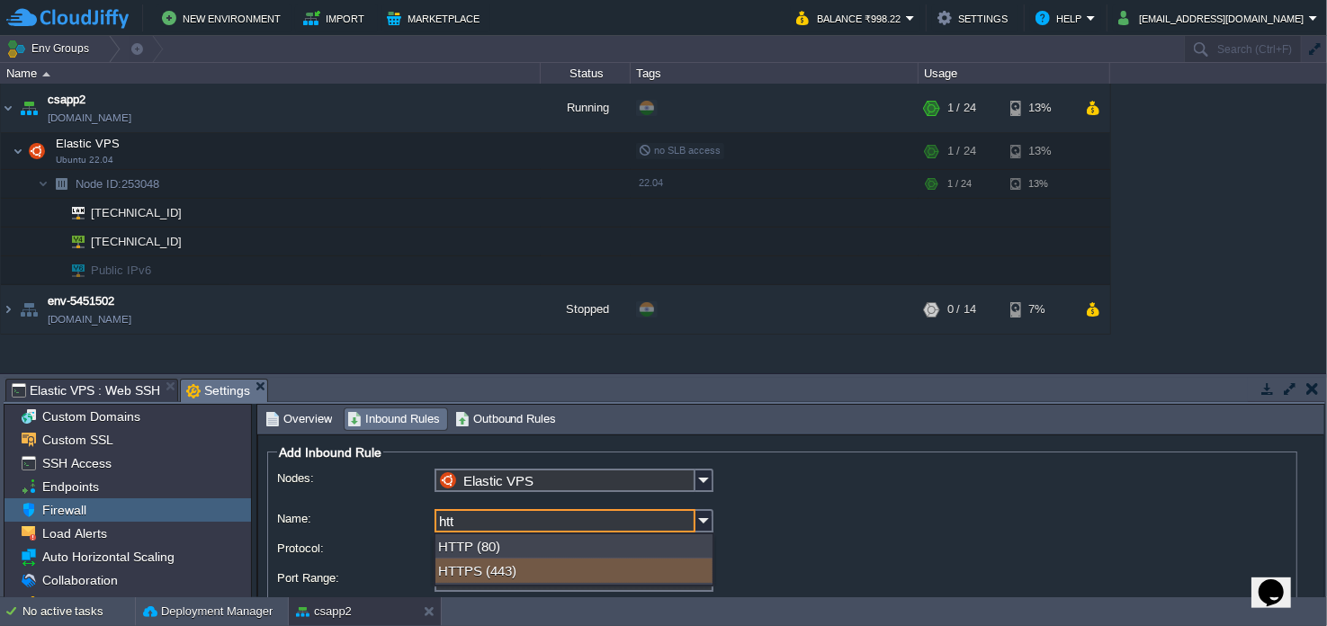
click at [491, 568] on div "HTTPS (443)" at bounding box center [573, 571] width 277 height 24
type input "HTTPS"
type input "443"
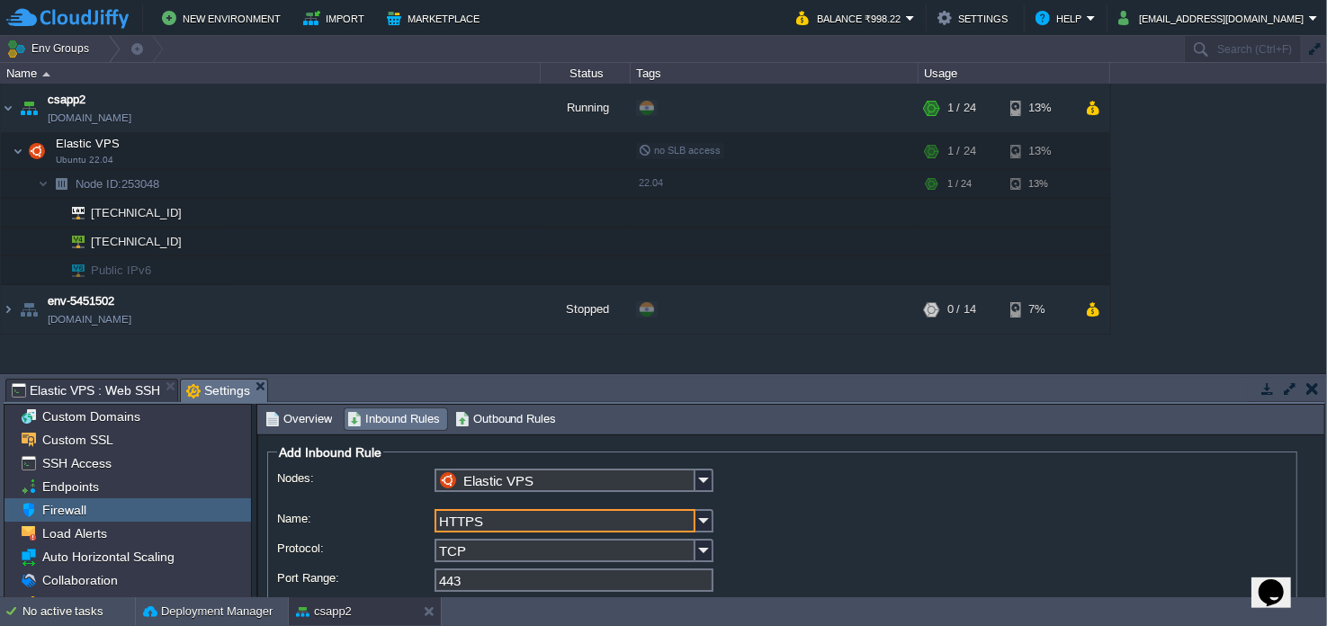
scroll to position [154, 0]
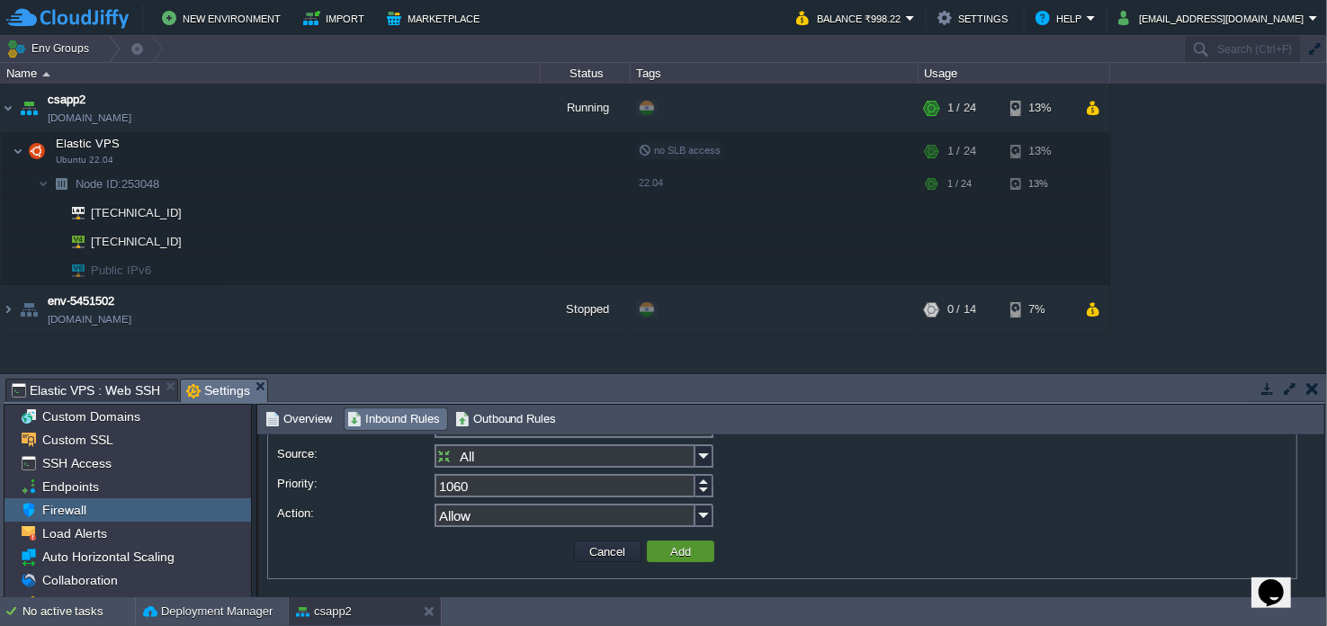
click at [681, 551] on button "Add" at bounding box center [680, 551] width 31 height 16
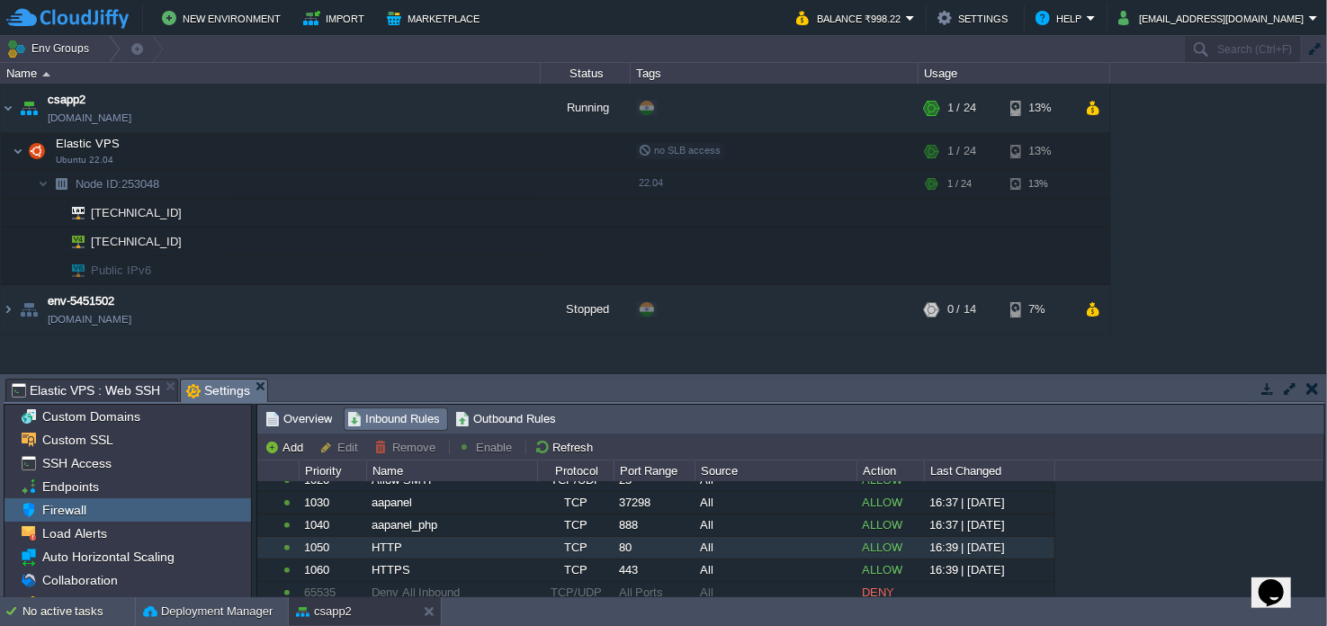
scroll to position [121, 0]
